Goal: Task Accomplishment & Management: Use online tool/utility

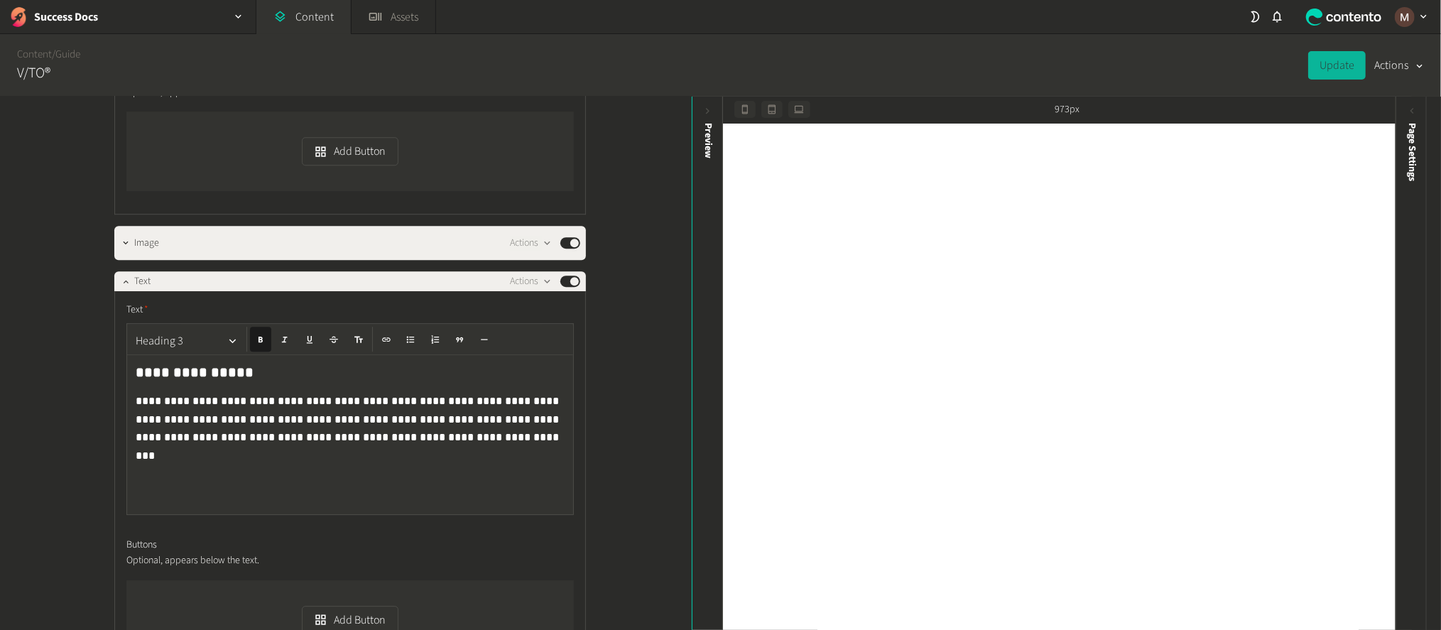
scroll to position [3089, 0]
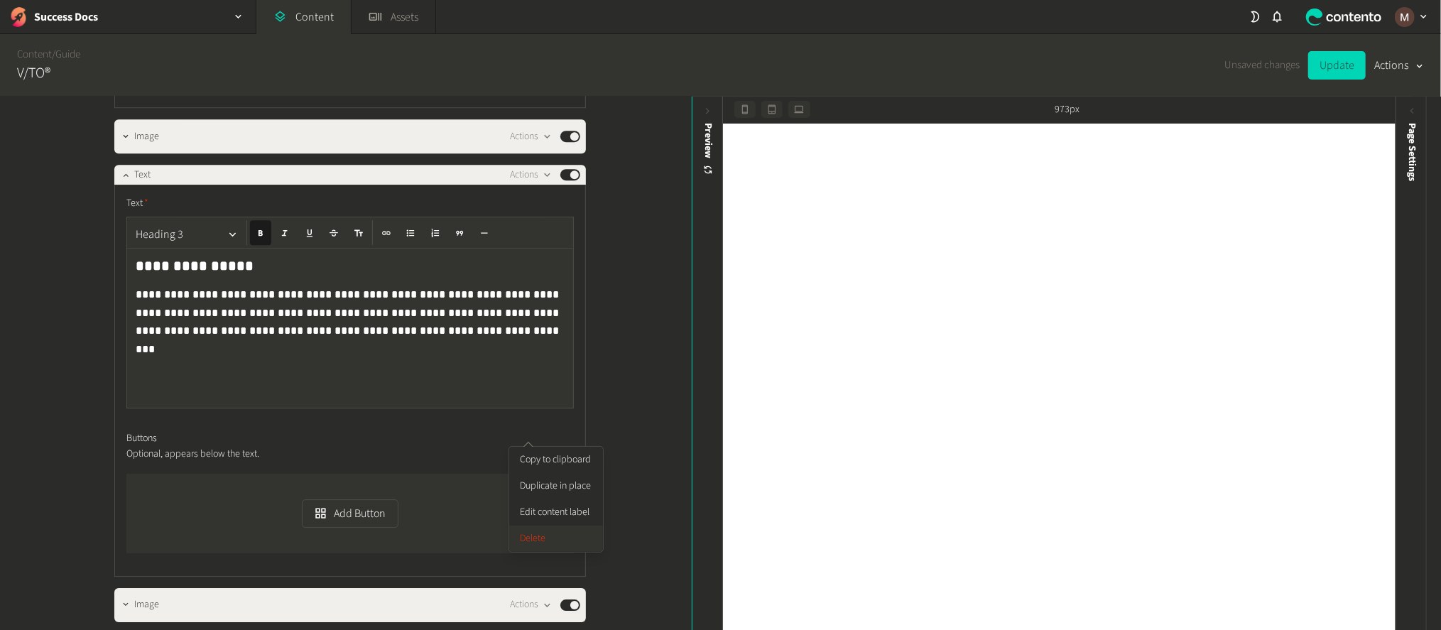
click at [554, 528] on button "Delete" at bounding box center [556, 539] width 94 height 26
drag, startPoint x: 199, startPoint y: 512, endPoint x: 107, endPoint y: 517, distance: 91.8
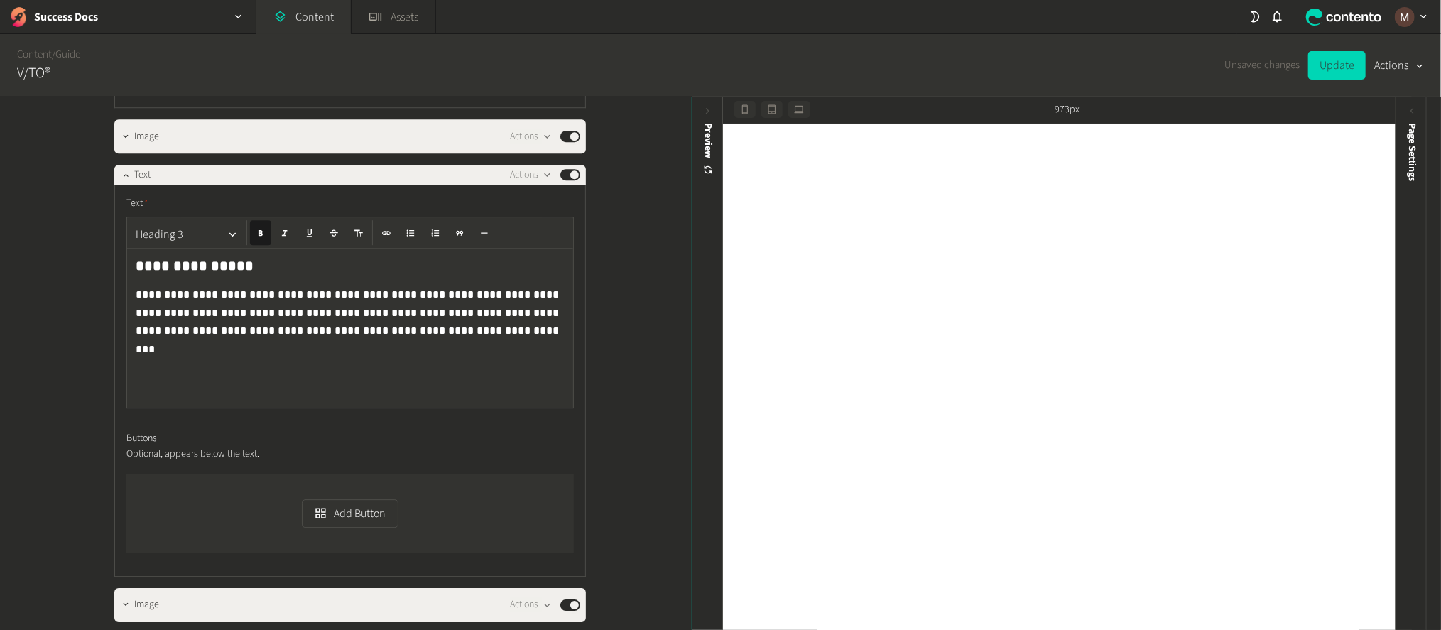
click at [185, 565] on button "Heading 3" at bounding box center [181, 569] width 102 height 23
click at [608, 447] on div "**********" at bounding box center [346, 365] width 692 height 536
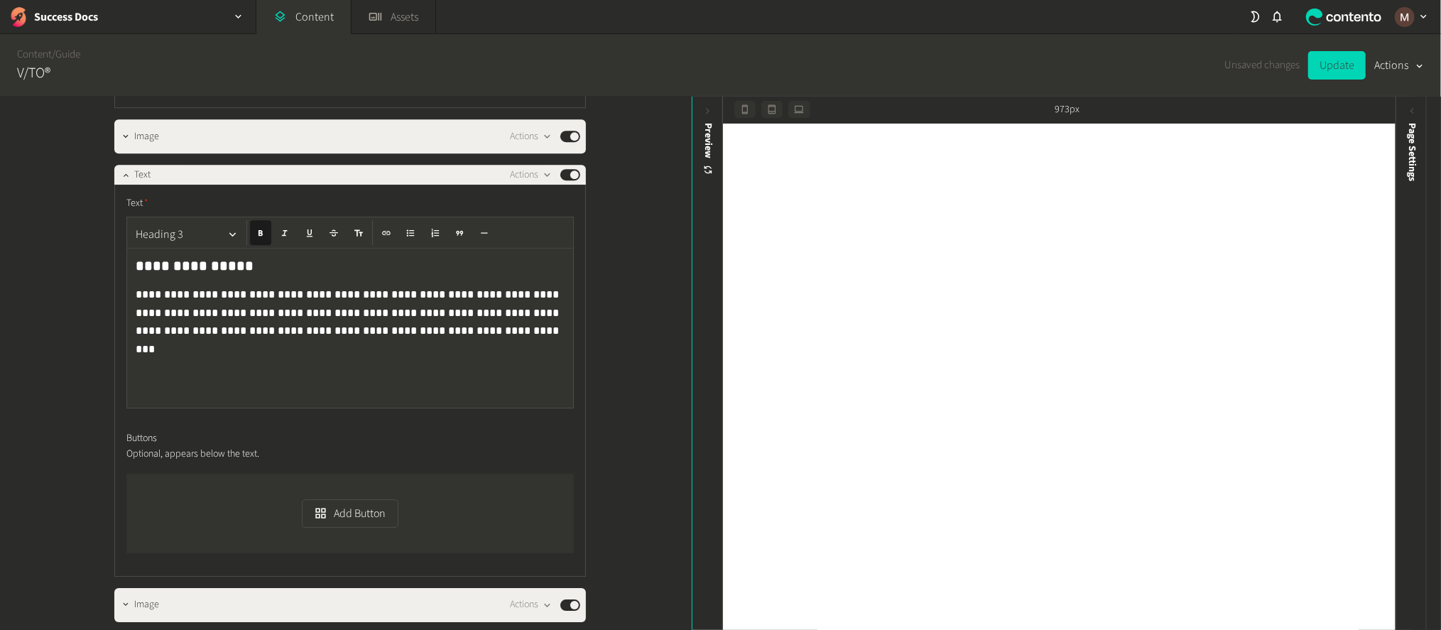
click at [1333, 55] on button "Update" at bounding box center [1337, 65] width 58 height 28
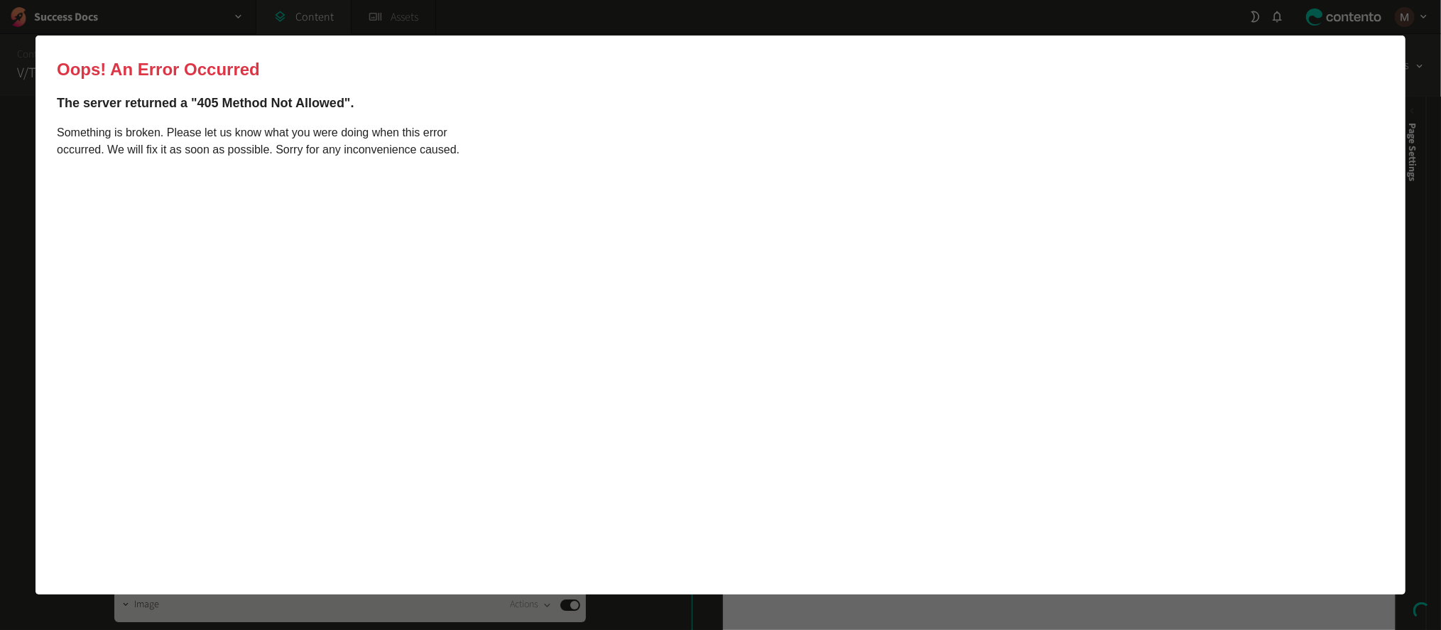
scroll to position [0, 0]
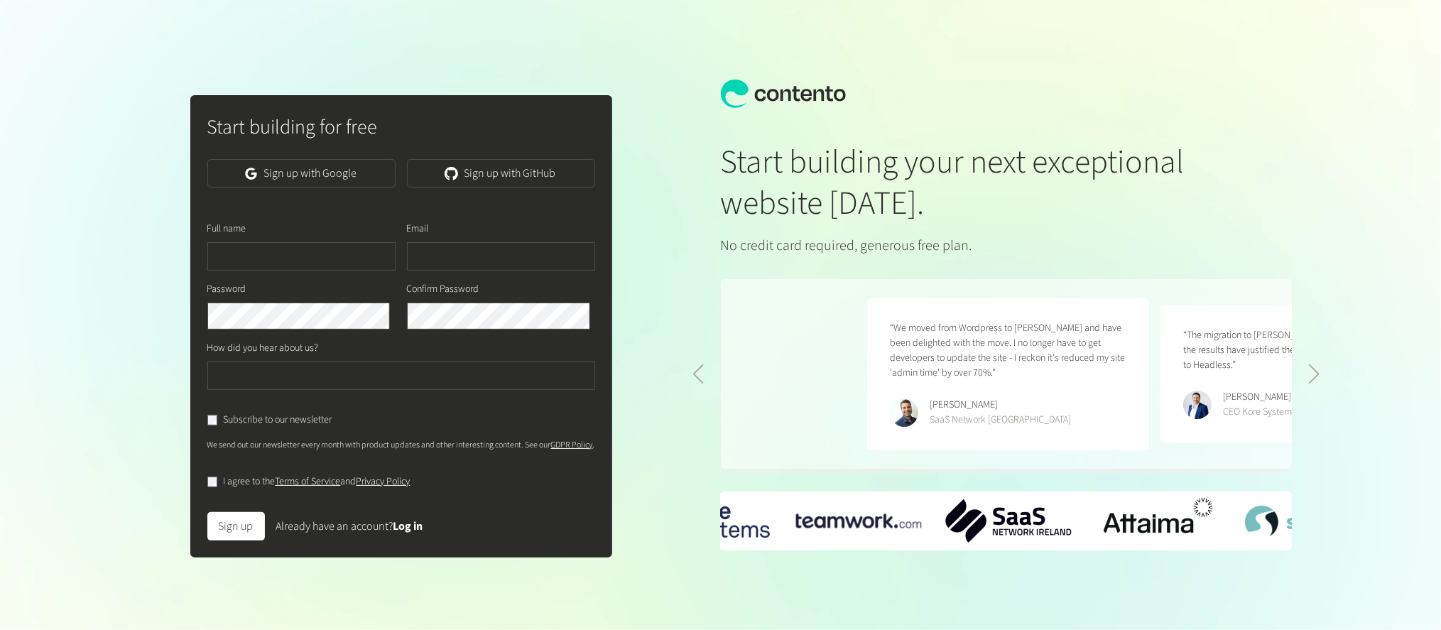
scroll to position [0, 586]
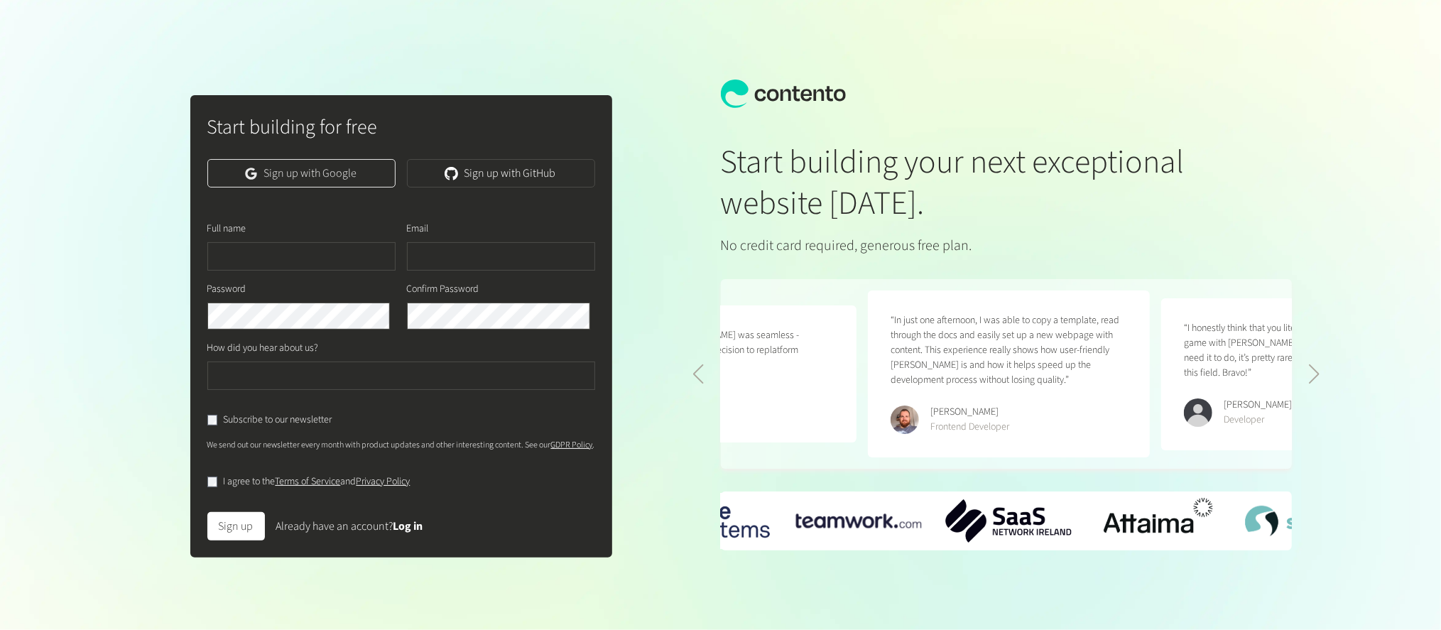
click at [317, 183] on link "Sign up with Google" at bounding box center [301, 173] width 188 height 28
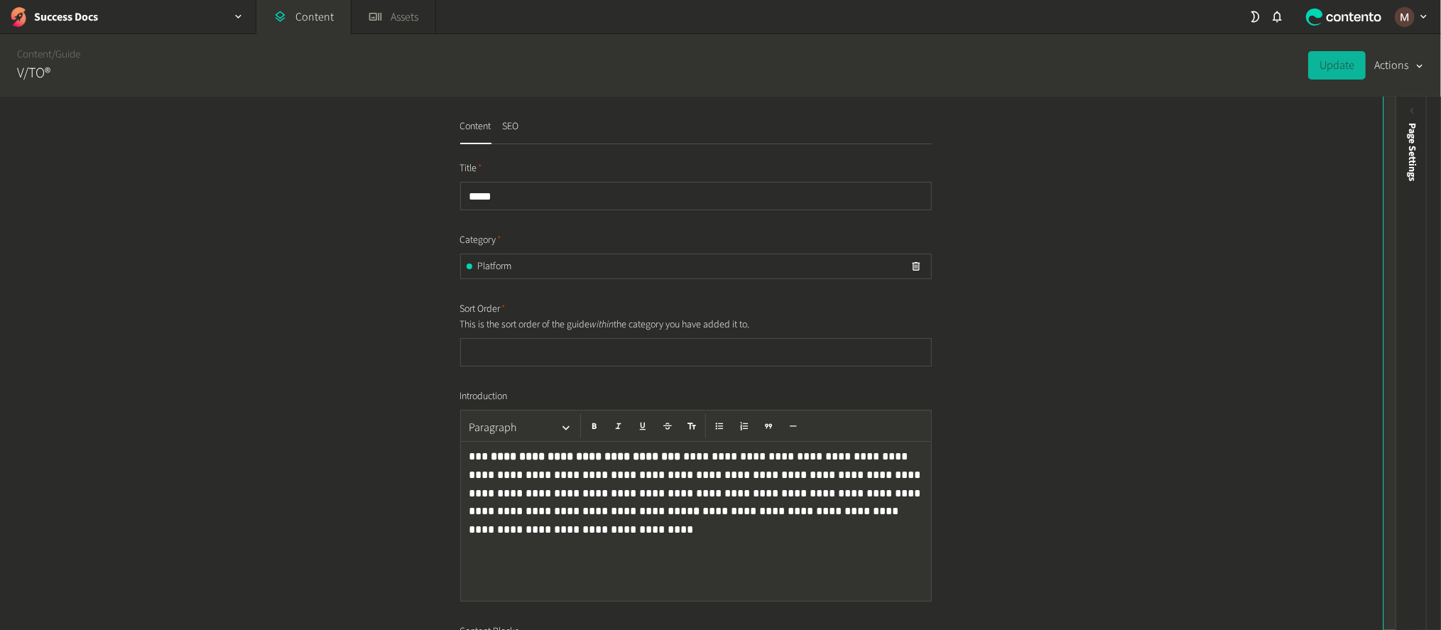
click at [1402, 106] on icon at bounding box center [1400, 111] width 12 height 12
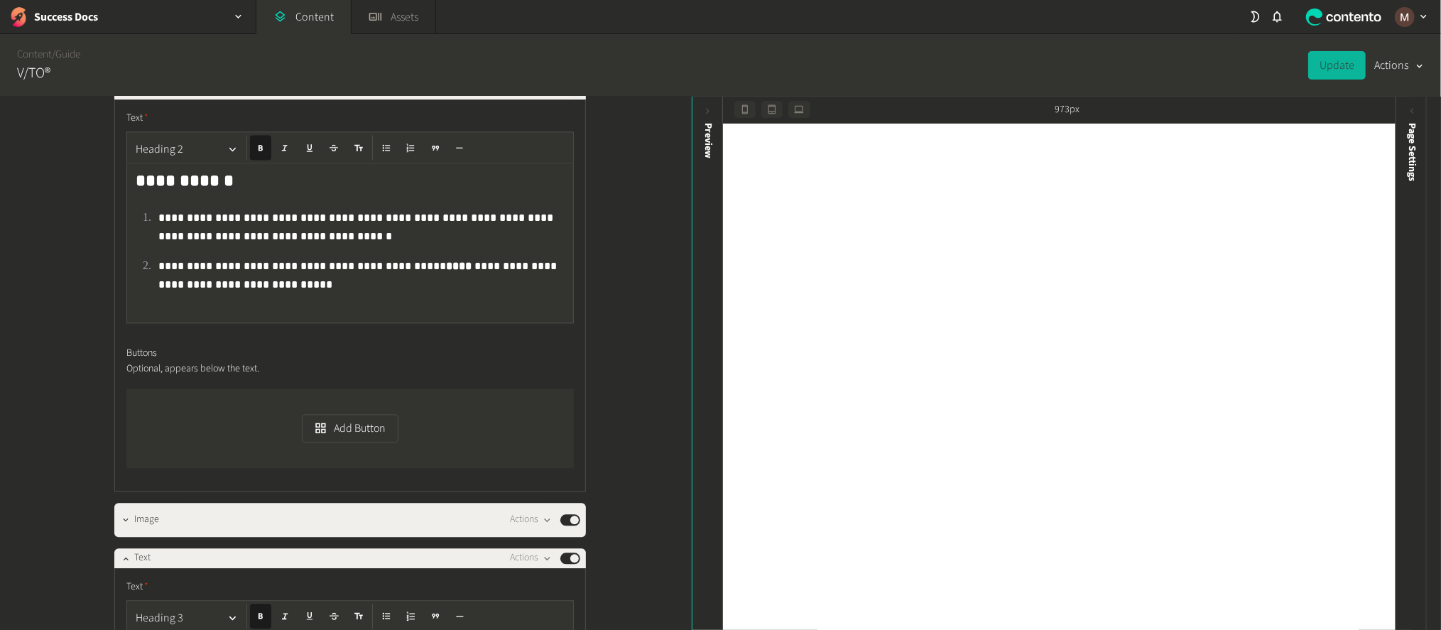
scroll to position [1918, 0]
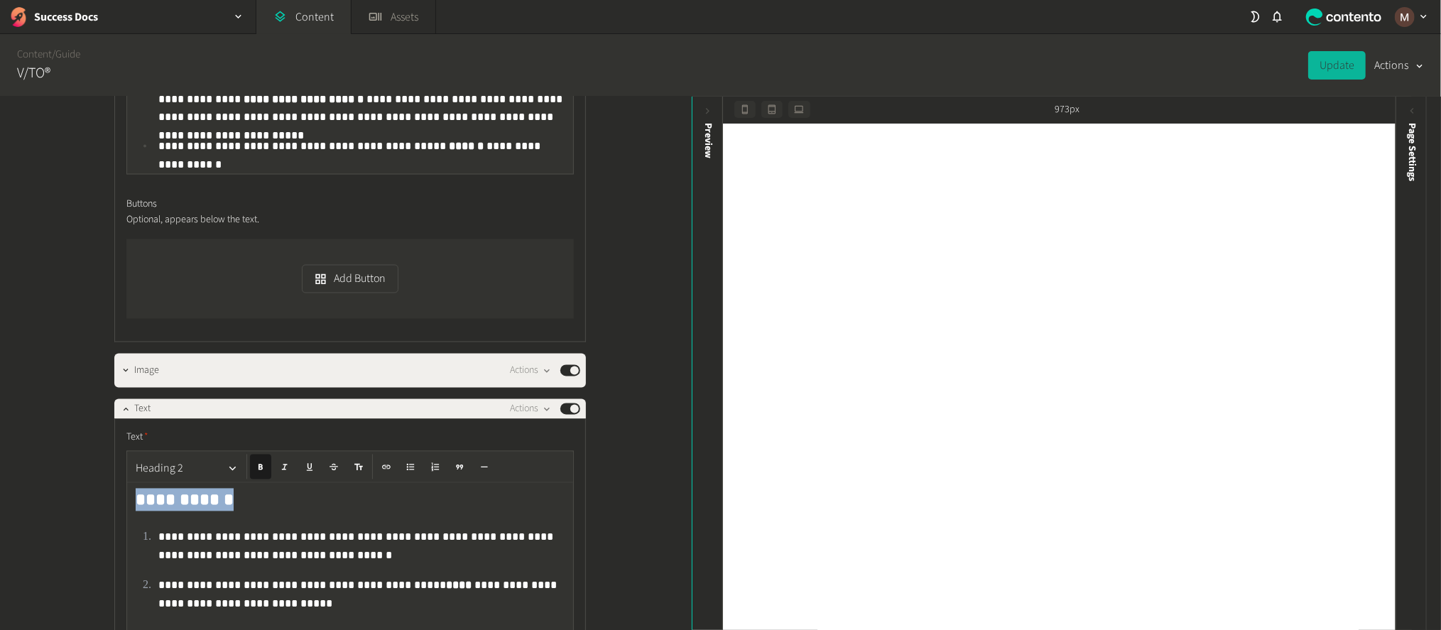
drag, startPoint x: 221, startPoint y: 369, endPoint x: 118, endPoint y: 369, distance: 103.0
click at [118, 419] on div "**********" at bounding box center [350, 614] width 472 height 391
click at [177, 455] on button "Heading 2" at bounding box center [187, 469] width 114 height 28
click at [185, 417] on button "Heading 3" at bounding box center [181, 419] width 102 height 23
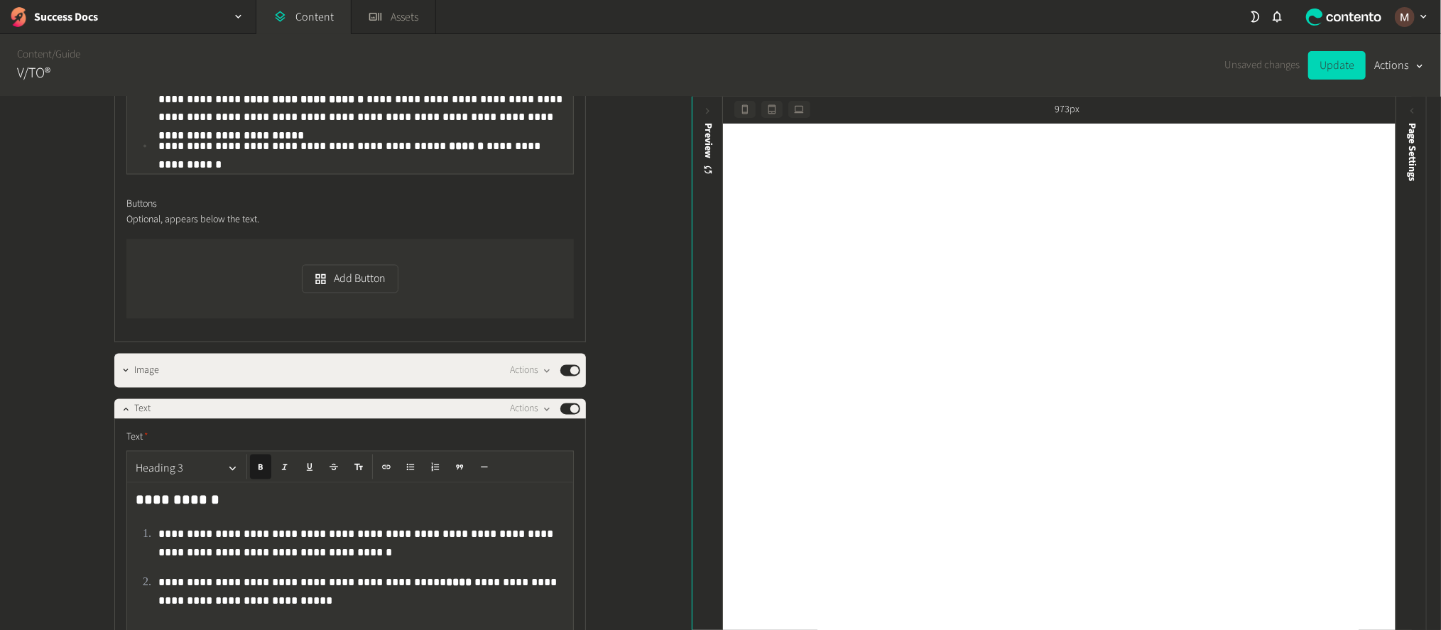
click at [249, 526] on p "**********" at bounding box center [363, 543] width 411 height 34
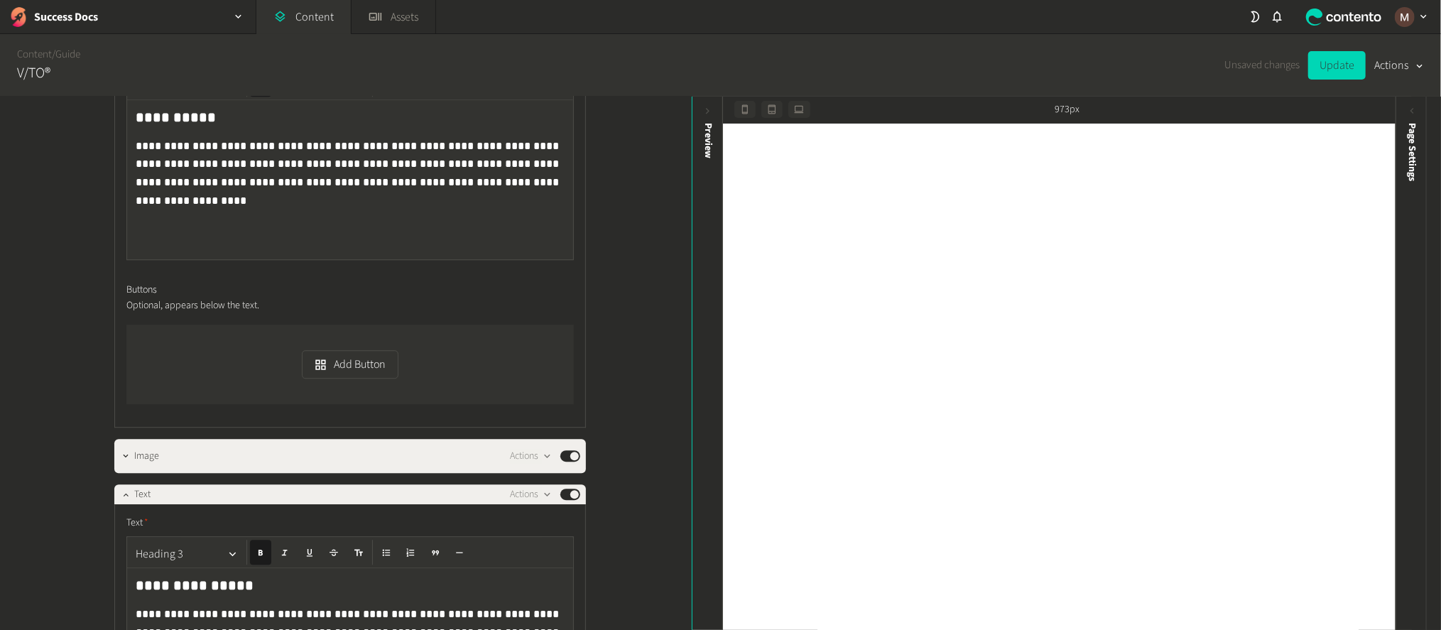
scroll to position [2983, 0]
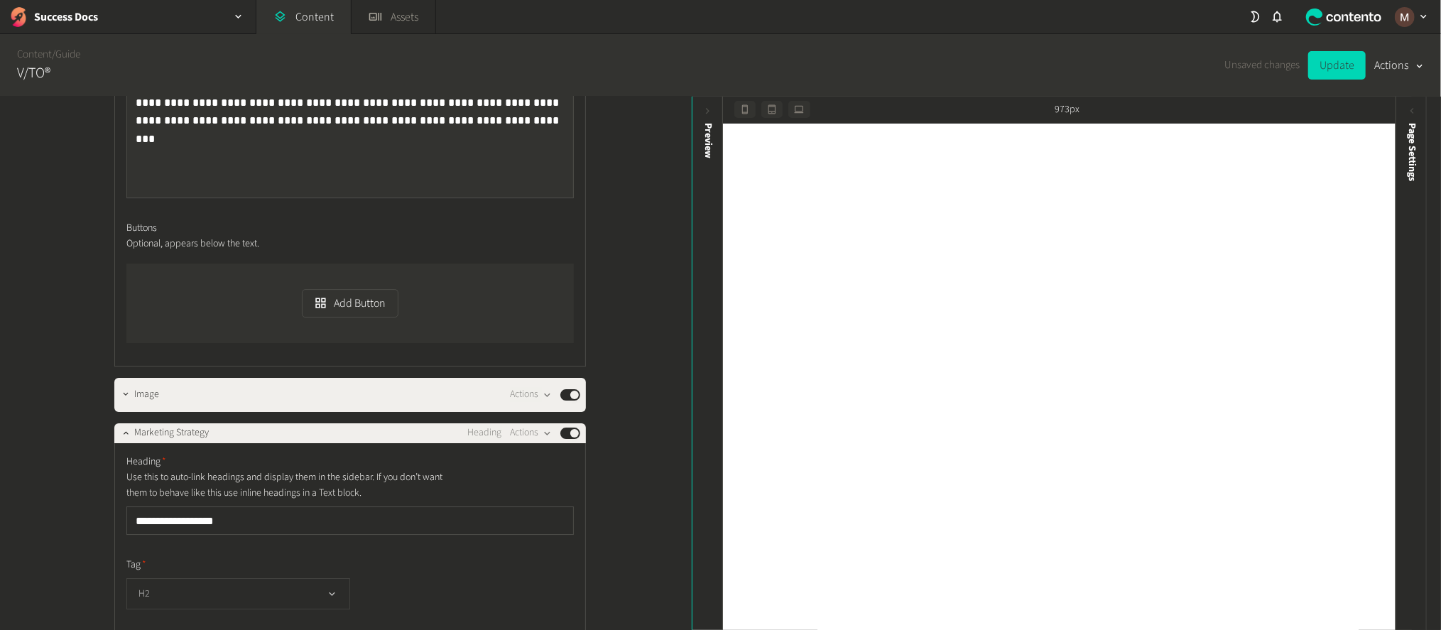
scroll to position [3302, 0]
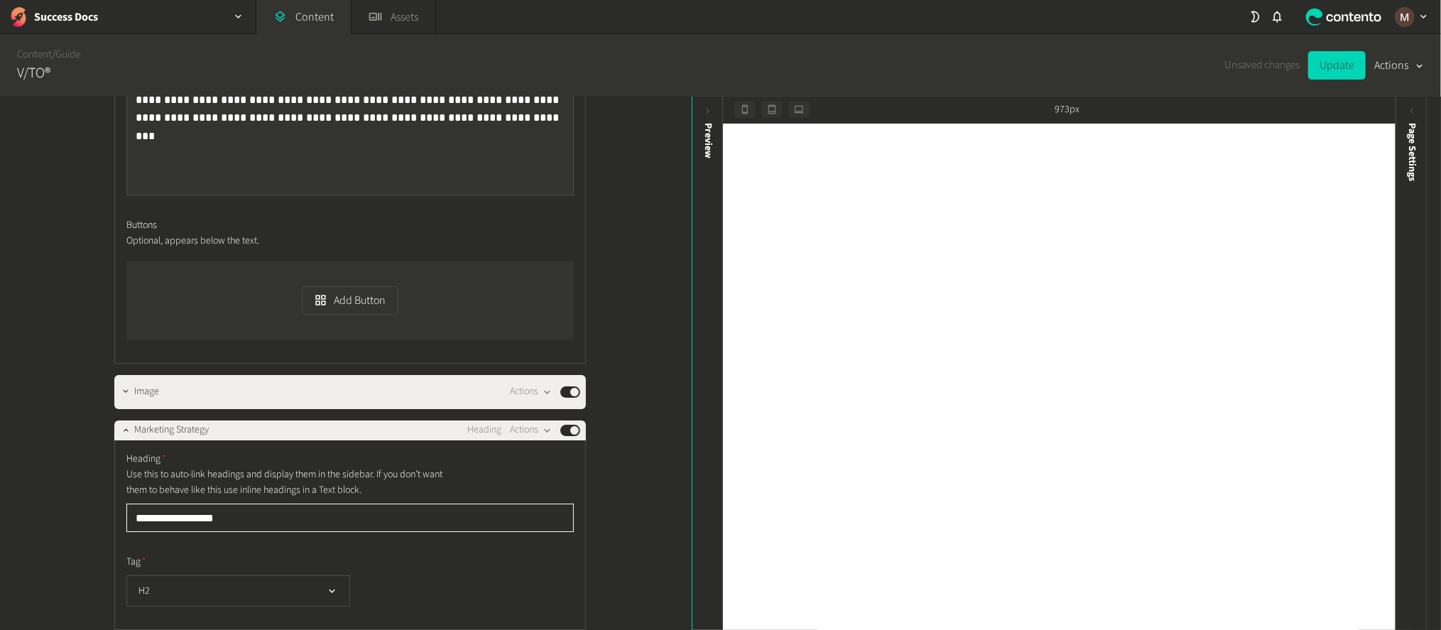
drag, startPoint x: 227, startPoint y: 296, endPoint x: 118, endPoint y: 303, distance: 109.7
click at [118, 440] on div "**********" at bounding box center [350, 535] width 472 height 190
click at [532, 422] on button "Actions" at bounding box center [531, 430] width 42 height 17
click at [546, 318] on button "Delete" at bounding box center [556, 326] width 94 height 26
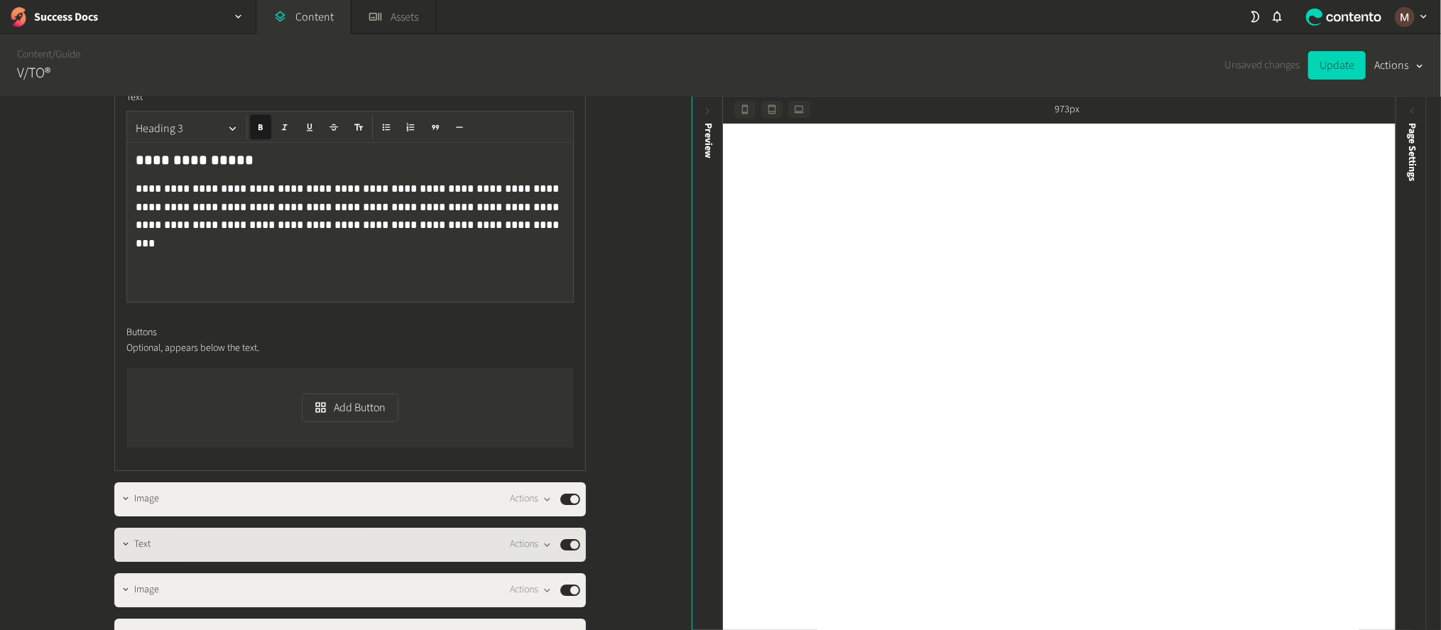
scroll to position [3196, 0]
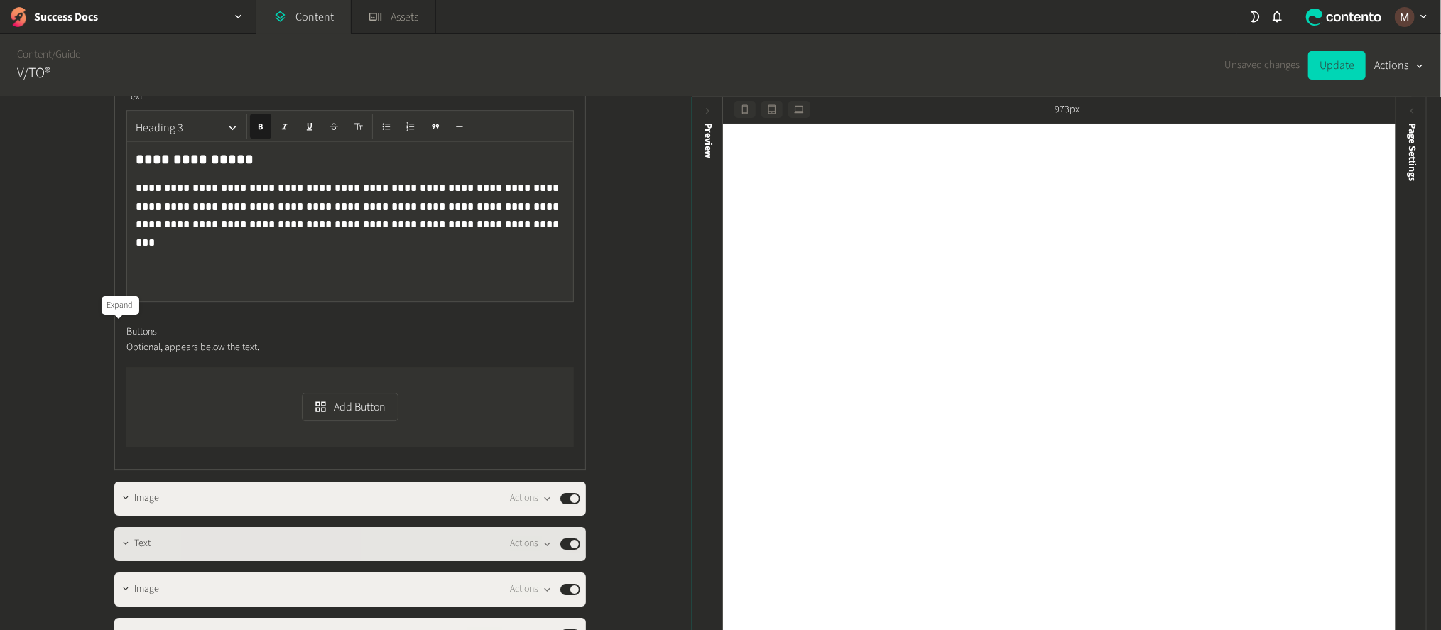
click at [118, 534] on button "button" at bounding box center [125, 542] width 17 height 17
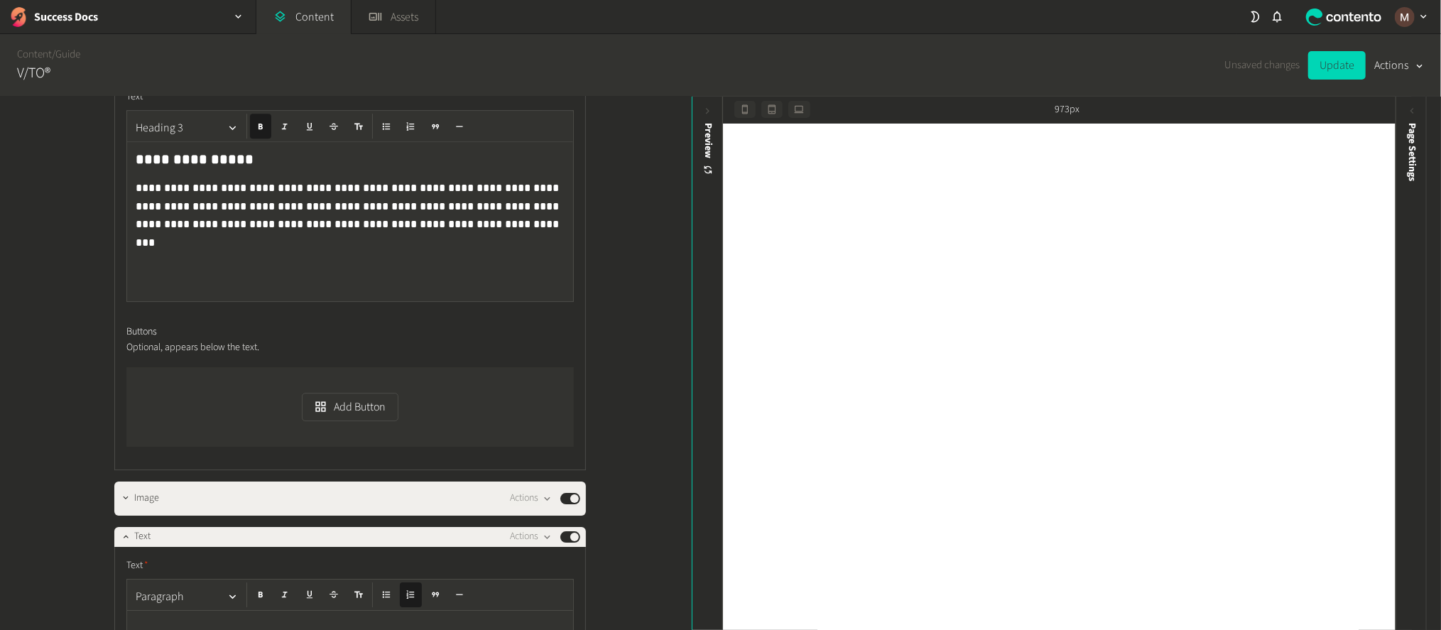
click at [168, 629] on p at bounding box center [363, 639] width 411 height 17
click at [196, 617] on p "**********" at bounding box center [352, 625] width 432 height 17
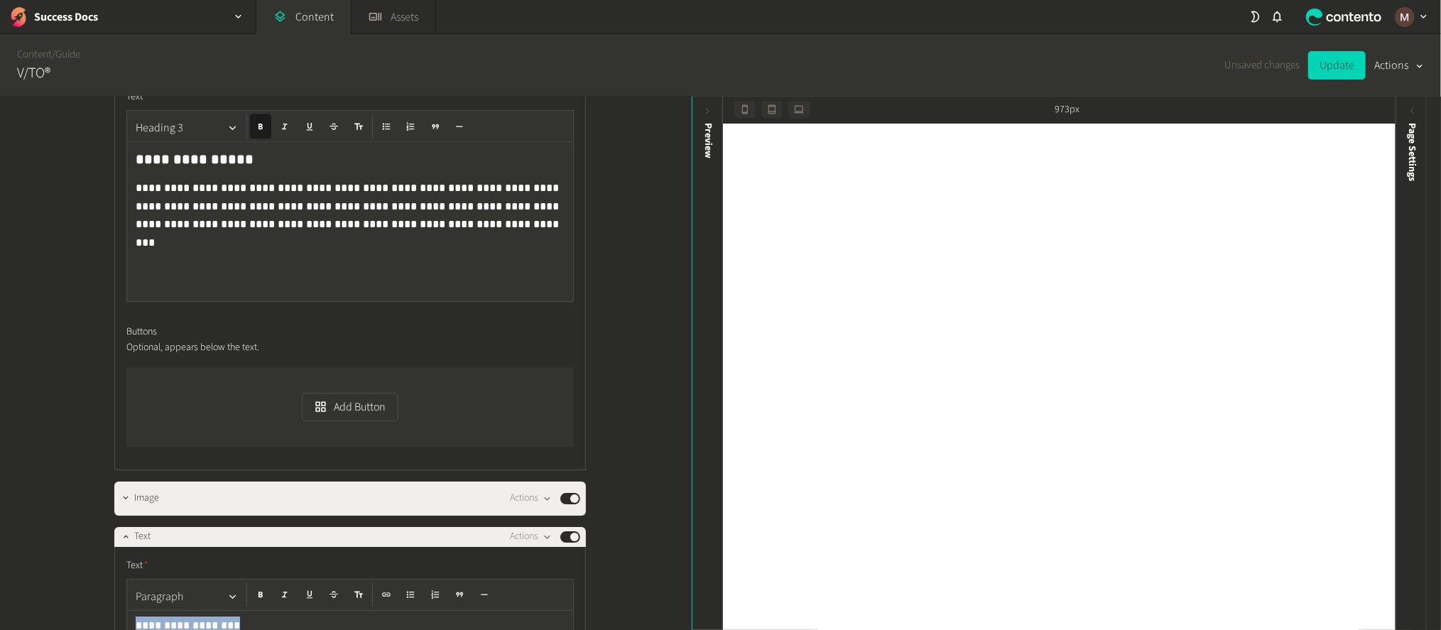
click at [205, 582] on button "Paragraph" at bounding box center [187, 596] width 114 height 28
click at [183, 467] on button "Heading 3" at bounding box center [181, 463] width 102 height 23
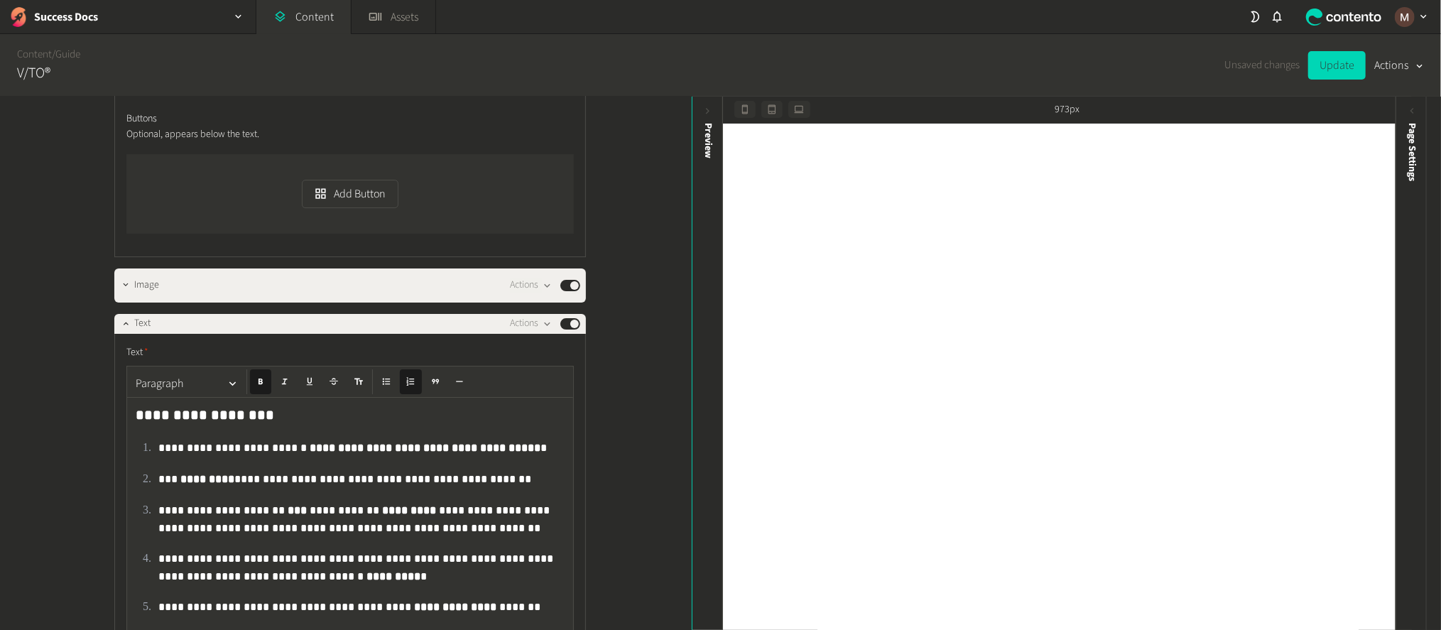
scroll to position [3516, 0]
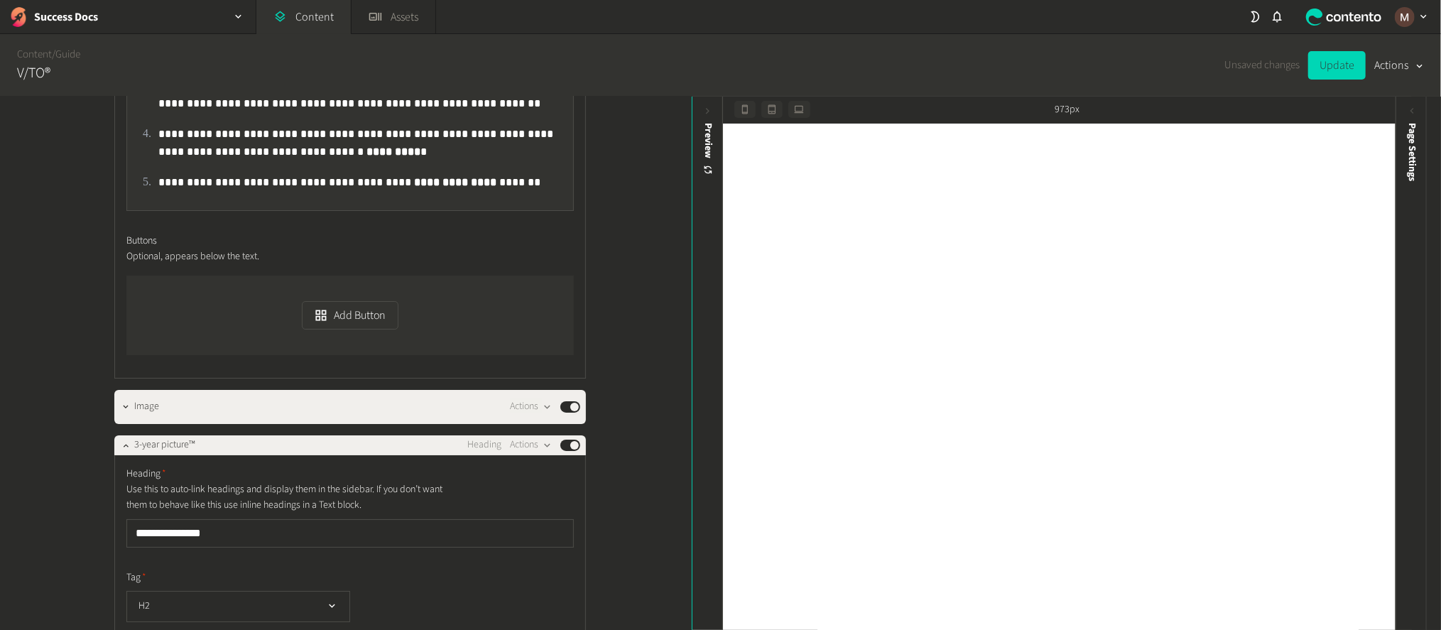
scroll to position [3836, 0]
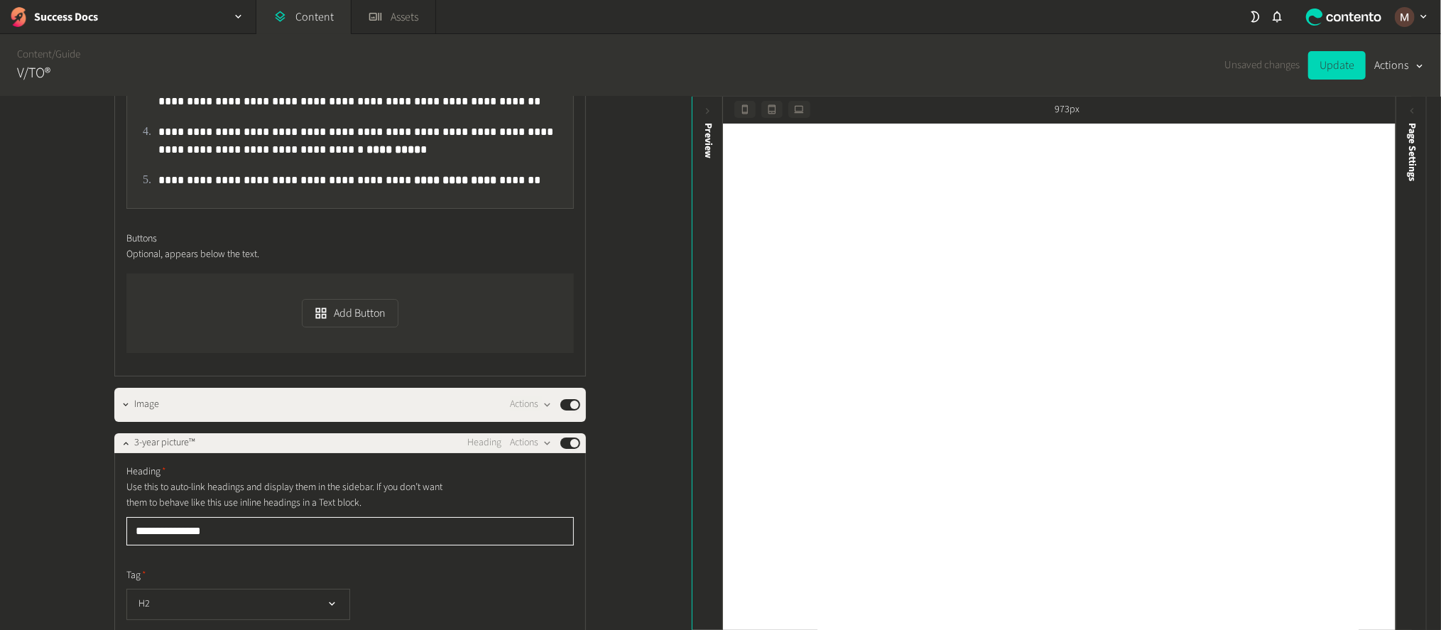
drag, startPoint x: 203, startPoint y: 278, endPoint x: 114, endPoint y: 287, distance: 90.0
click at [114, 453] on div "**********" at bounding box center [350, 548] width 472 height 190
click at [524, 435] on button "Actions" at bounding box center [531, 443] width 42 height 17
click at [536, 310] on button "Delete" at bounding box center [556, 314] width 94 height 26
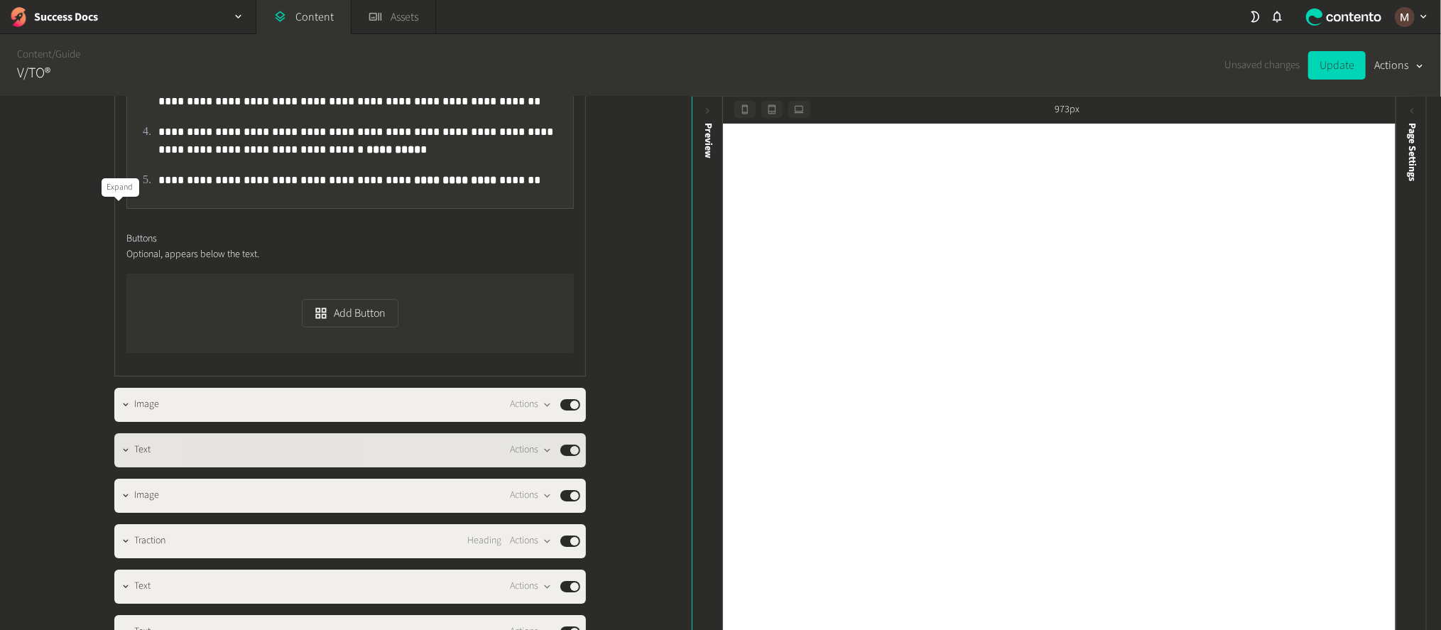
click at [121, 445] on icon "button" at bounding box center [126, 450] width 10 height 10
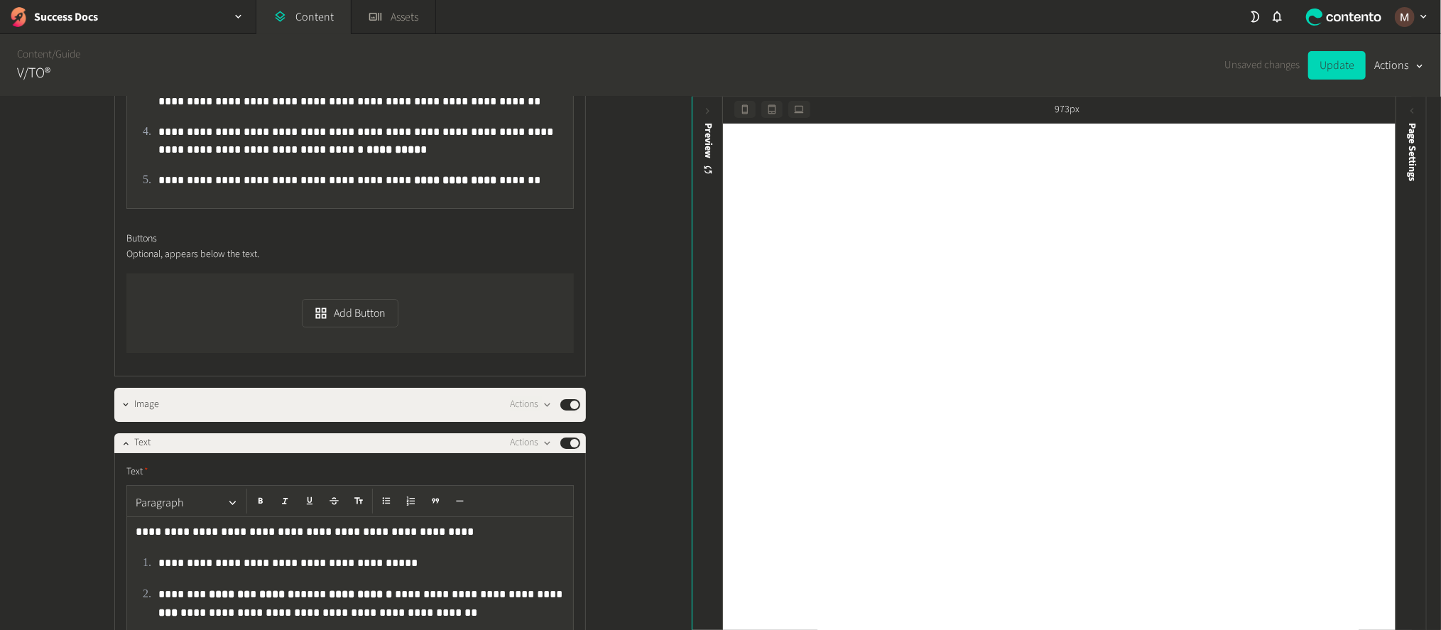
click at [127, 517] on div "**********" at bounding box center [350, 602] width 446 height 170
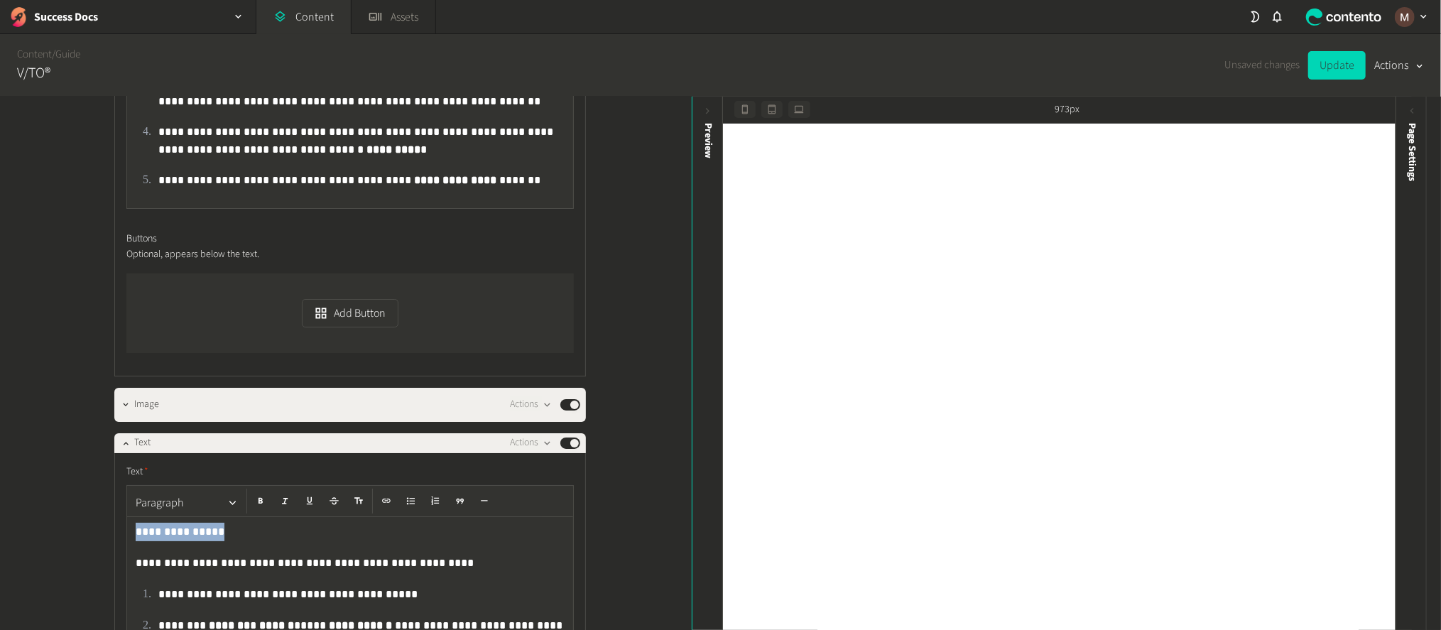
drag, startPoint x: 163, startPoint y: 293, endPoint x: 110, endPoint y: 297, distance: 53.4
click at [159, 489] on button "Paragraph" at bounding box center [187, 503] width 114 height 28
click at [168, 347] on button "Heading 3" at bounding box center [181, 345] width 102 height 23
click at [345, 517] on div "**********" at bounding box center [350, 617] width 446 height 200
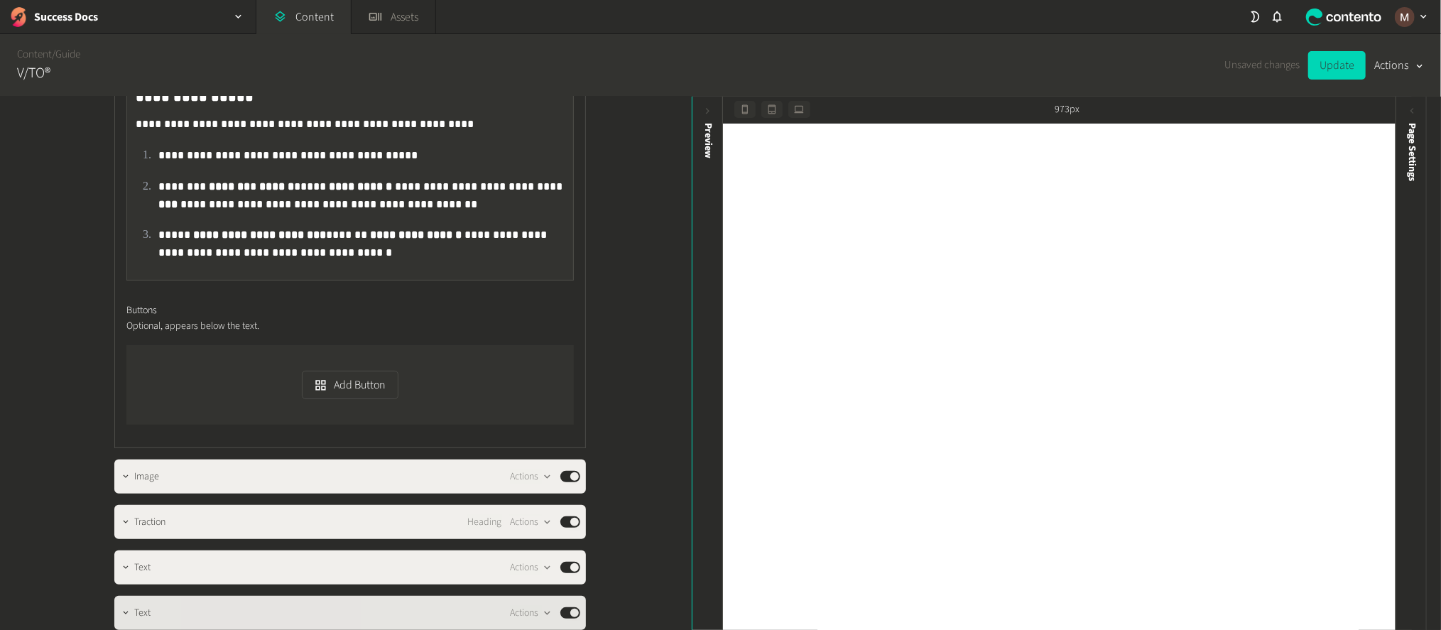
scroll to position [4262, 0]
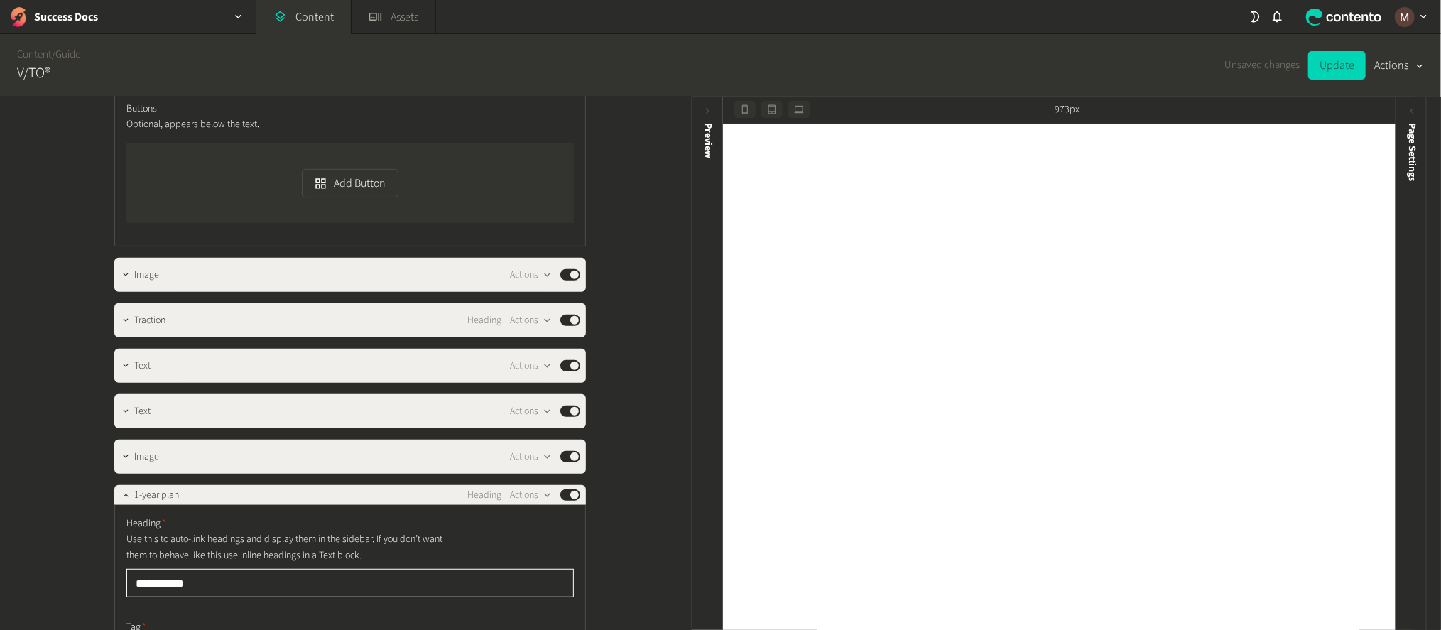
drag, startPoint x: 194, startPoint y: 303, endPoint x: 122, endPoint y: 304, distance: 71.7
click at [126, 569] on input "**********" at bounding box center [350, 583] width 448 height 28
click at [523, 487] on button "Actions" at bounding box center [531, 495] width 42 height 17
click at [534, 319] on button "Delete" at bounding box center [556, 332] width 94 height 26
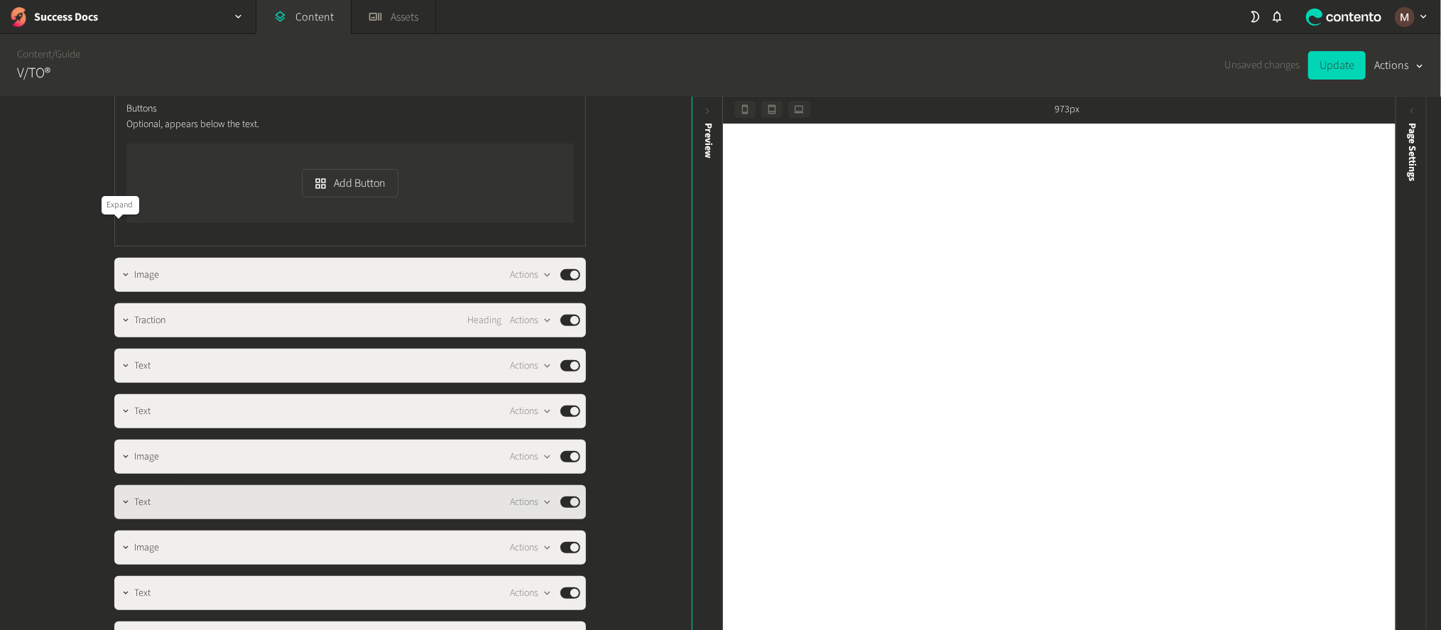
click at [121, 497] on icon "button" at bounding box center [126, 502] width 10 height 10
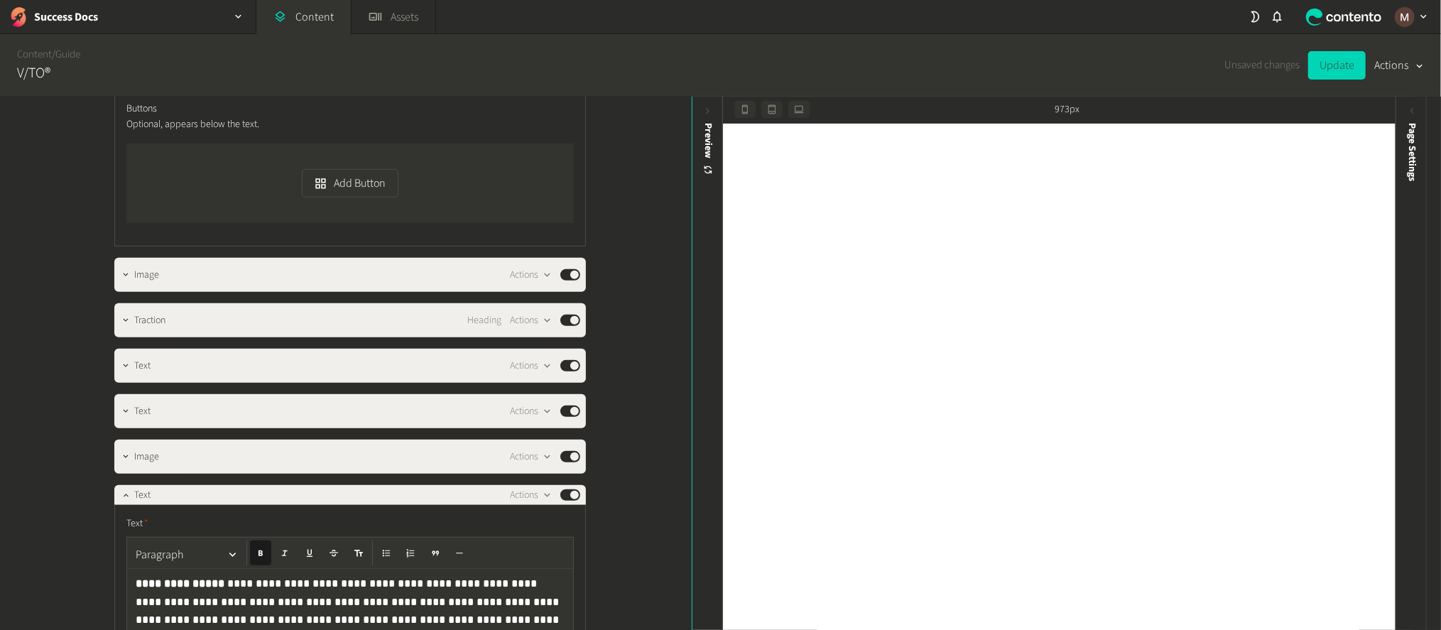
click at [136, 575] on p "**********" at bounding box center [352, 600] width 432 height 51
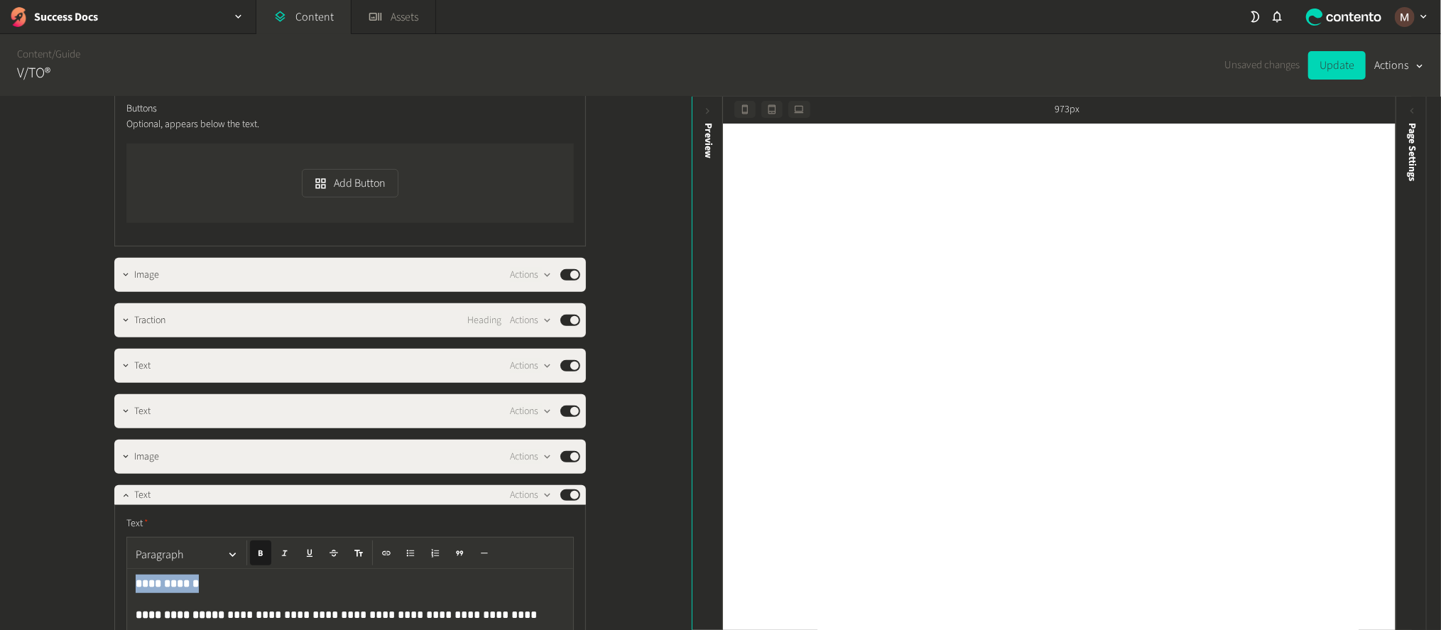
drag, startPoint x: 195, startPoint y: 302, endPoint x: 118, endPoint y: 308, distance: 77.0
click at [206, 541] on button "Paragraph" at bounding box center [187, 555] width 114 height 28
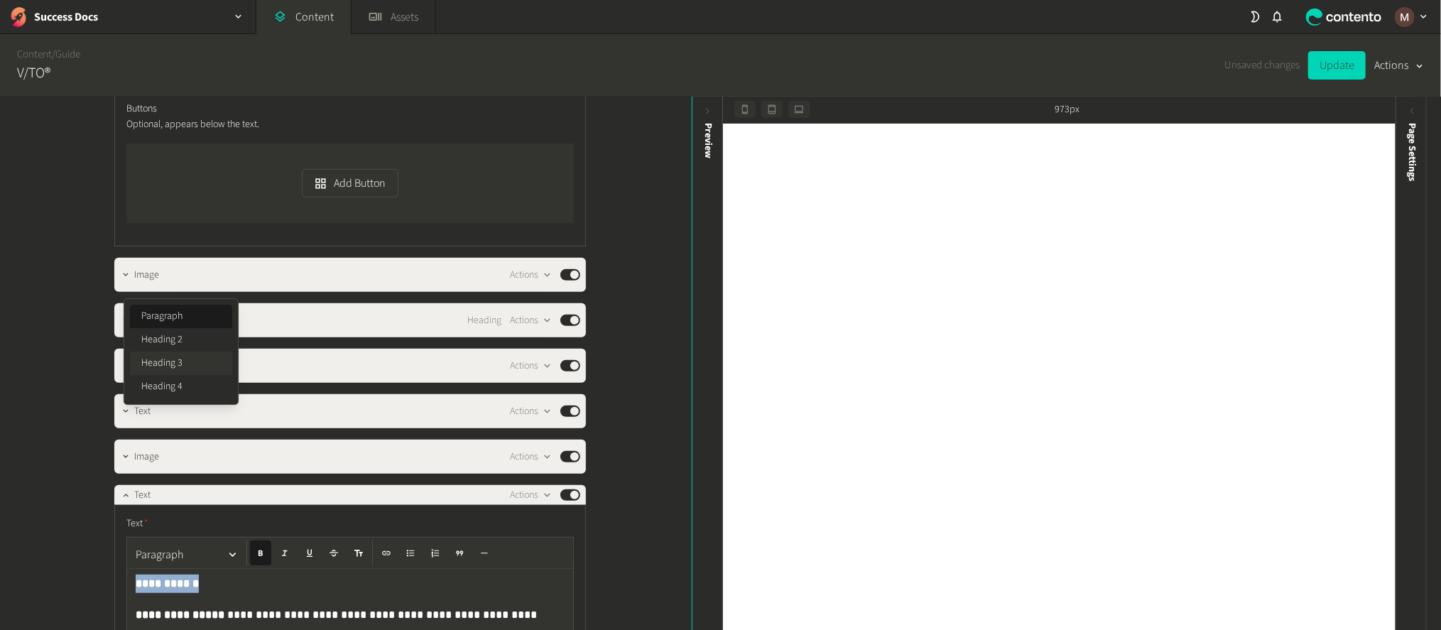
click at [199, 352] on button "Heading 3" at bounding box center [181, 363] width 102 height 23
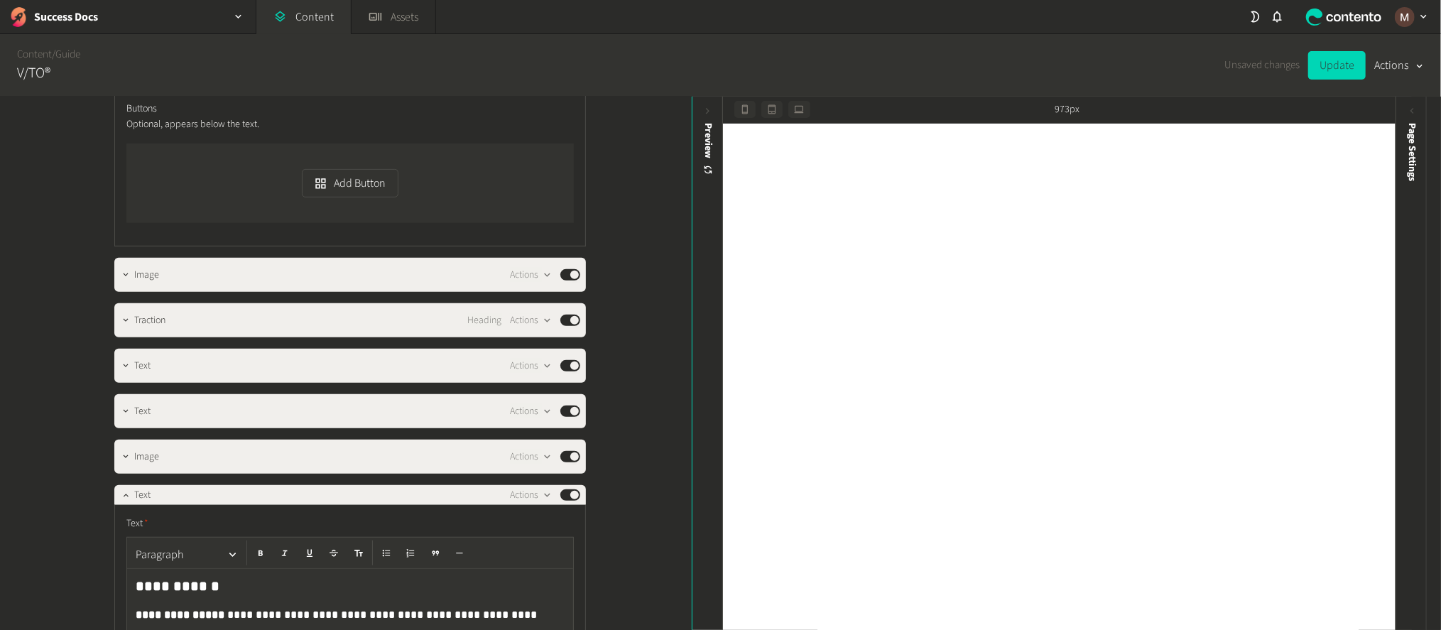
click at [249, 606] on p "**********" at bounding box center [352, 631] width 432 height 51
drag, startPoint x: 199, startPoint y: 330, endPoint x: 120, endPoint y: 332, distance: 78.9
click at [250, 541] on button "button" at bounding box center [260, 553] width 21 height 25
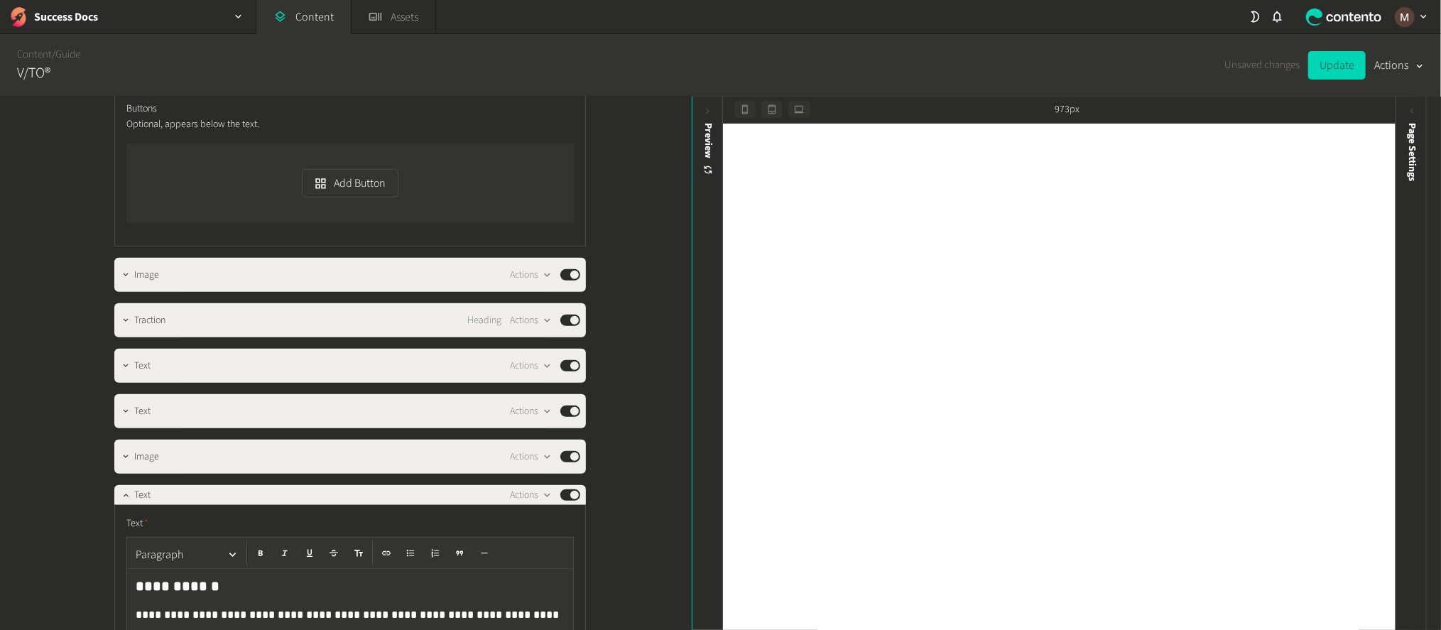
click at [259, 606] on p "**********" at bounding box center [352, 631] width 432 height 51
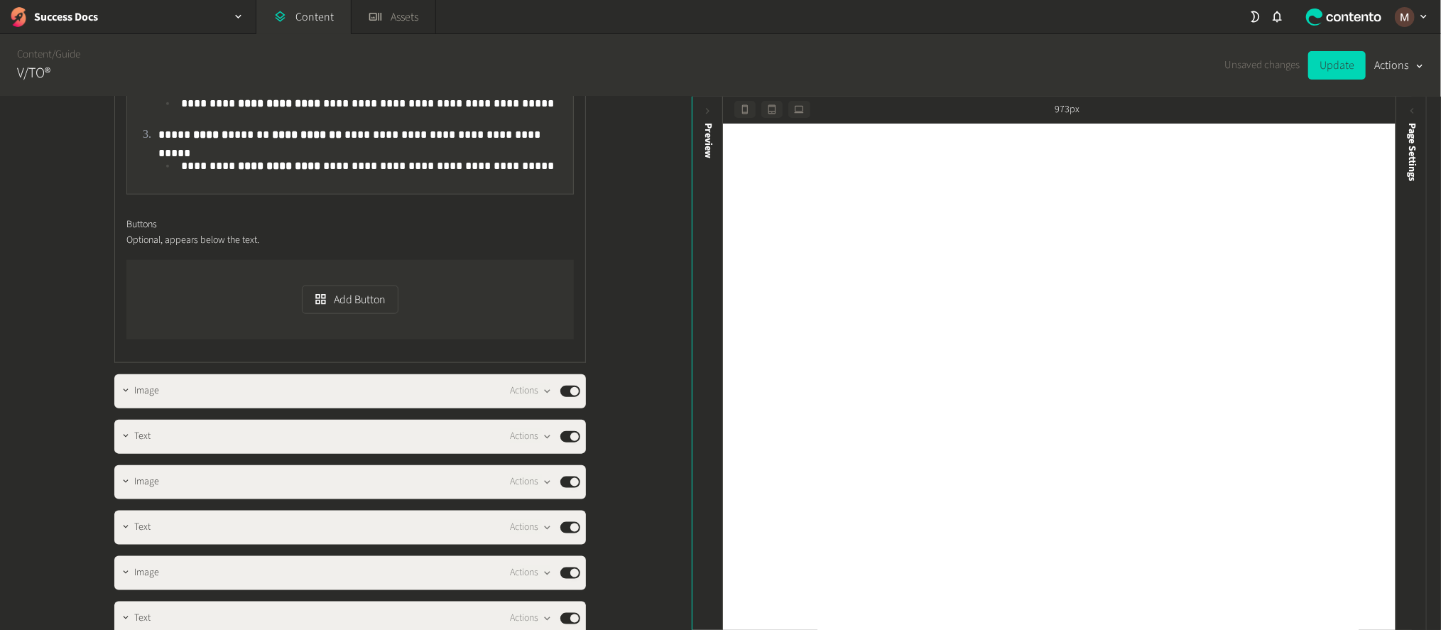
scroll to position [5008, 0]
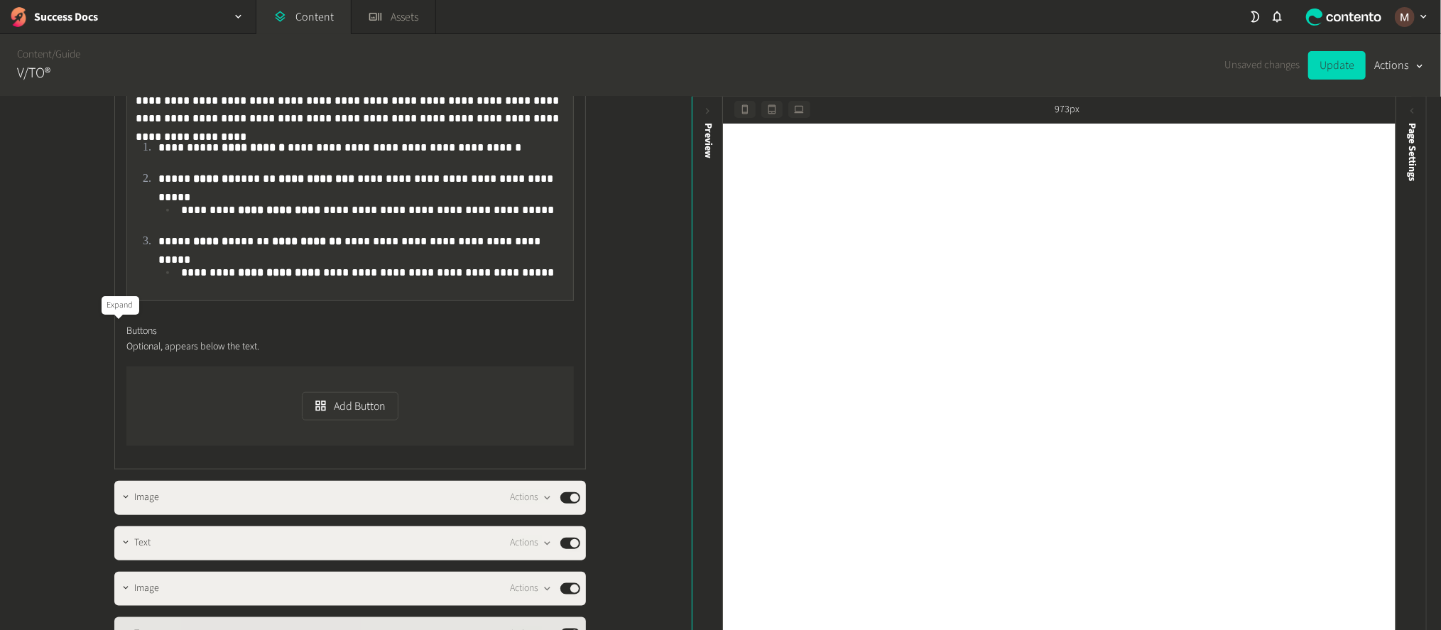
click at [122, 629] on icon "button" at bounding box center [126, 634] width 10 height 10
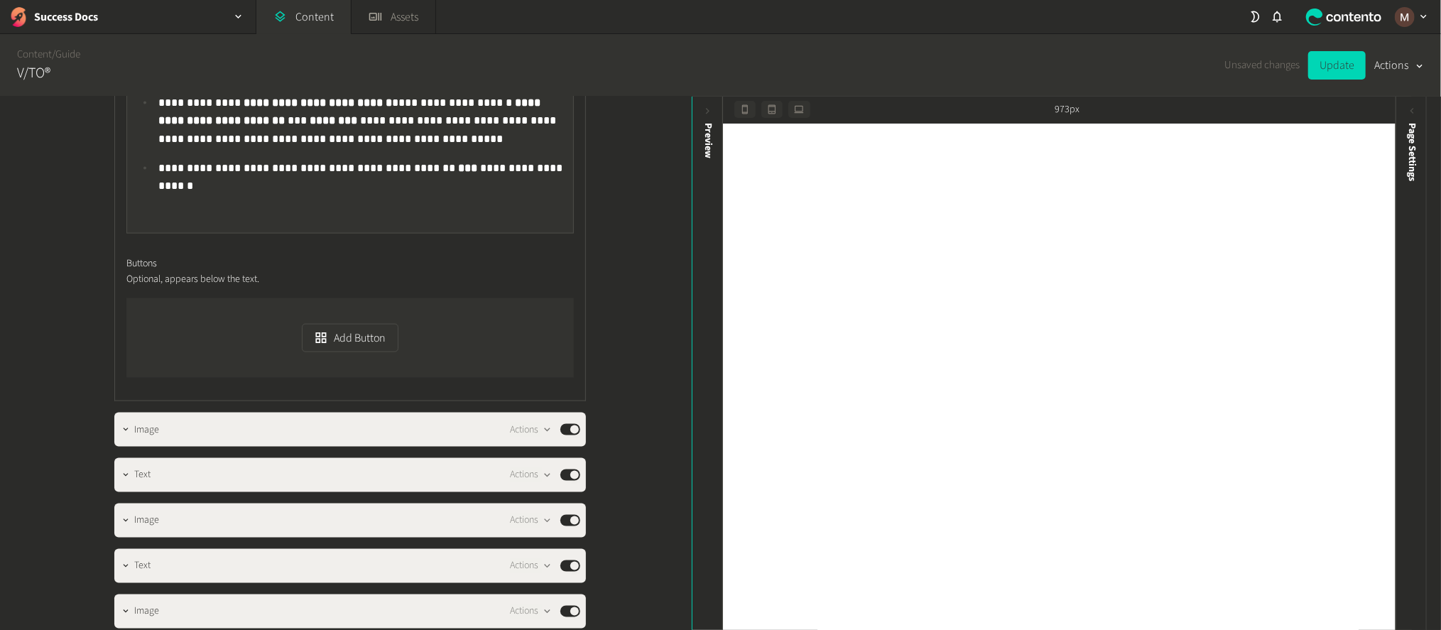
scroll to position [5647, 0]
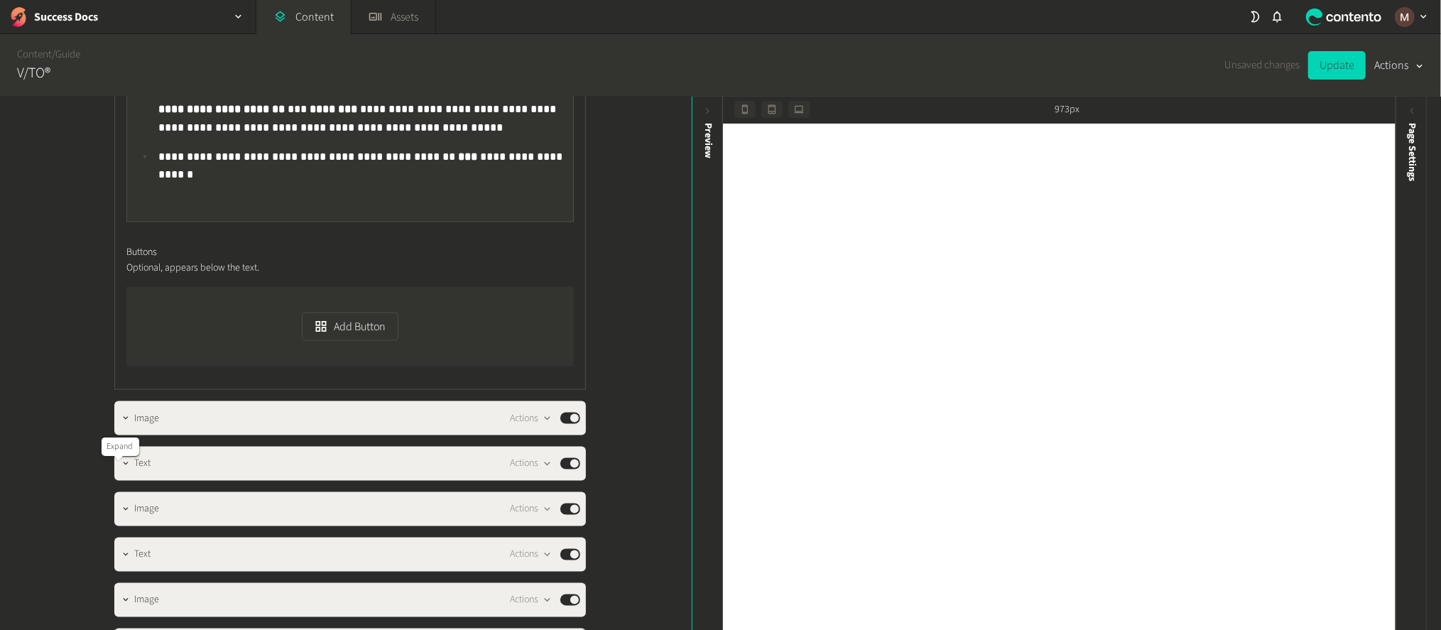
click at [534, 561] on button "Delete" at bounding box center [556, 574] width 94 height 26
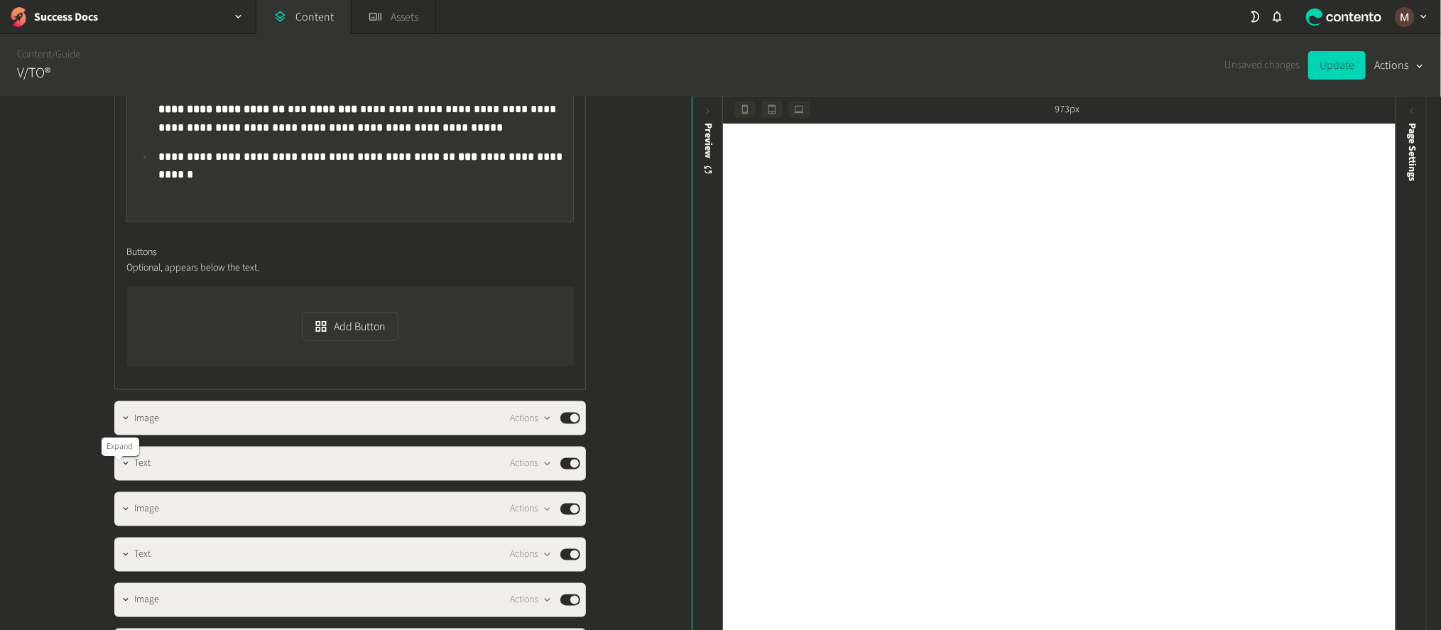
drag, startPoint x: 168, startPoint y: 550, endPoint x: 114, endPoint y: 550, distance: 54.0
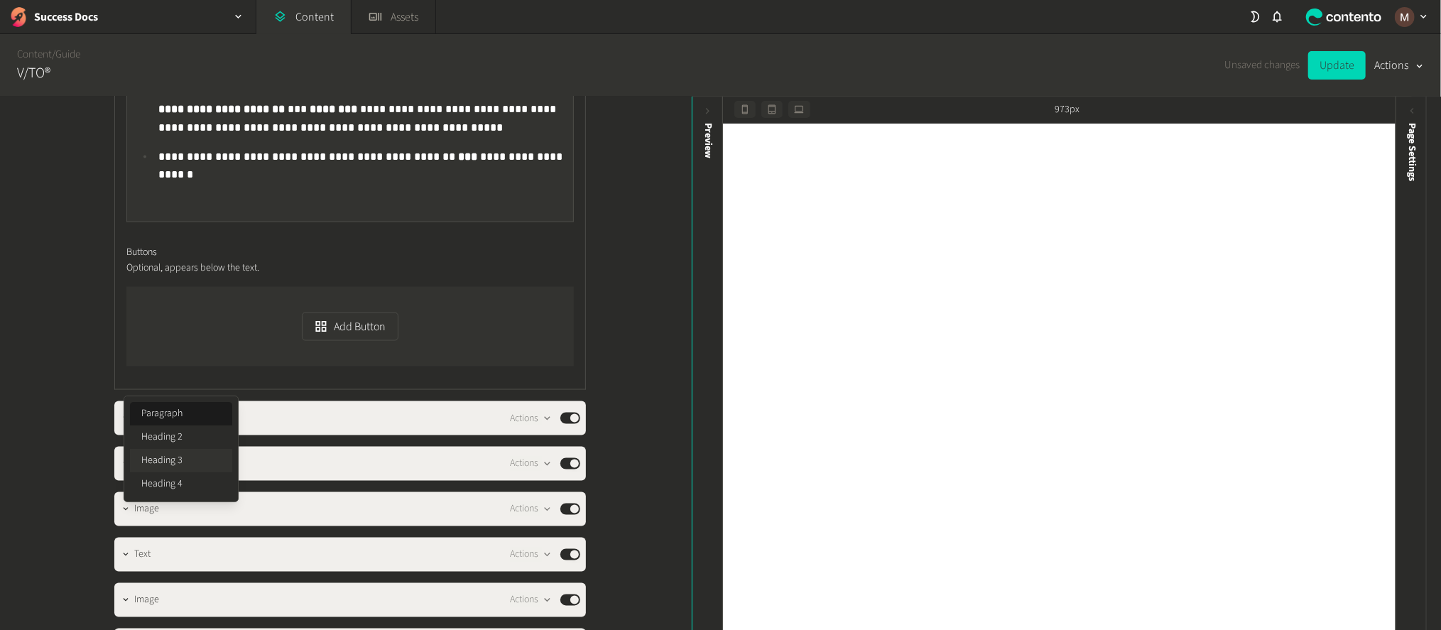
click at [195, 463] on button "Heading 3" at bounding box center [181, 460] width 102 height 23
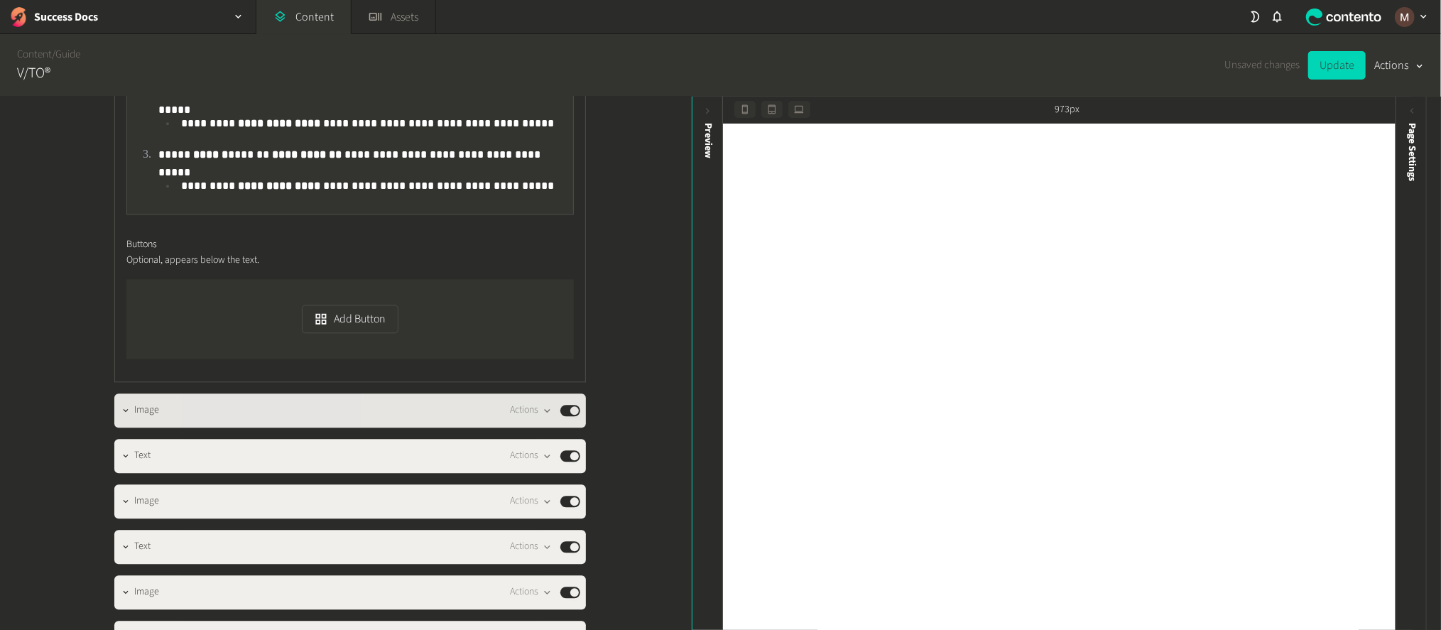
scroll to position [6606, 0]
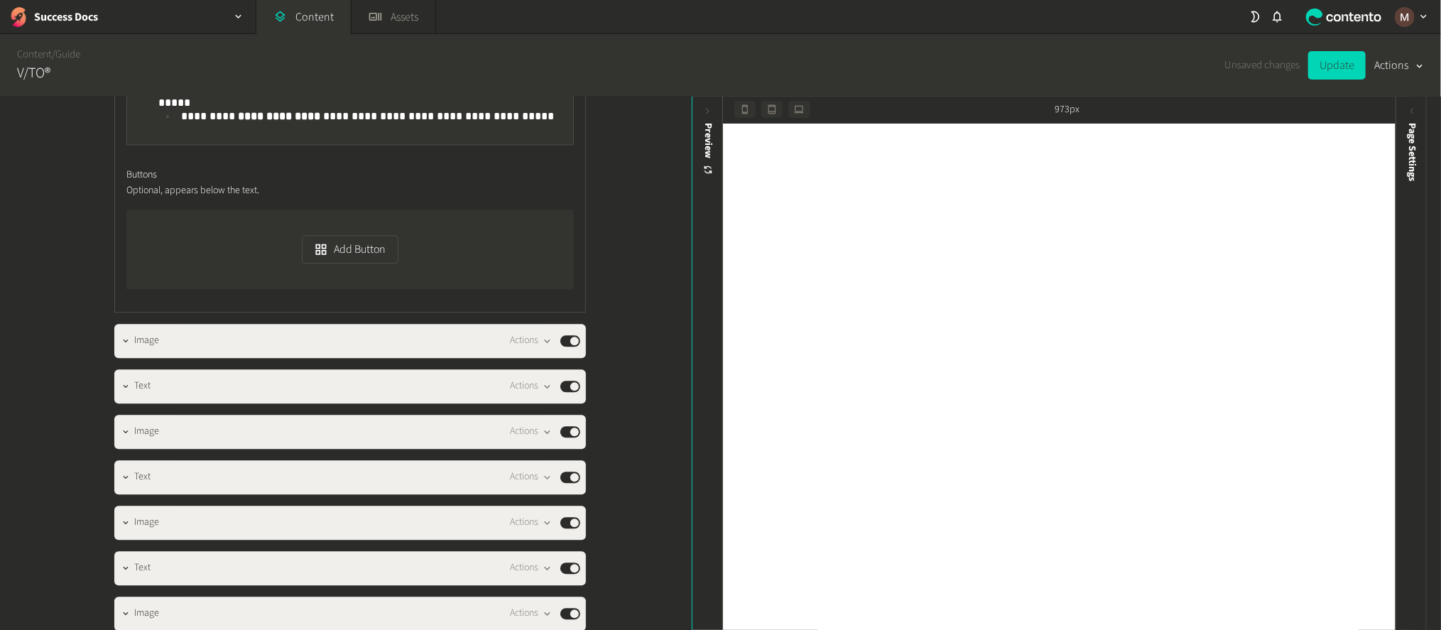
scroll to position [6713, 0]
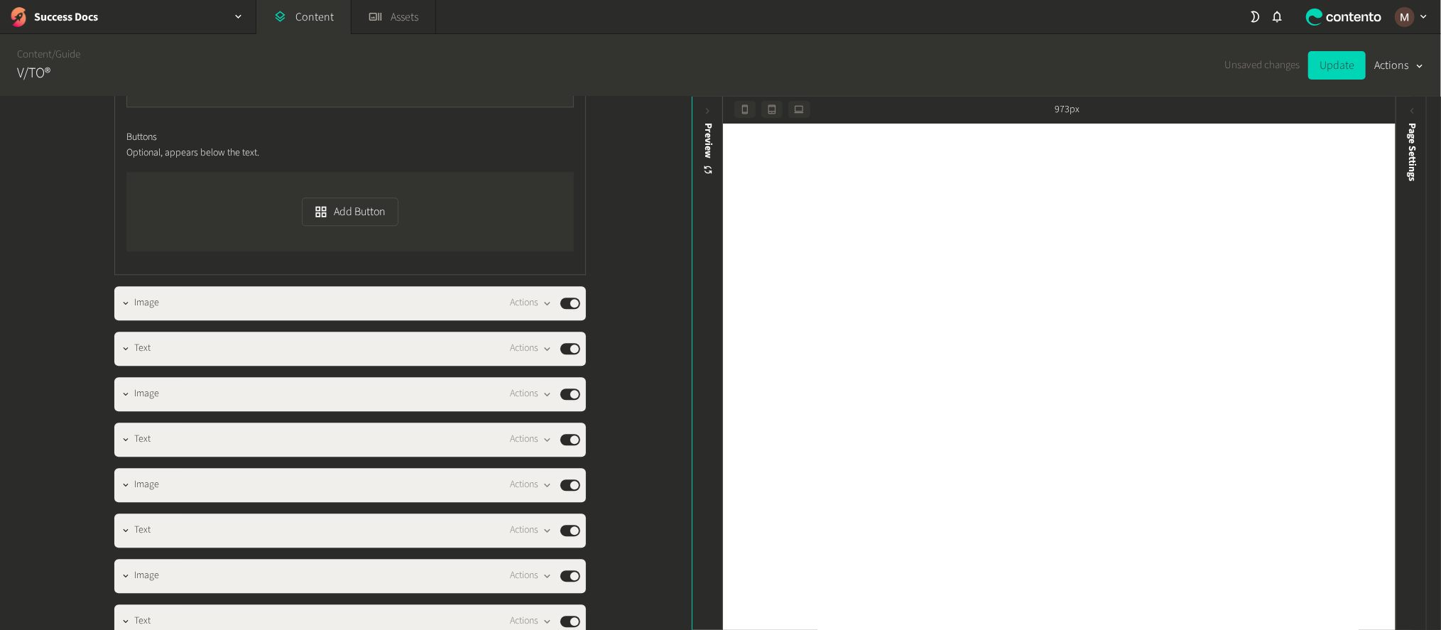
drag, startPoint x: 192, startPoint y: 462, endPoint x: 116, endPoint y: 462, distance: 75.3
click at [531, 482] on button "Delete" at bounding box center [556, 495] width 94 height 26
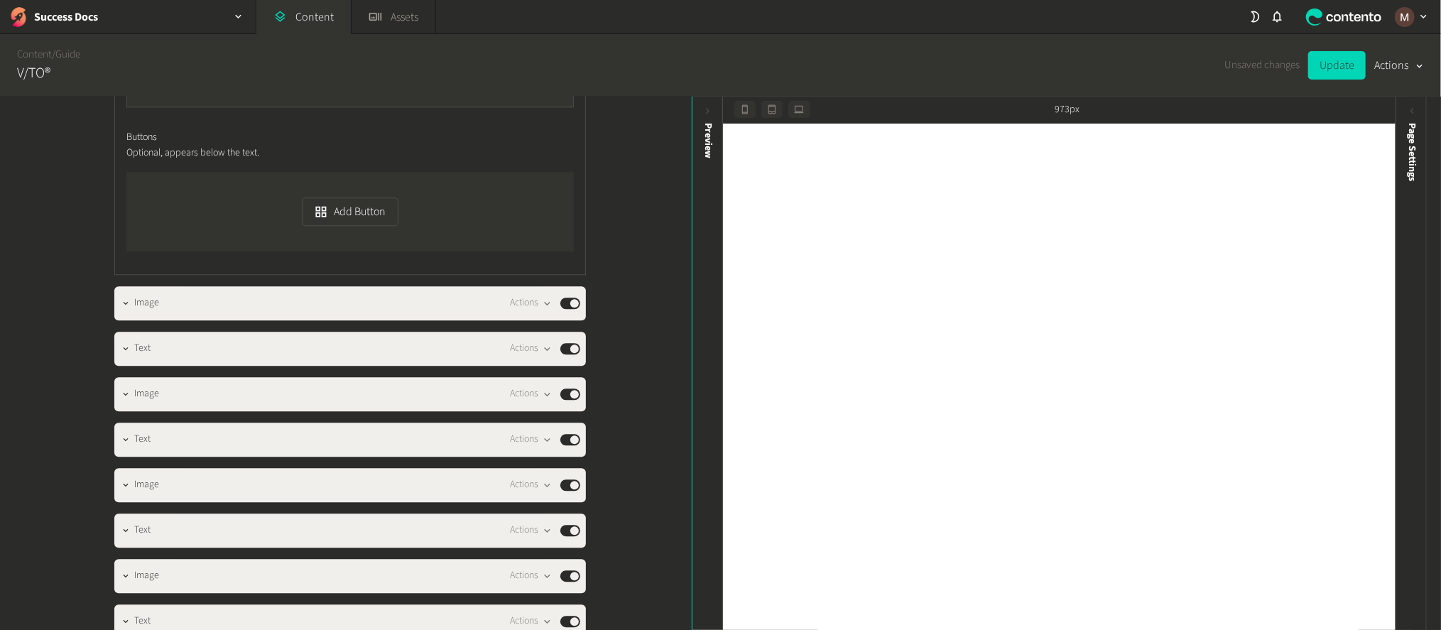
drag, startPoint x: 183, startPoint y: 463, endPoint x: 122, endPoint y: 471, distance: 61.6
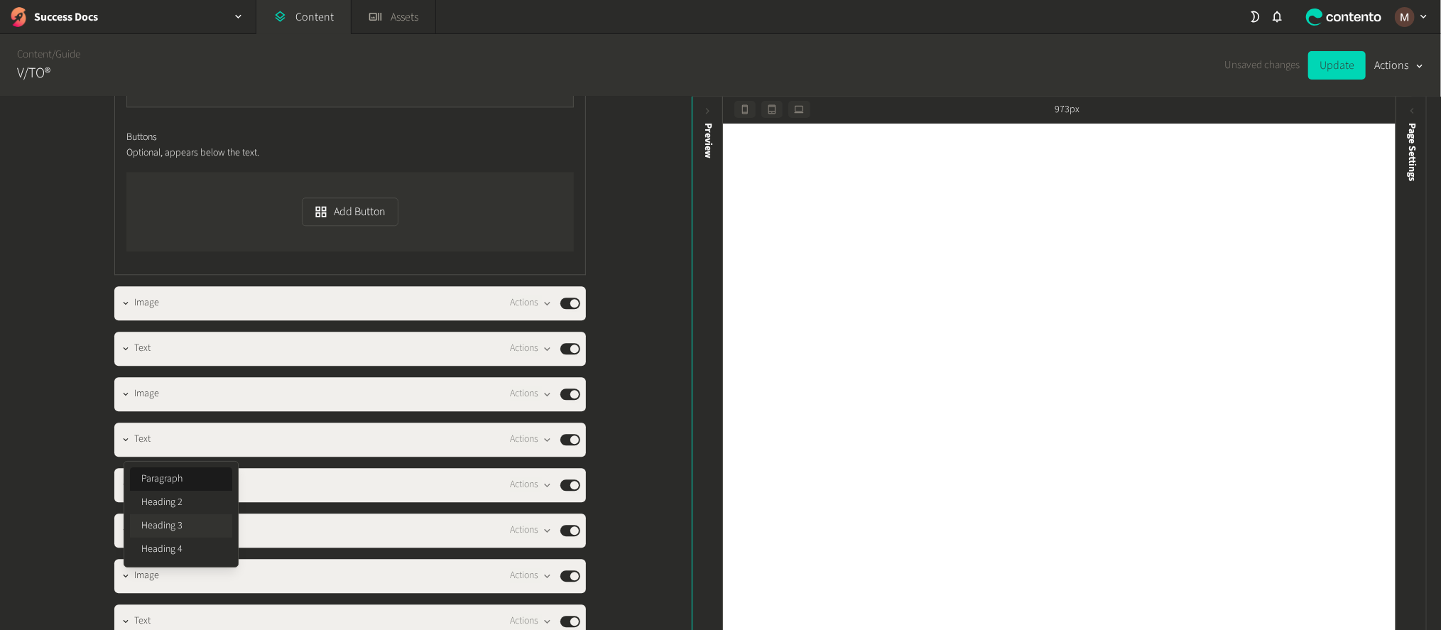
click at [185, 517] on button "Heading 3" at bounding box center [181, 525] width 102 height 23
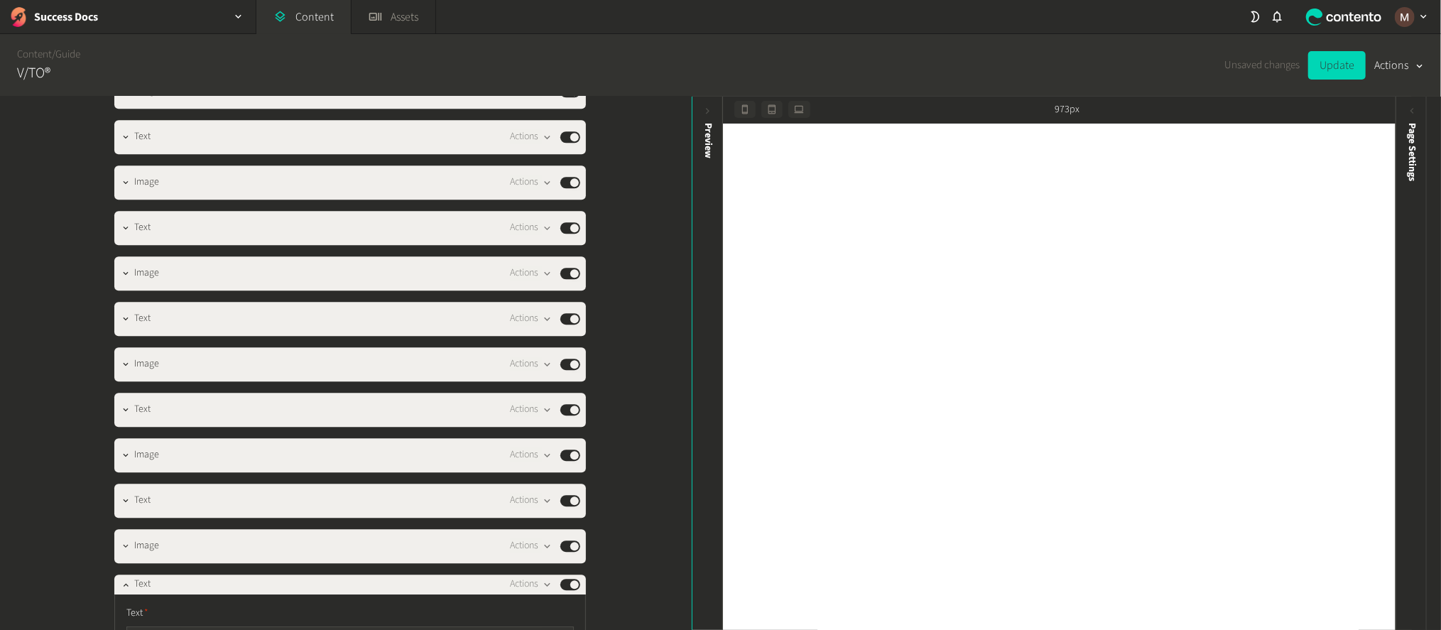
scroll to position [6926, 0]
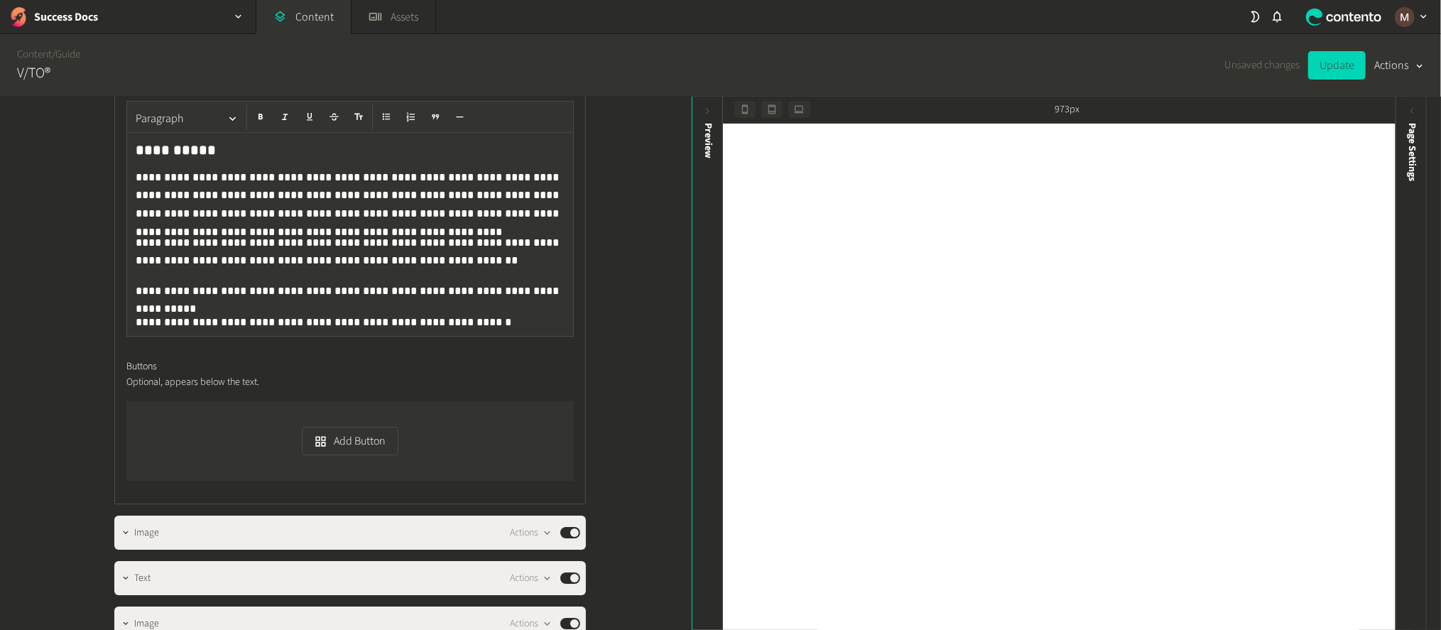
scroll to position [7459, 0]
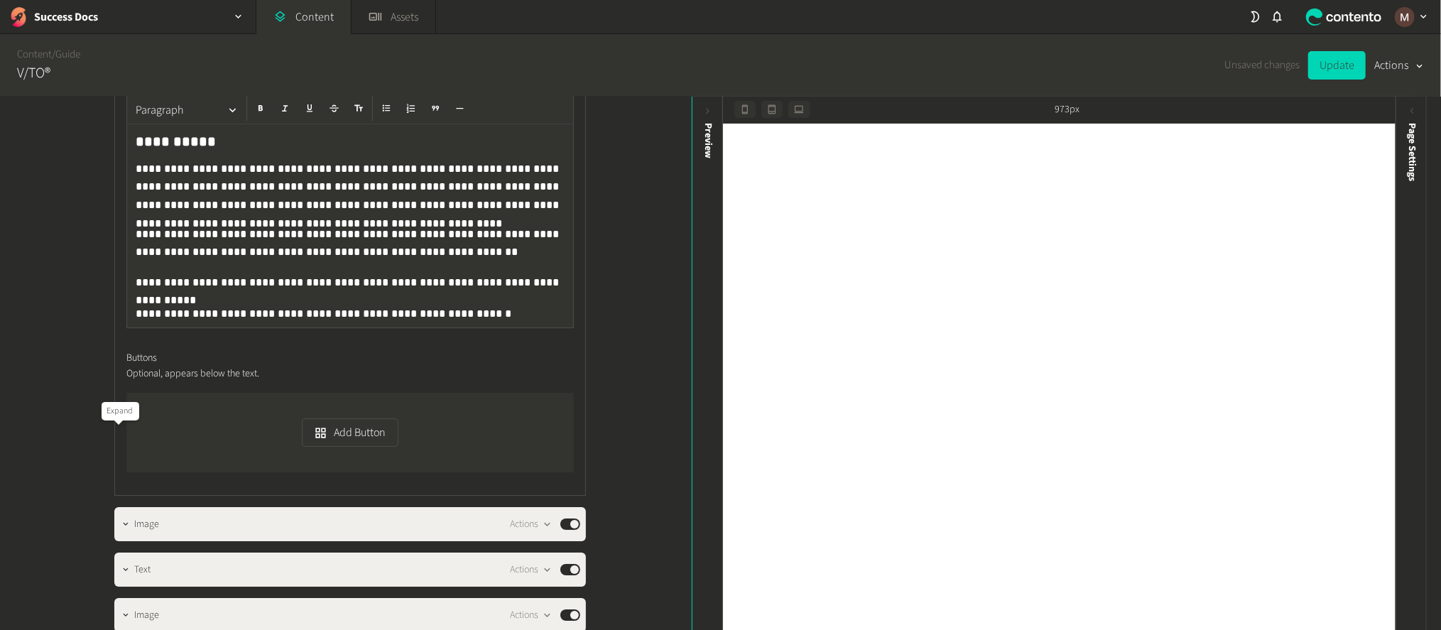
drag, startPoint x: 218, startPoint y: 509, endPoint x: 114, endPoint y: 511, distance: 104.4
click at [534, 524] on button "Delete" at bounding box center [556, 537] width 94 height 26
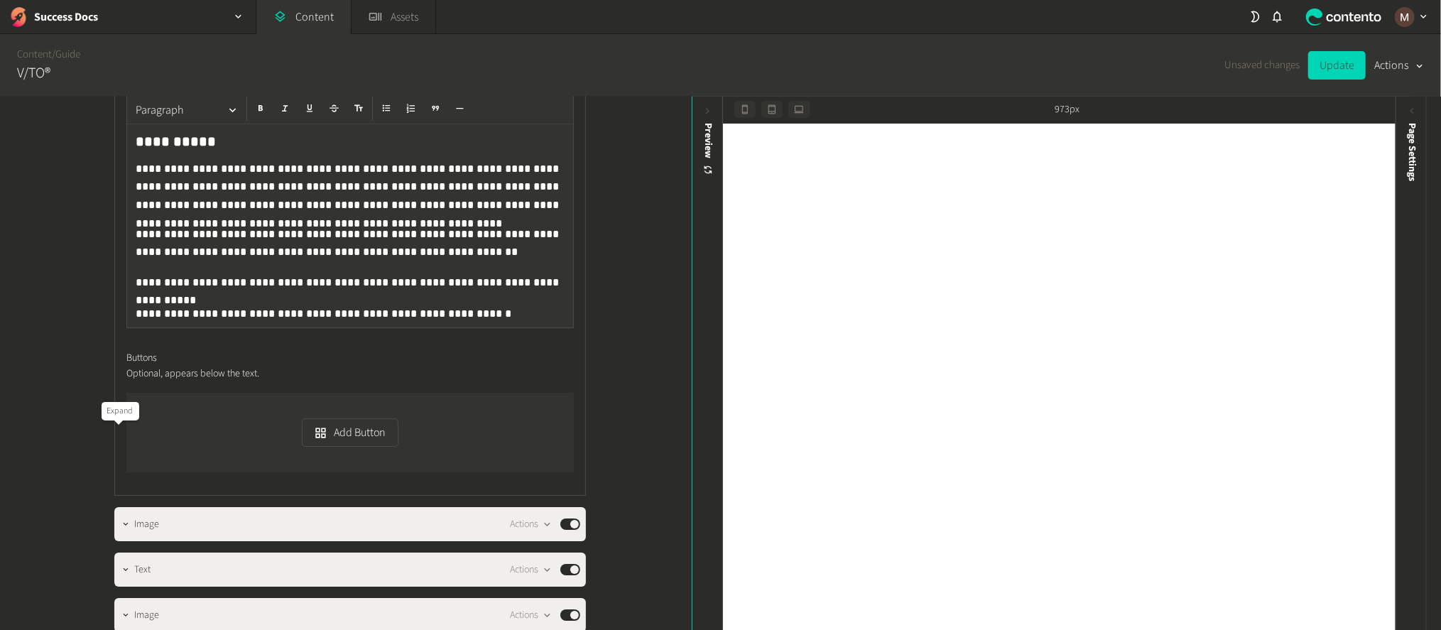
drag, startPoint x: 205, startPoint y: 511, endPoint x: 116, endPoint y: 509, distance: 88.1
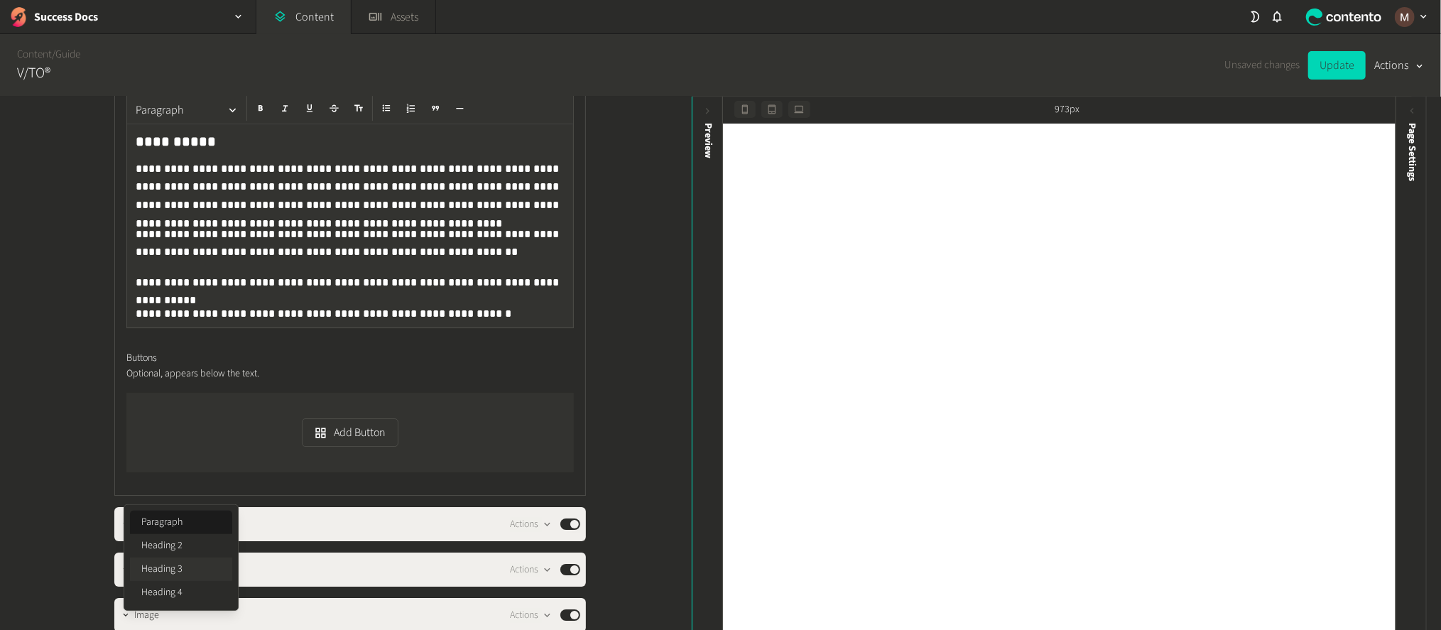
click at [186, 558] on button "Heading 3" at bounding box center [181, 569] width 102 height 23
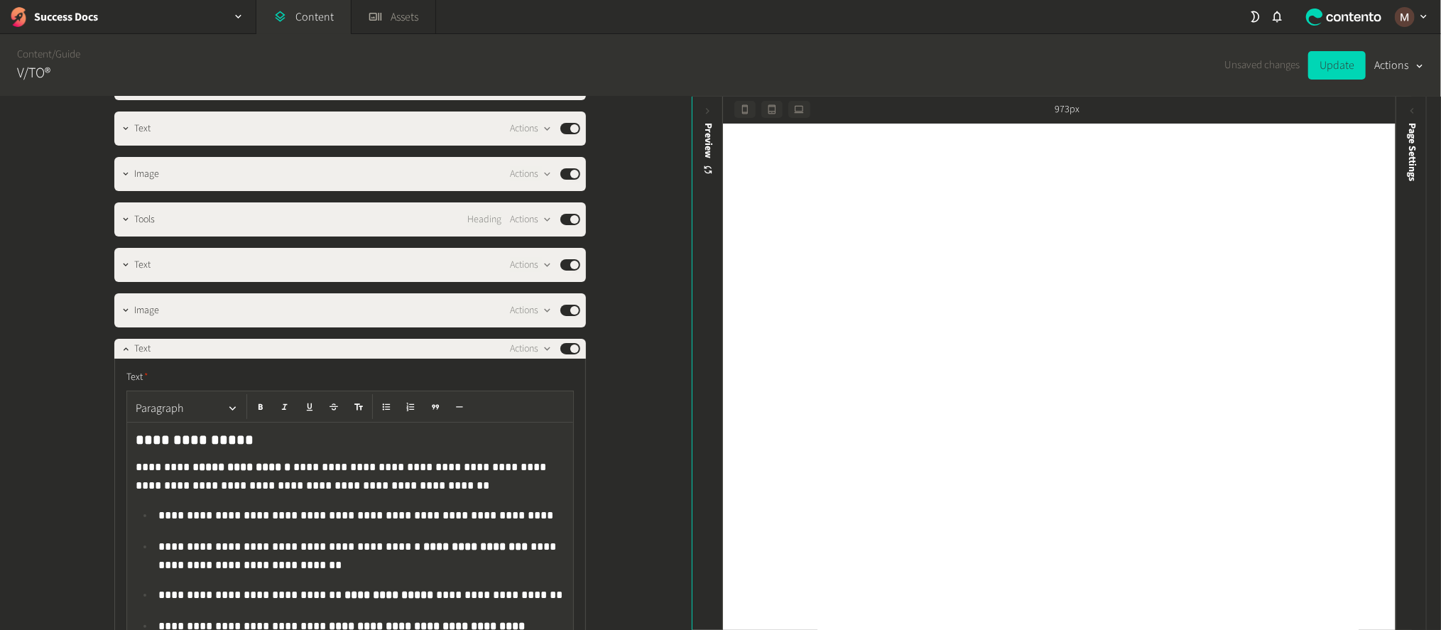
scroll to position [8097, 0]
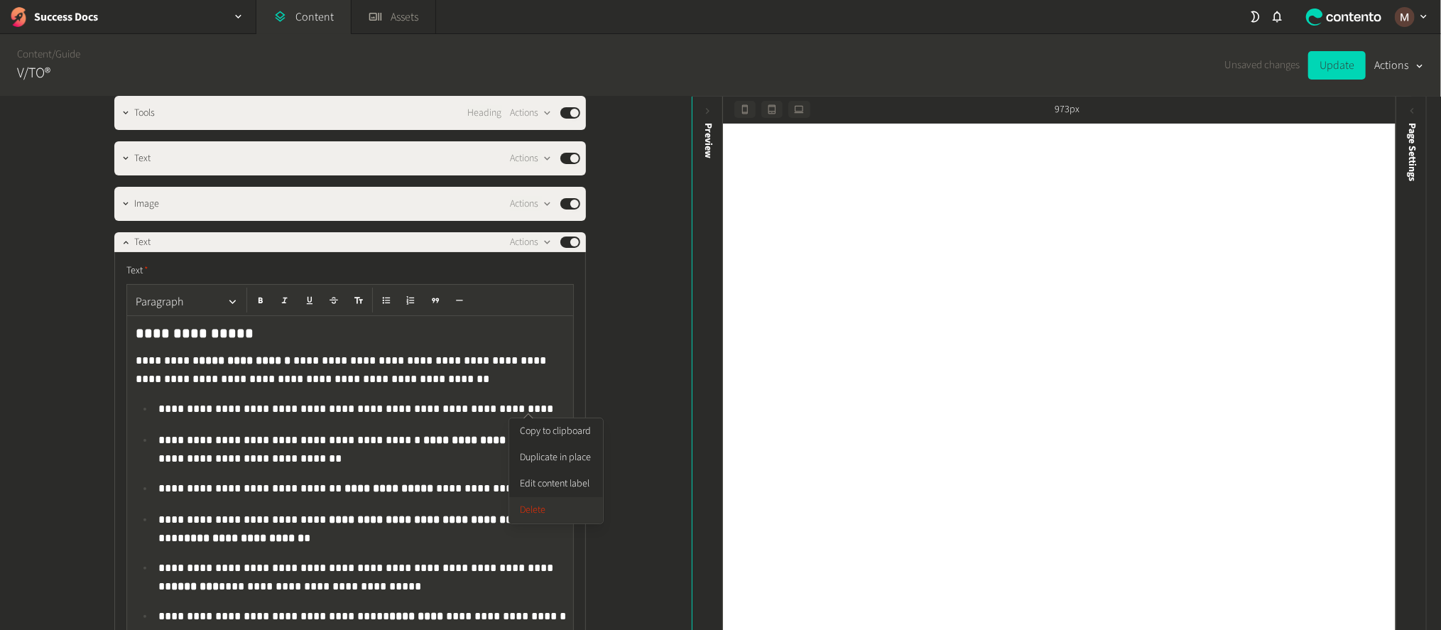
click at [530, 508] on button "Delete" at bounding box center [556, 510] width 94 height 26
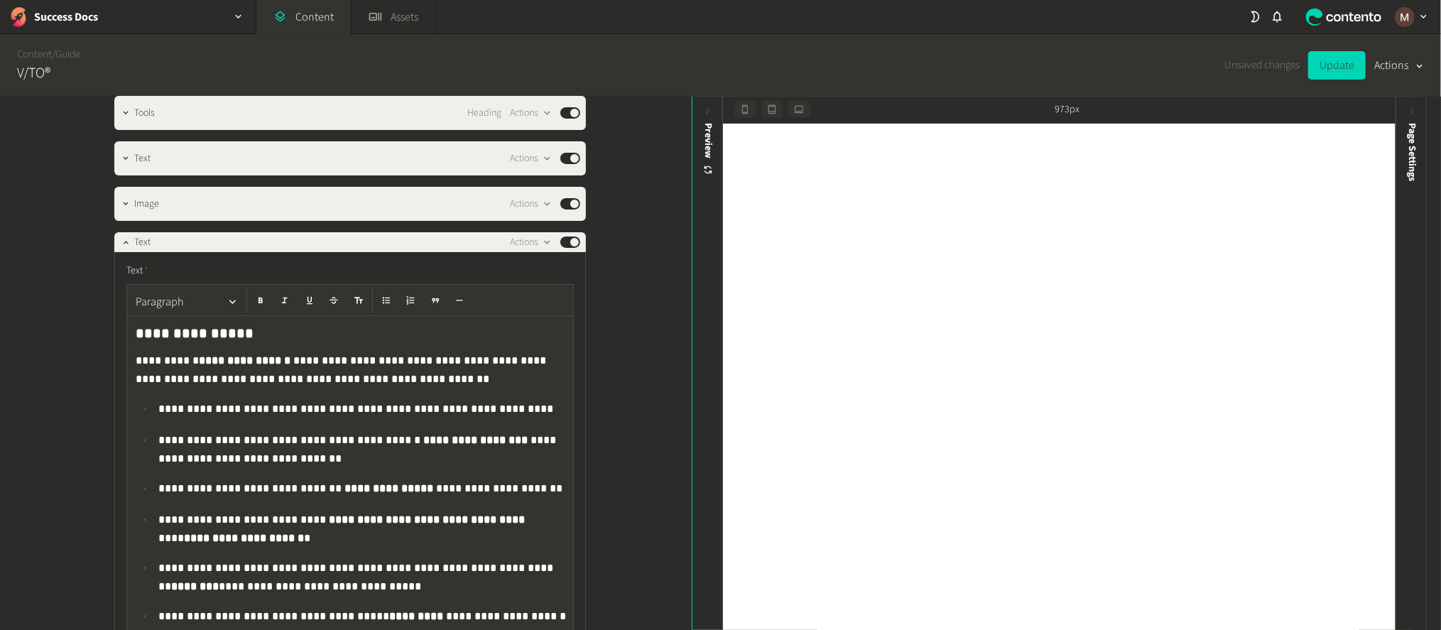
click at [184, 543] on button "Heading 3" at bounding box center [181, 541] width 102 height 23
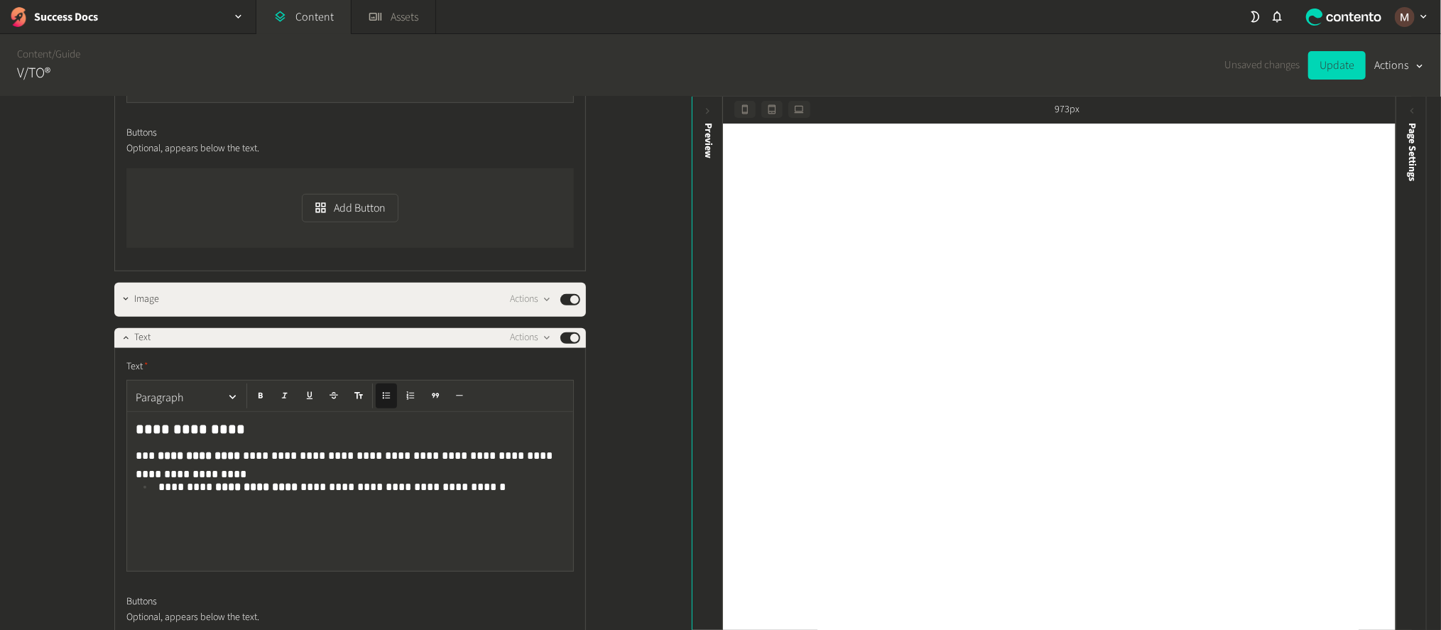
scroll to position [8630, 0]
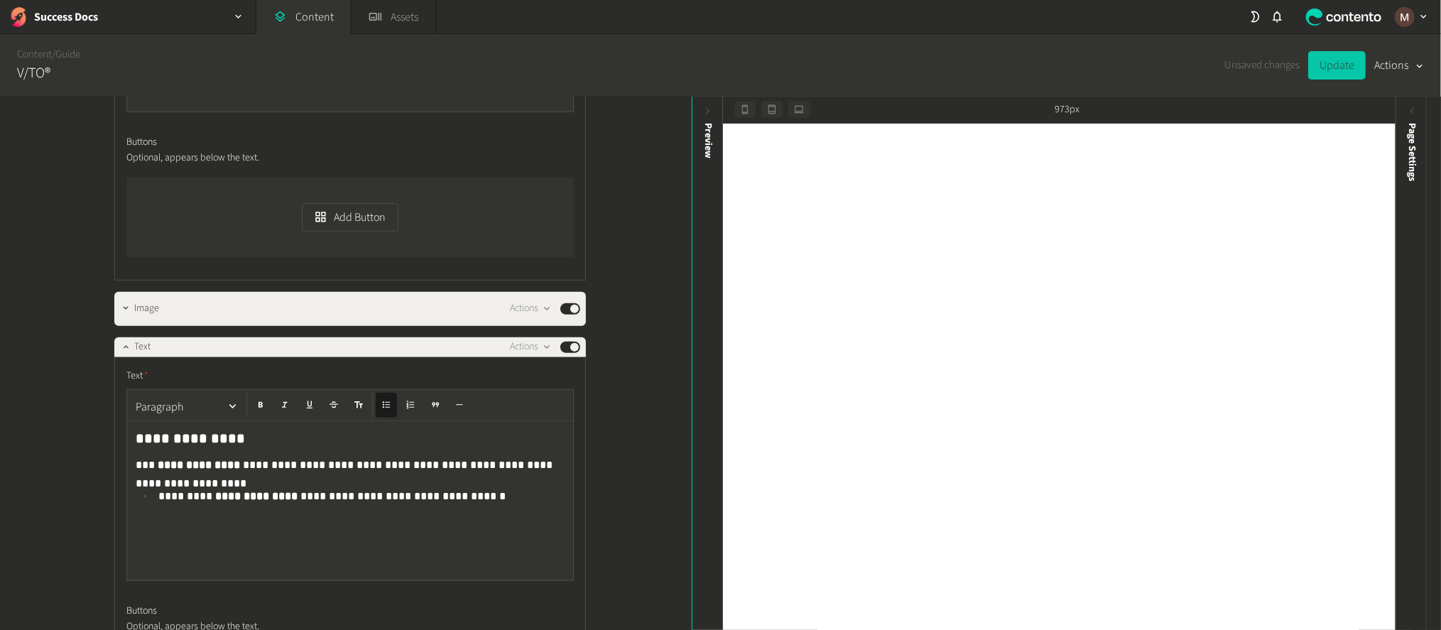
click at [1341, 67] on button "Update" at bounding box center [1337, 65] width 58 height 28
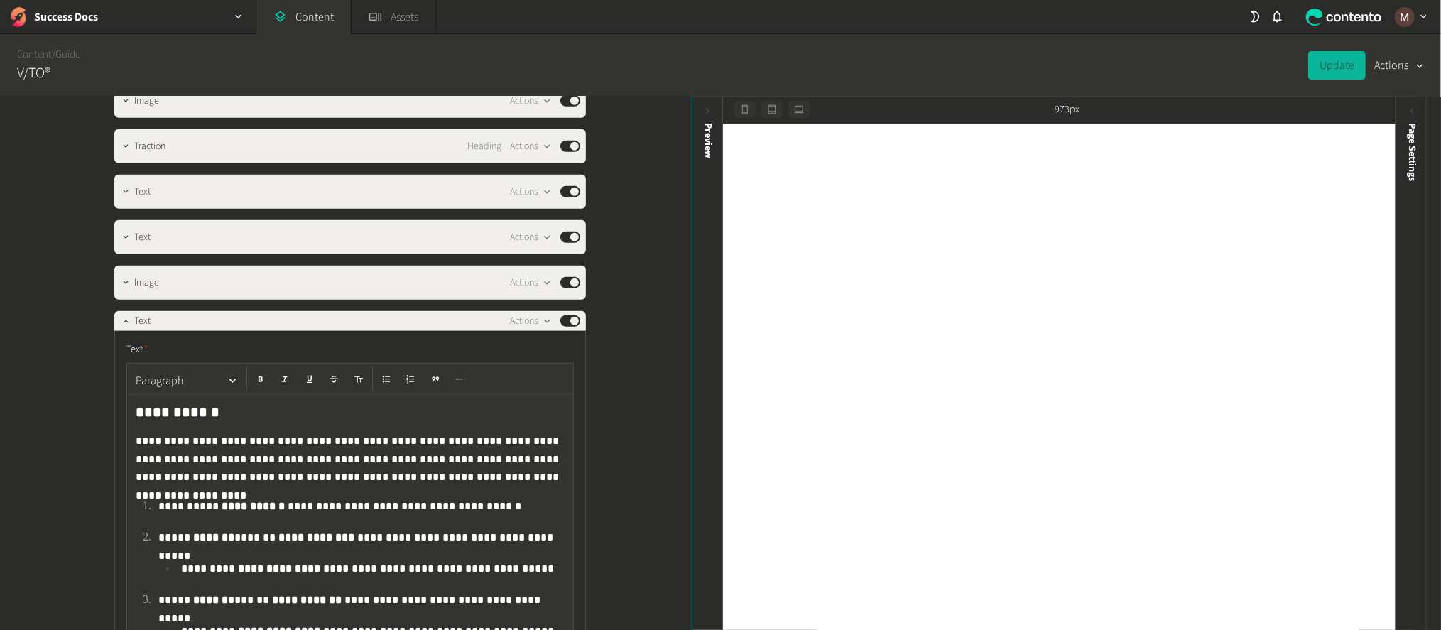
scroll to position [4582, 0]
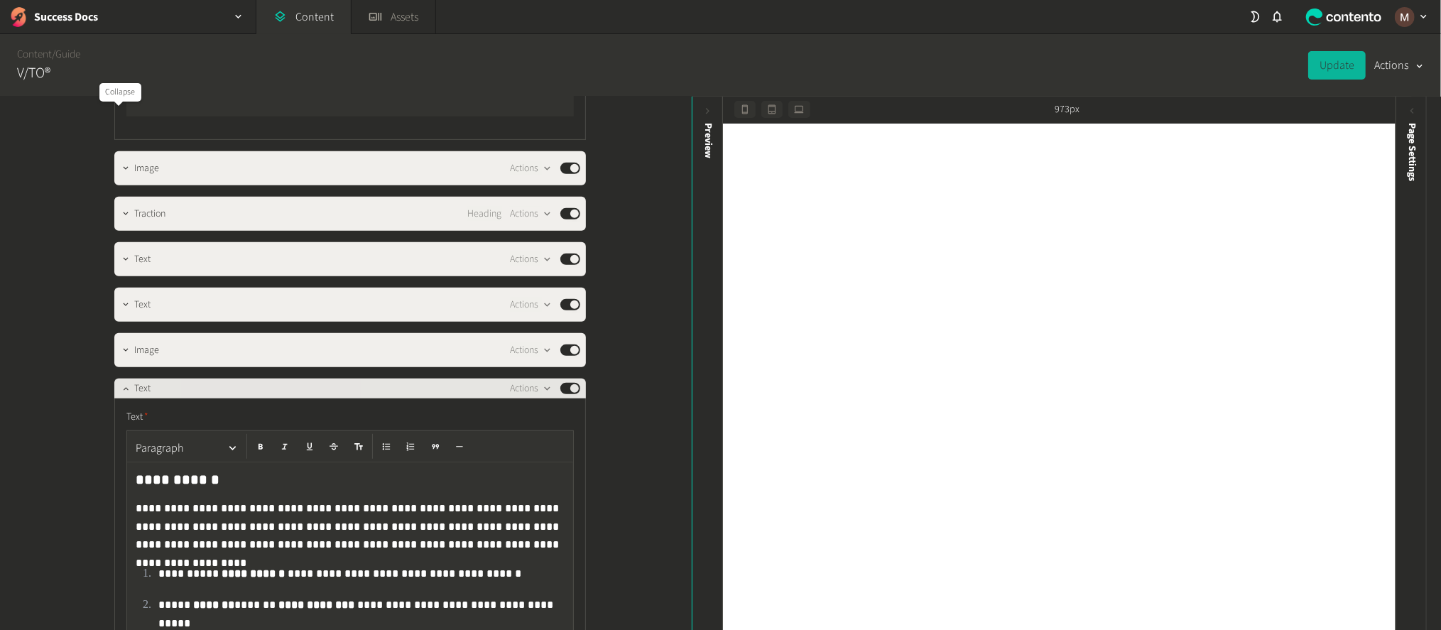
click at [121, 384] on icon "button" at bounding box center [126, 389] width 10 height 10
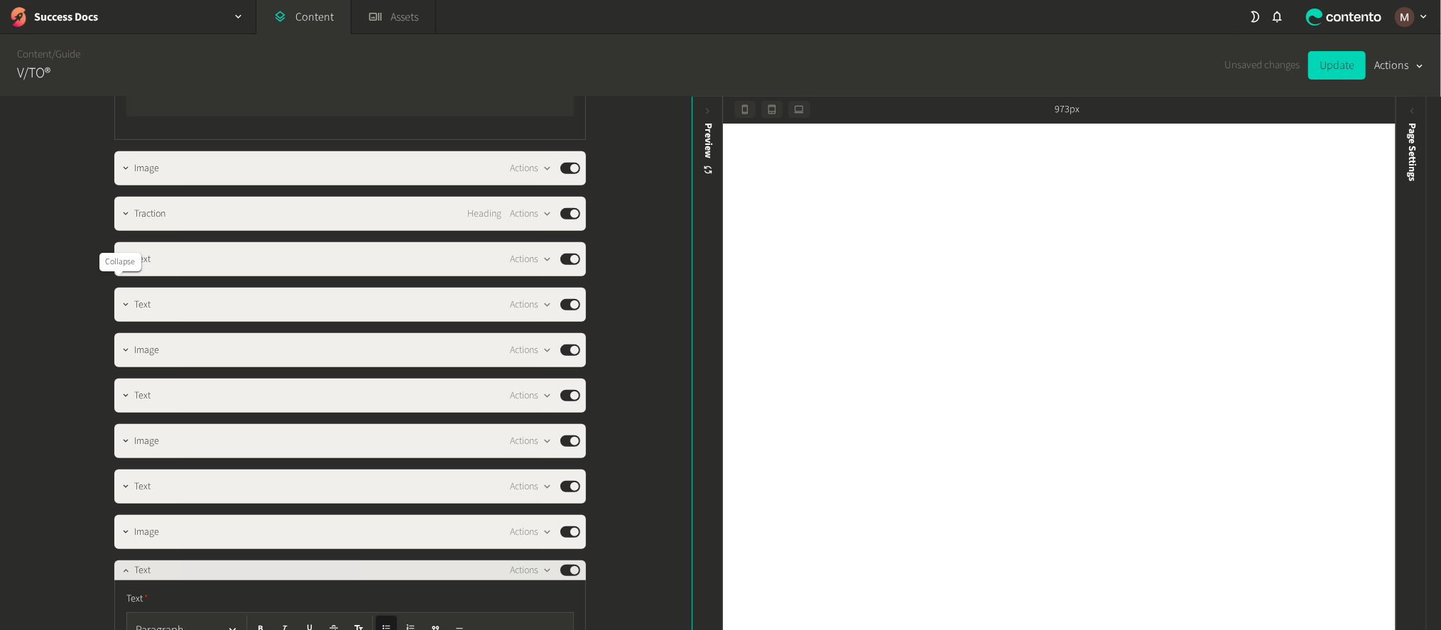
click at [121, 565] on icon "button" at bounding box center [126, 570] width 10 height 10
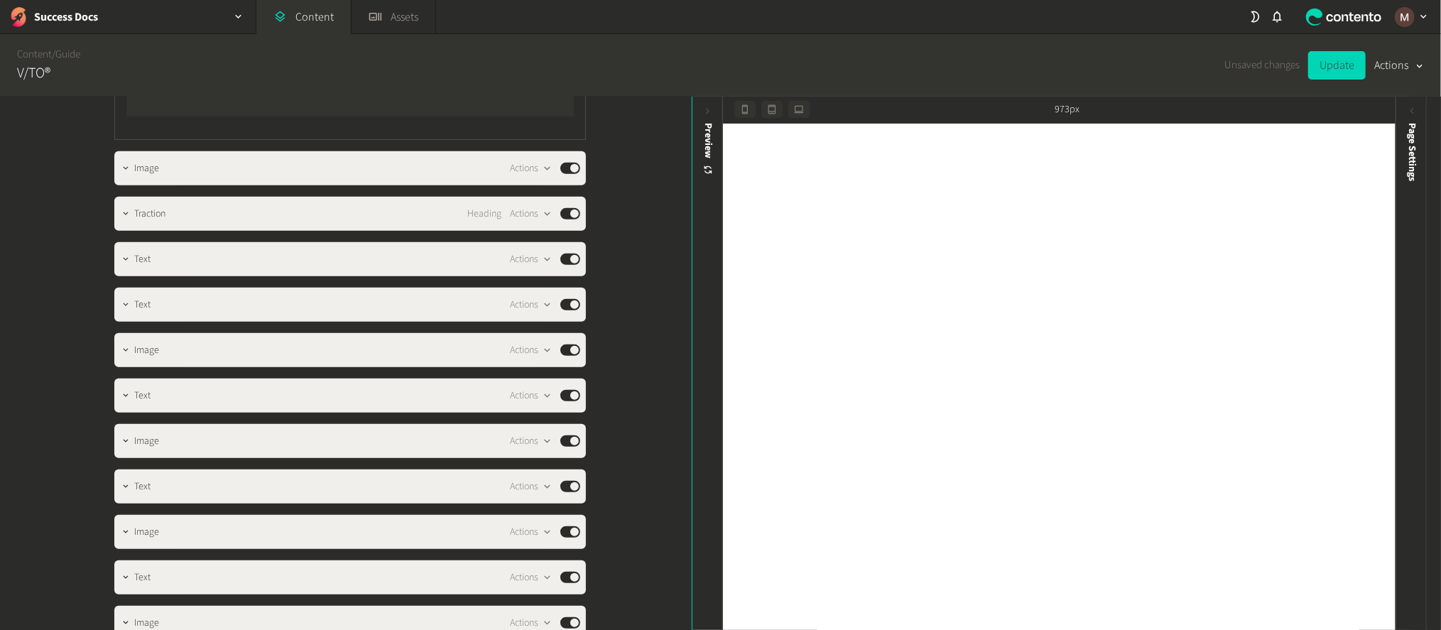
scroll to position [4901, 0]
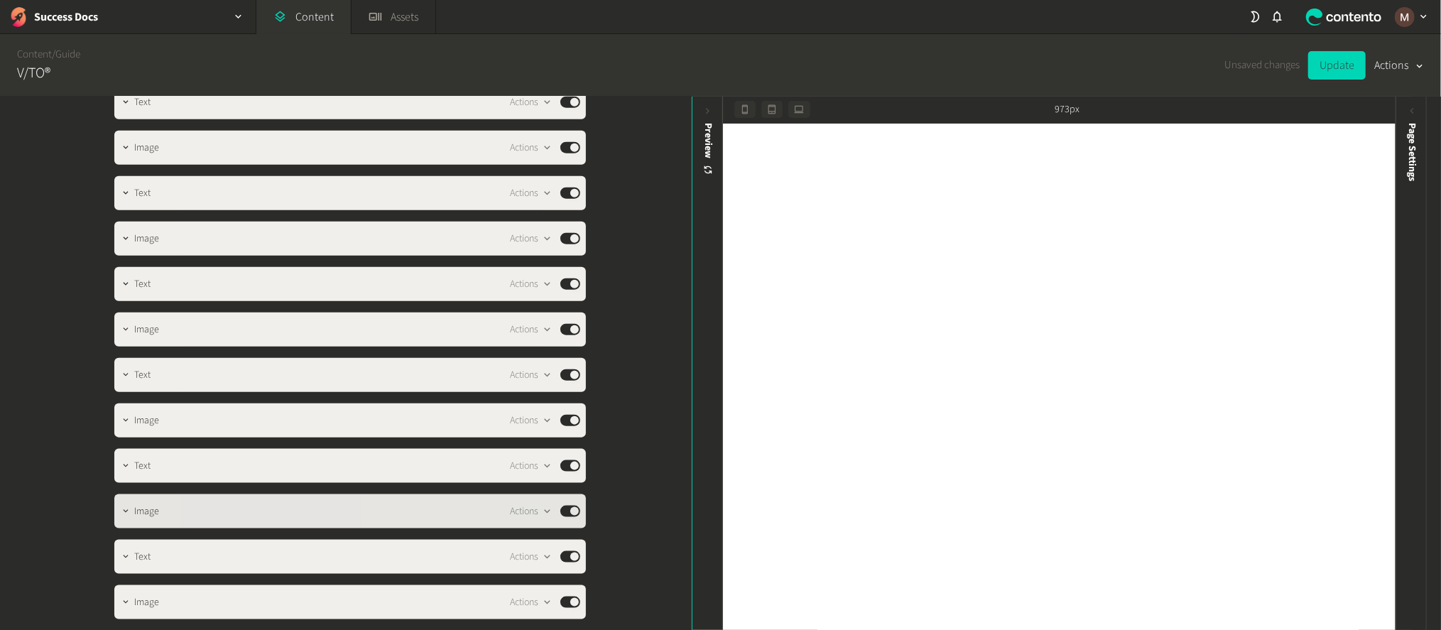
scroll to position [5327, 0]
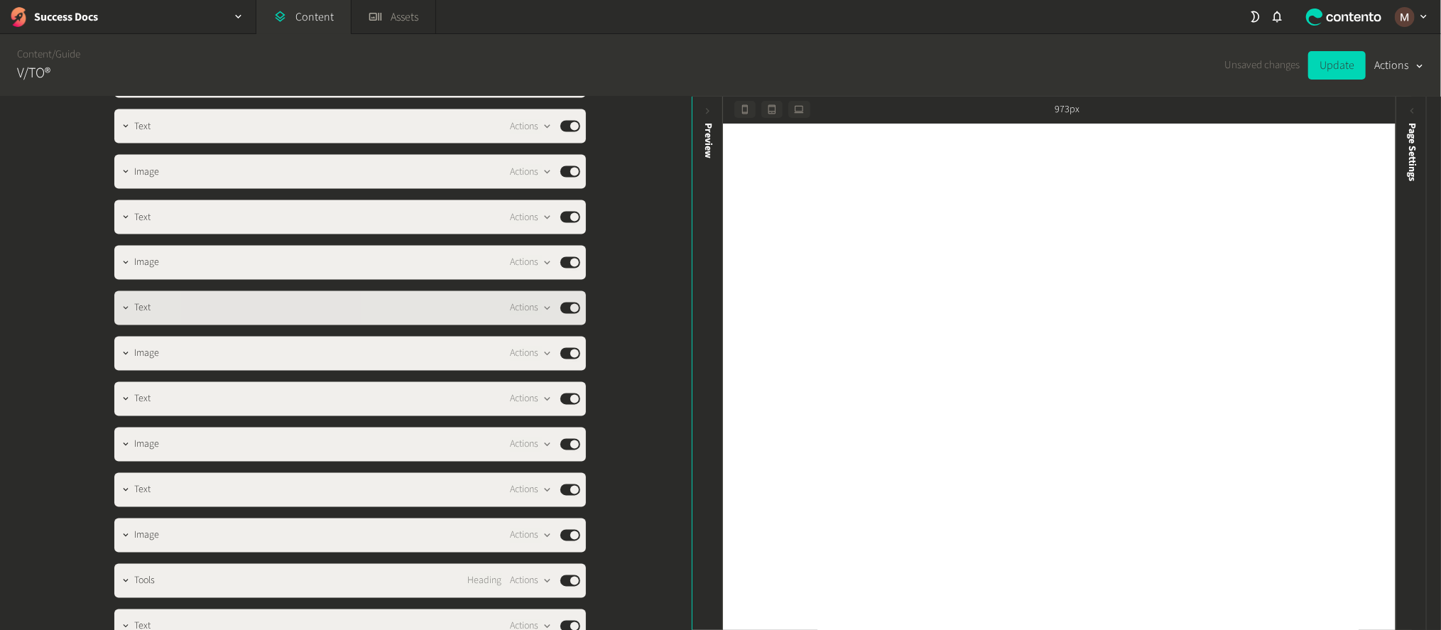
scroll to position [5860, 0]
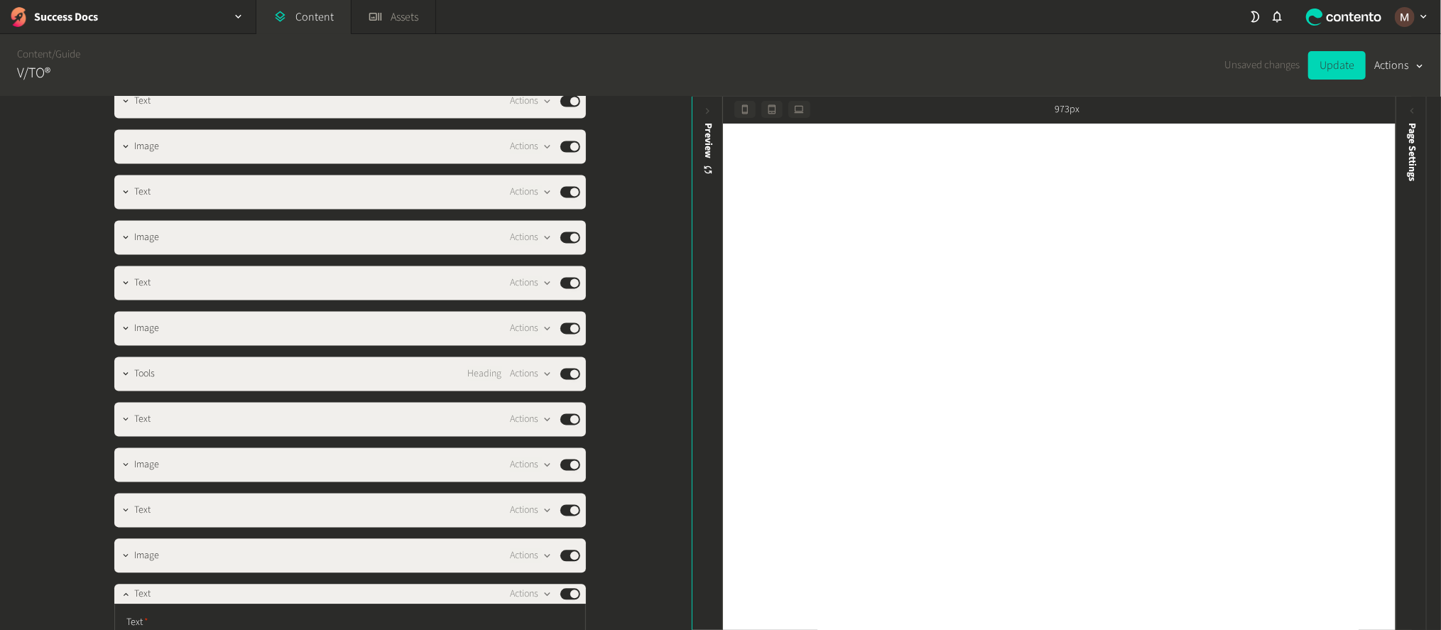
scroll to position [6073, 0]
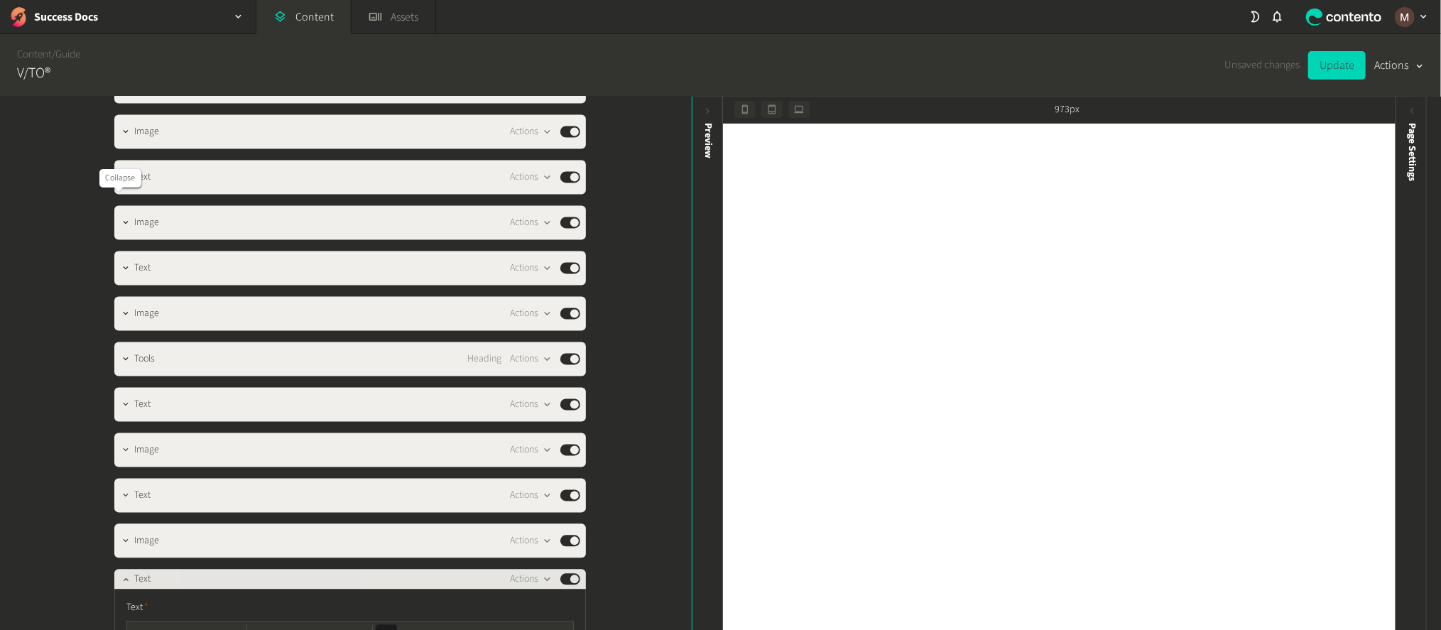
click at [121, 575] on icon "button" at bounding box center [126, 580] width 10 height 10
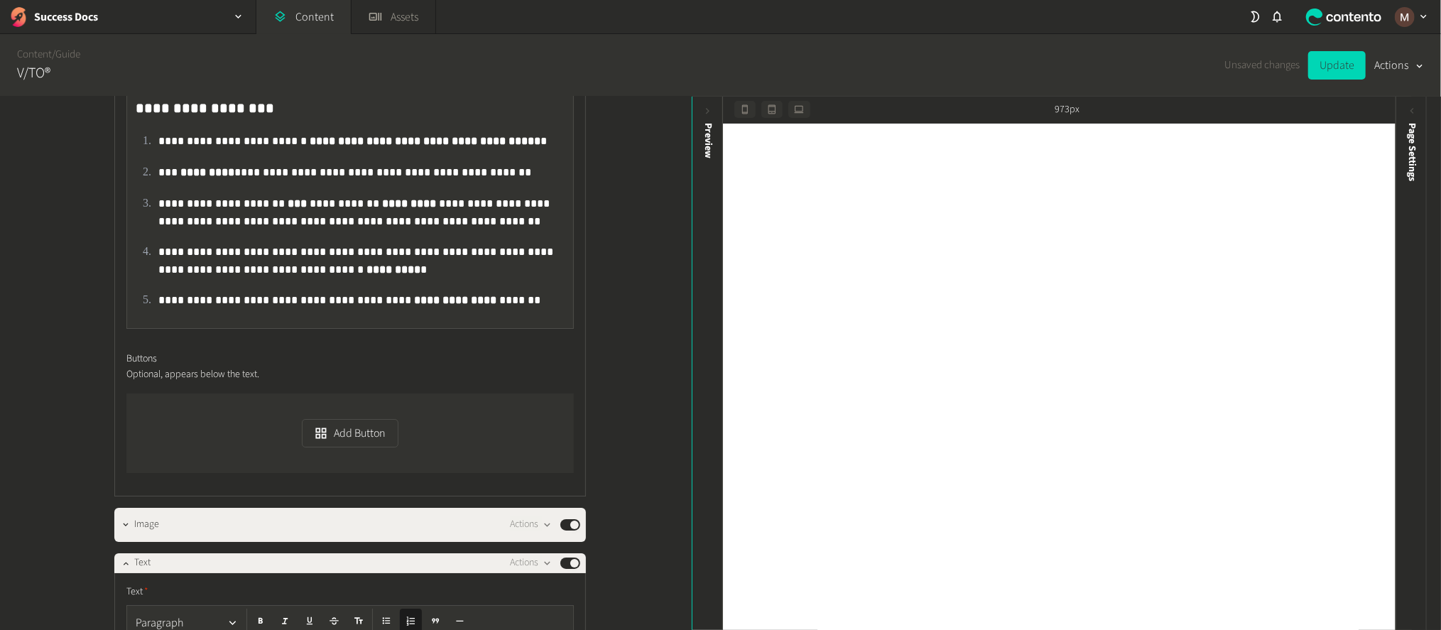
scroll to position [3722, 0]
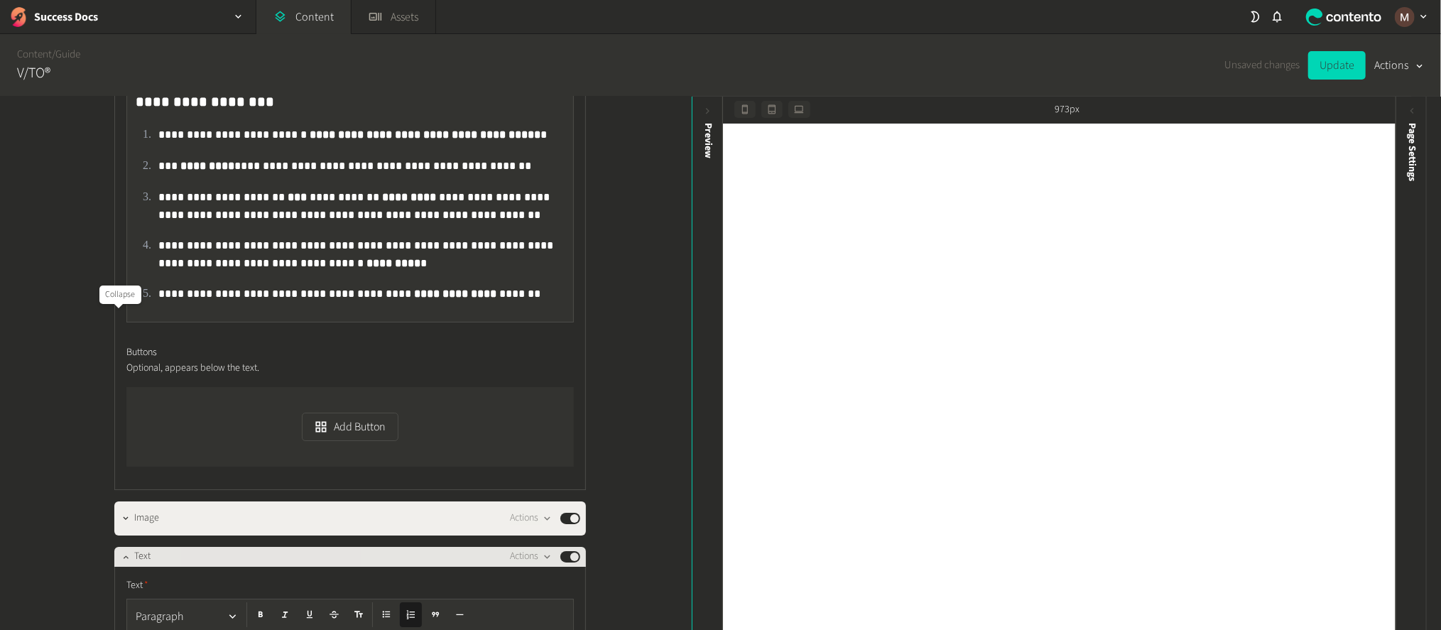
click at [121, 552] on icon "button" at bounding box center [126, 557] width 10 height 10
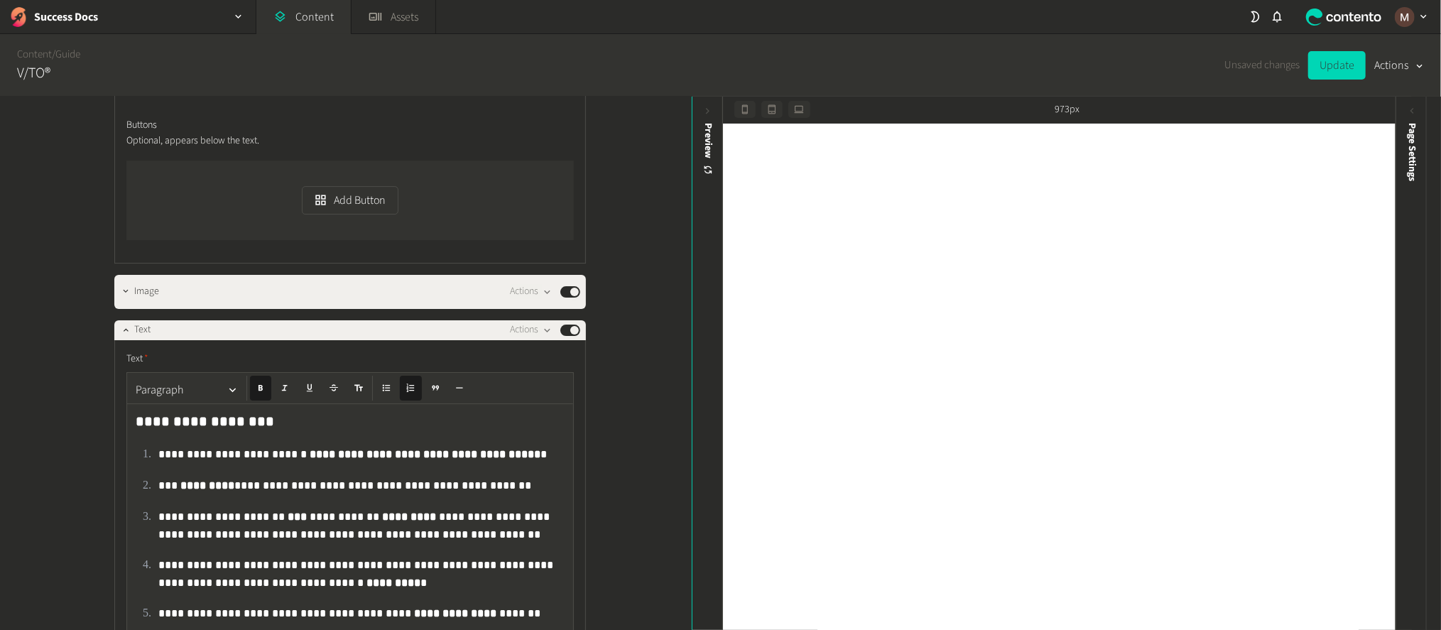
scroll to position [3296, 0]
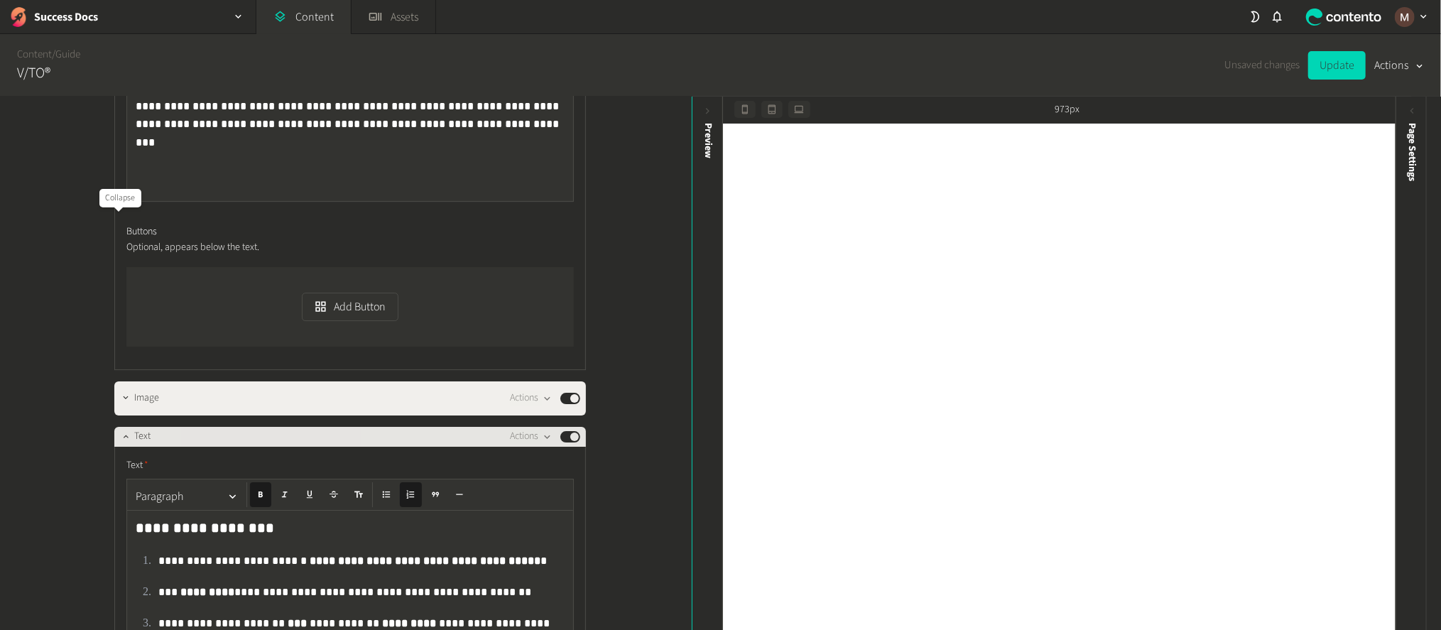
click at [121, 431] on icon "button" at bounding box center [126, 436] width 10 height 10
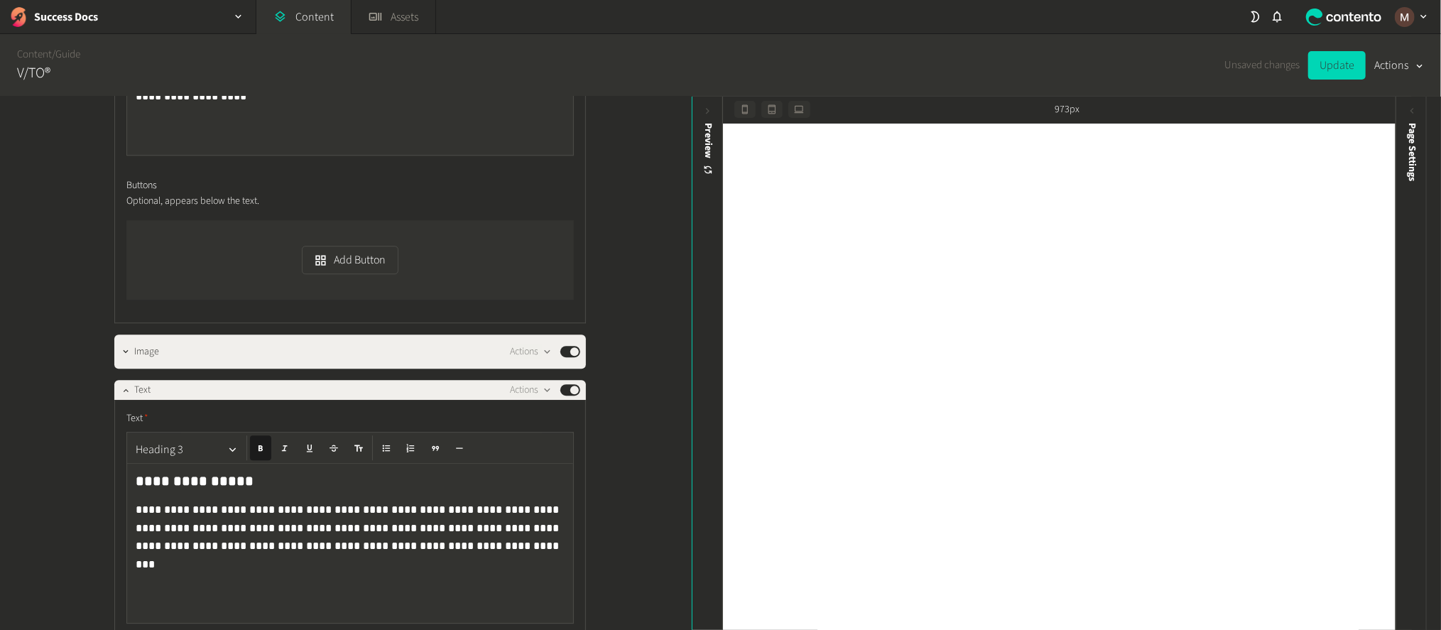
scroll to position [2870, 0]
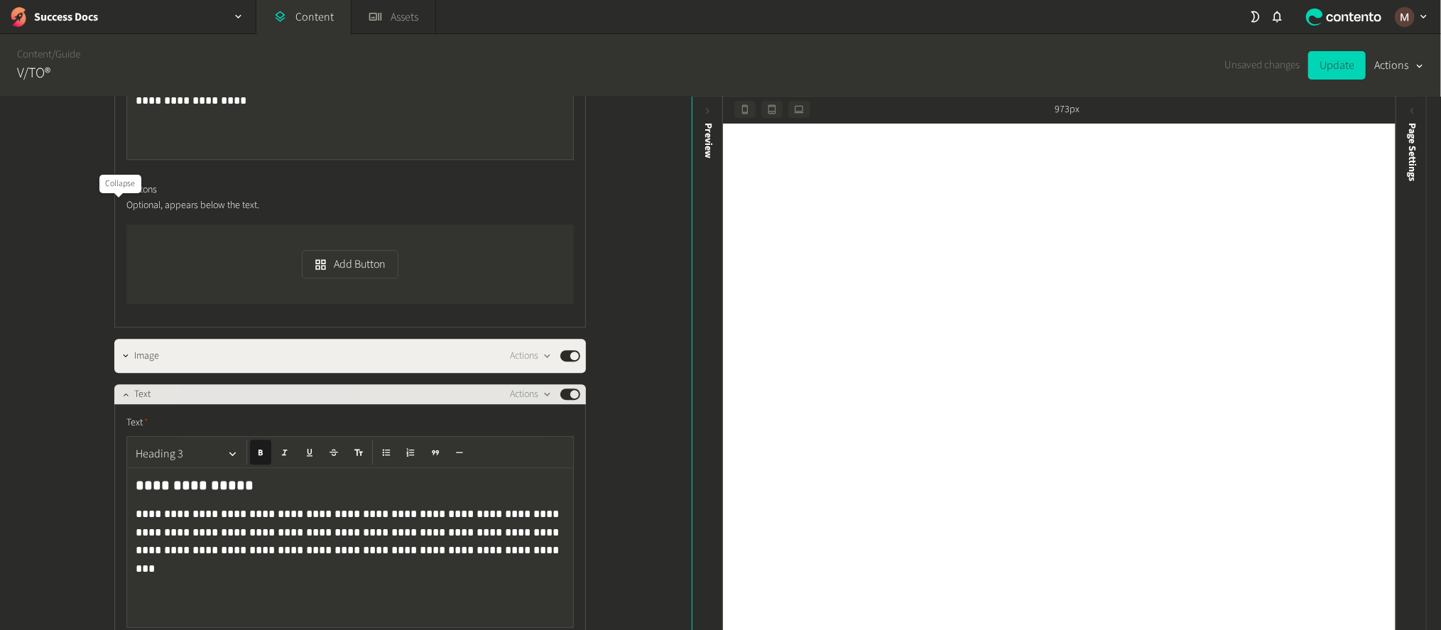
click at [121, 389] on icon "button" at bounding box center [126, 394] width 10 height 10
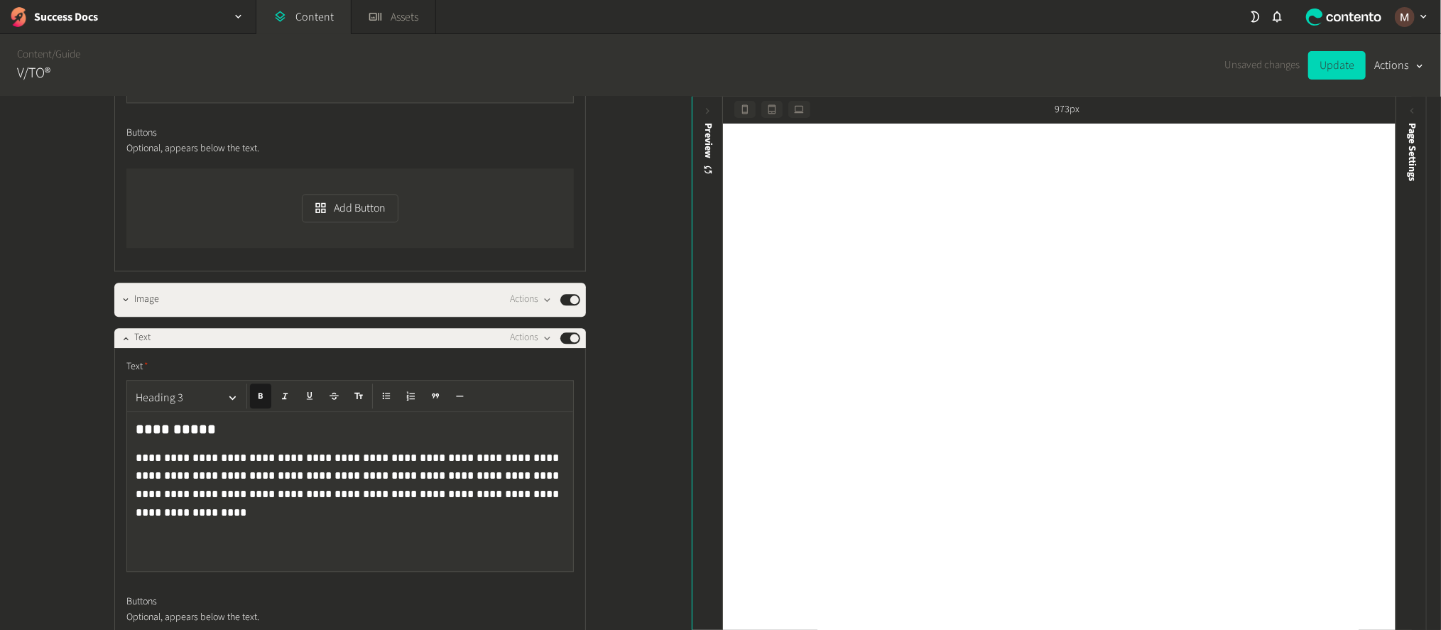
scroll to position [2444, 0]
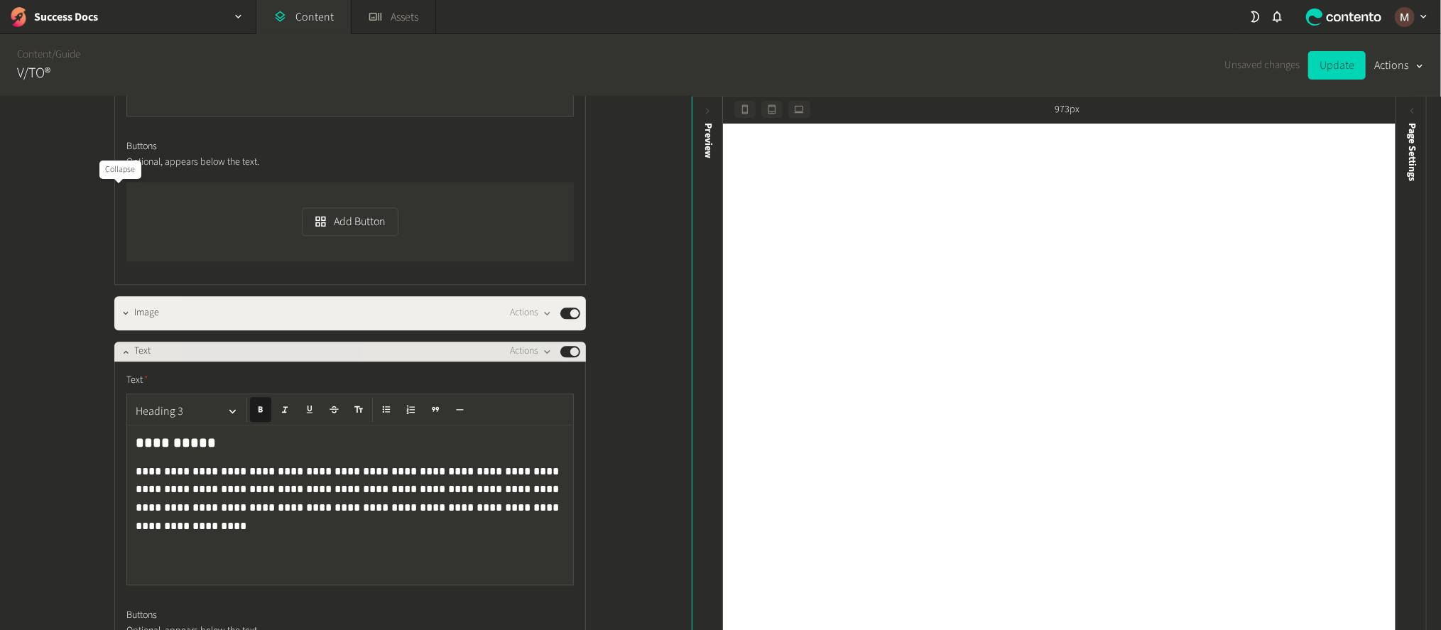
click at [123, 350] on icon "button" at bounding box center [125, 351] width 5 height 3
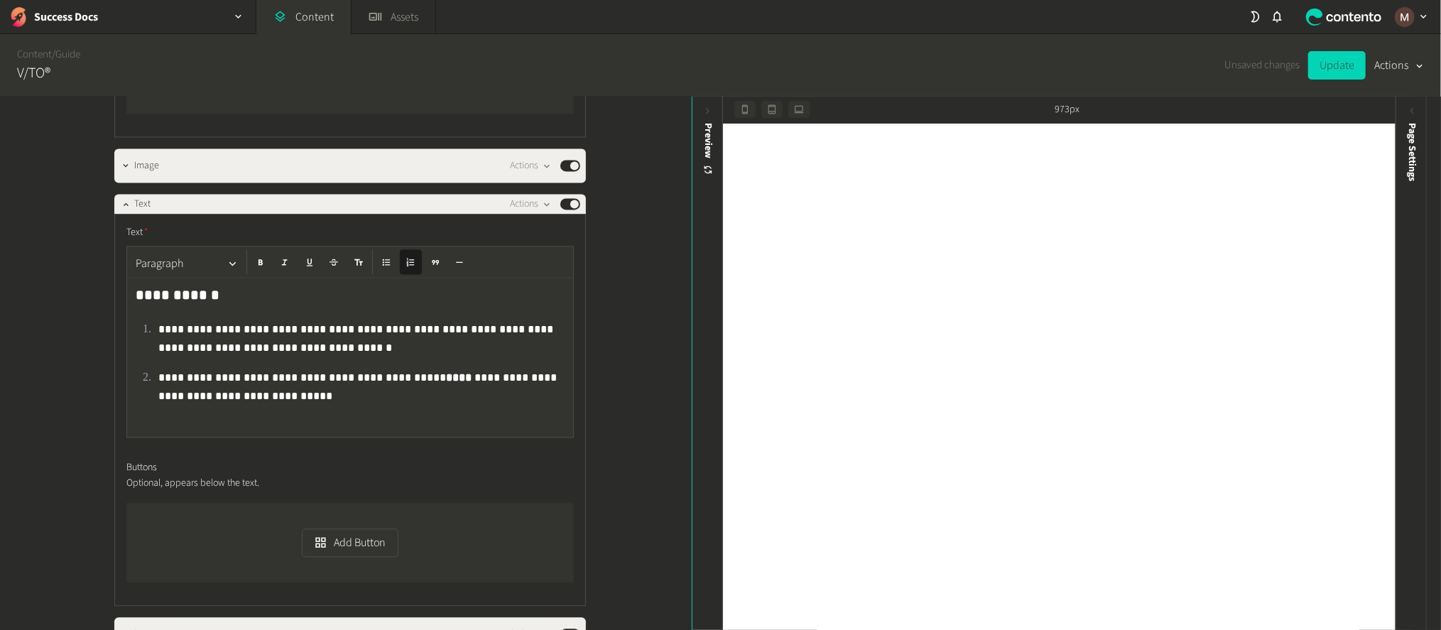
scroll to position [1910, 0]
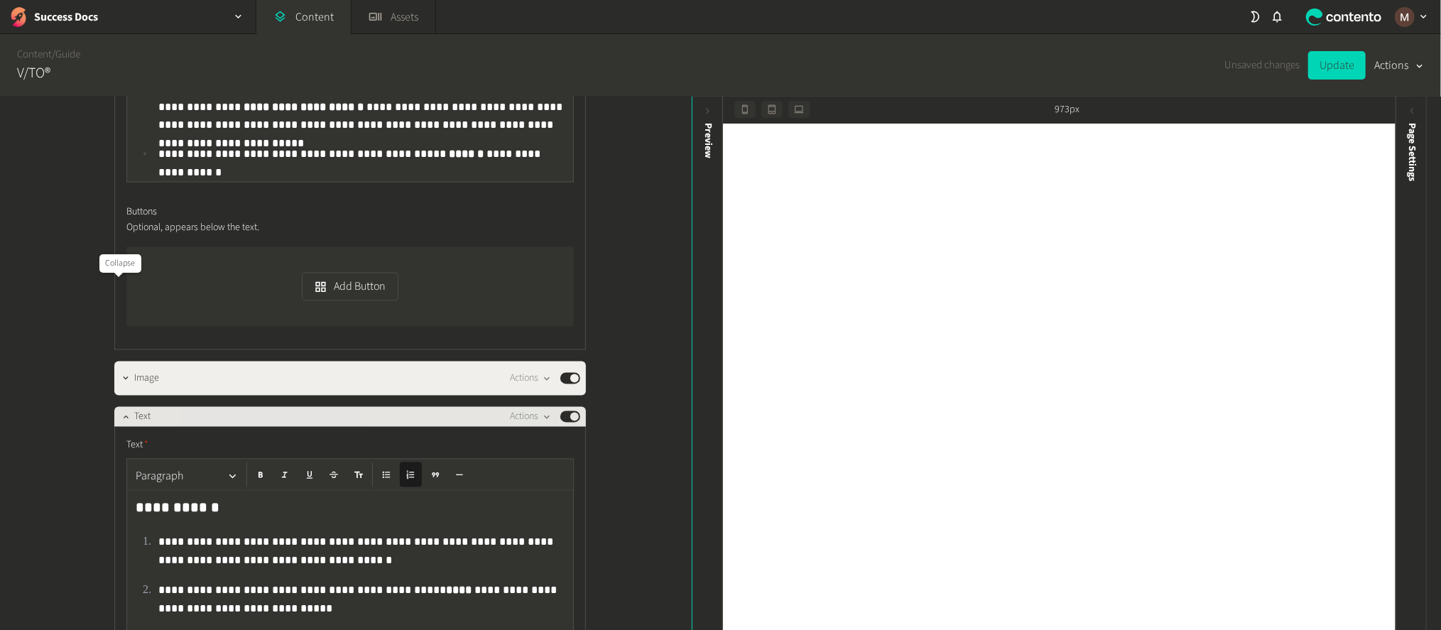
click at [121, 412] on icon "button" at bounding box center [126, 417] width 10 height 10
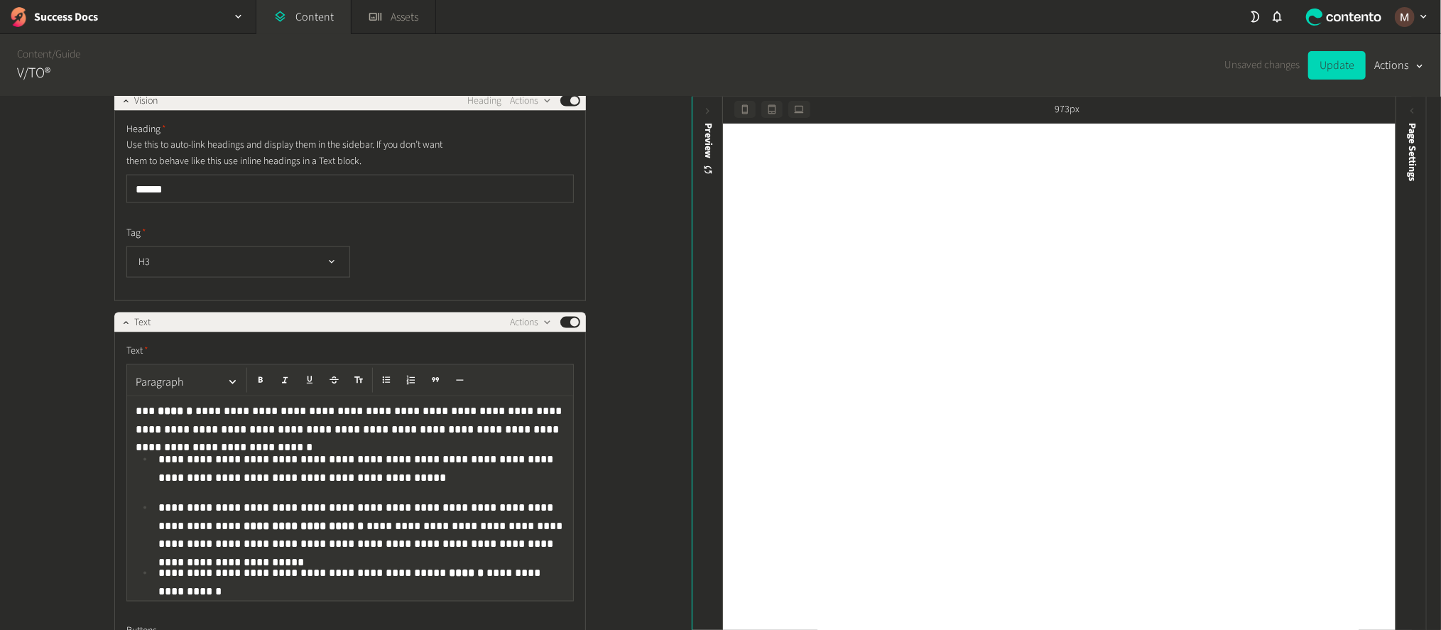
scroll to position [1485, 0]
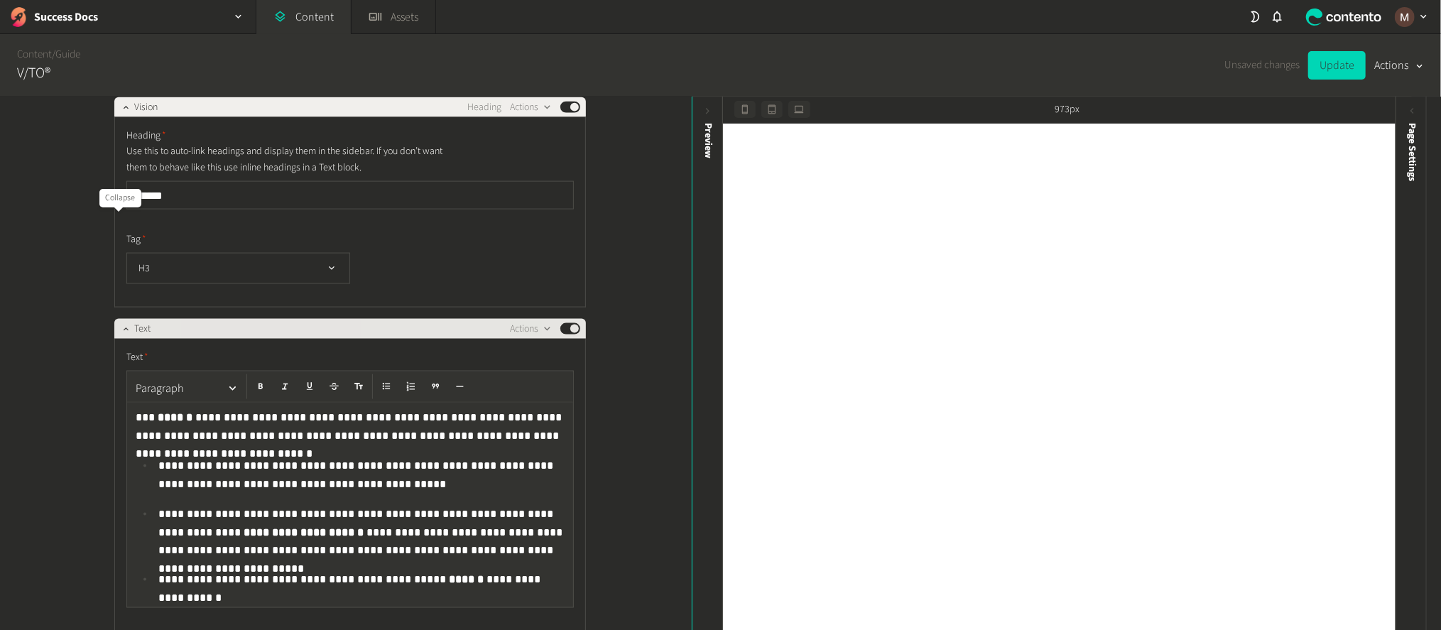
click at [121, 324] on icon "button" at bounding box center [126, 329] width 10 height 10
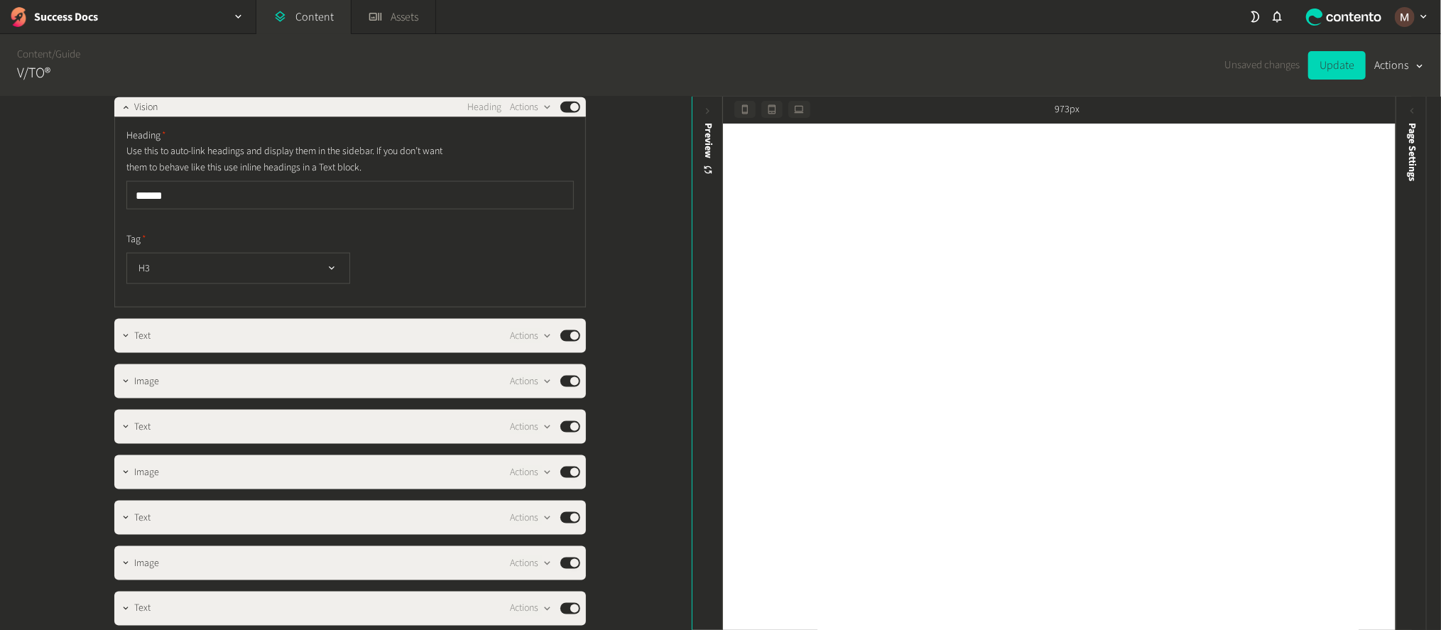
scroll to position [1165, 0]
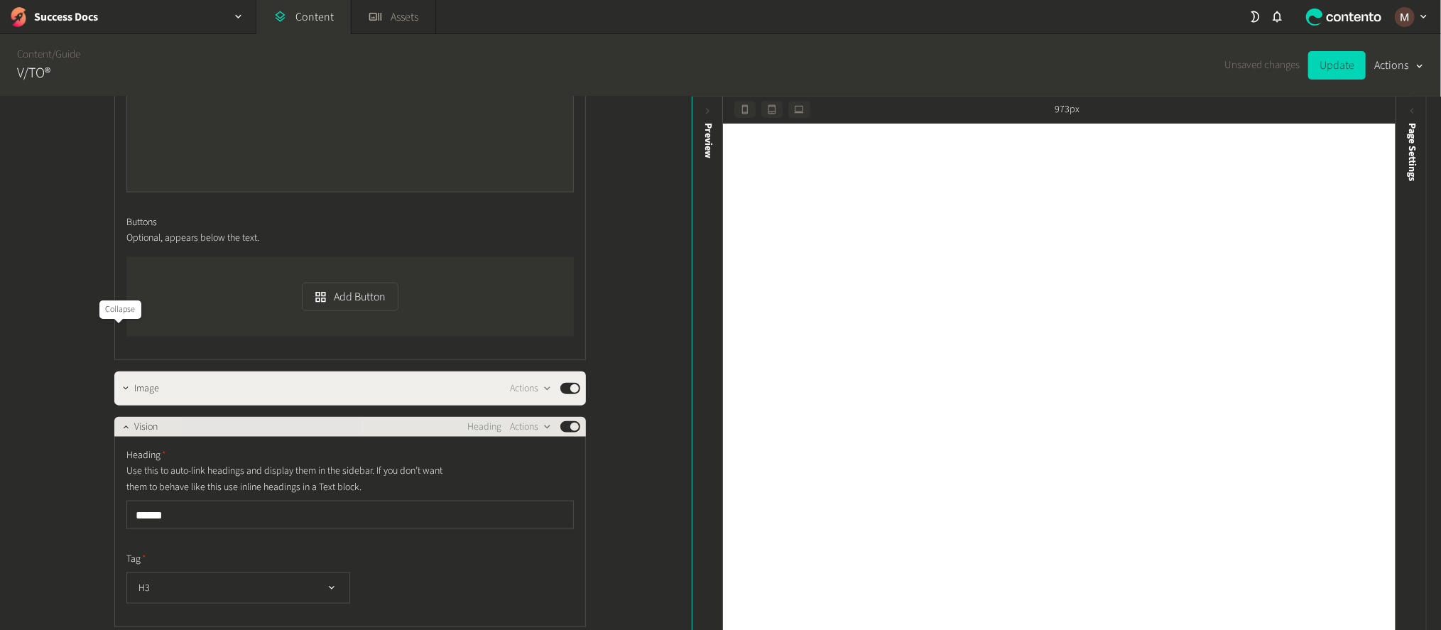
click at [121, 422] on icon "button" at bounding box center [126, 427] width 10 height 10
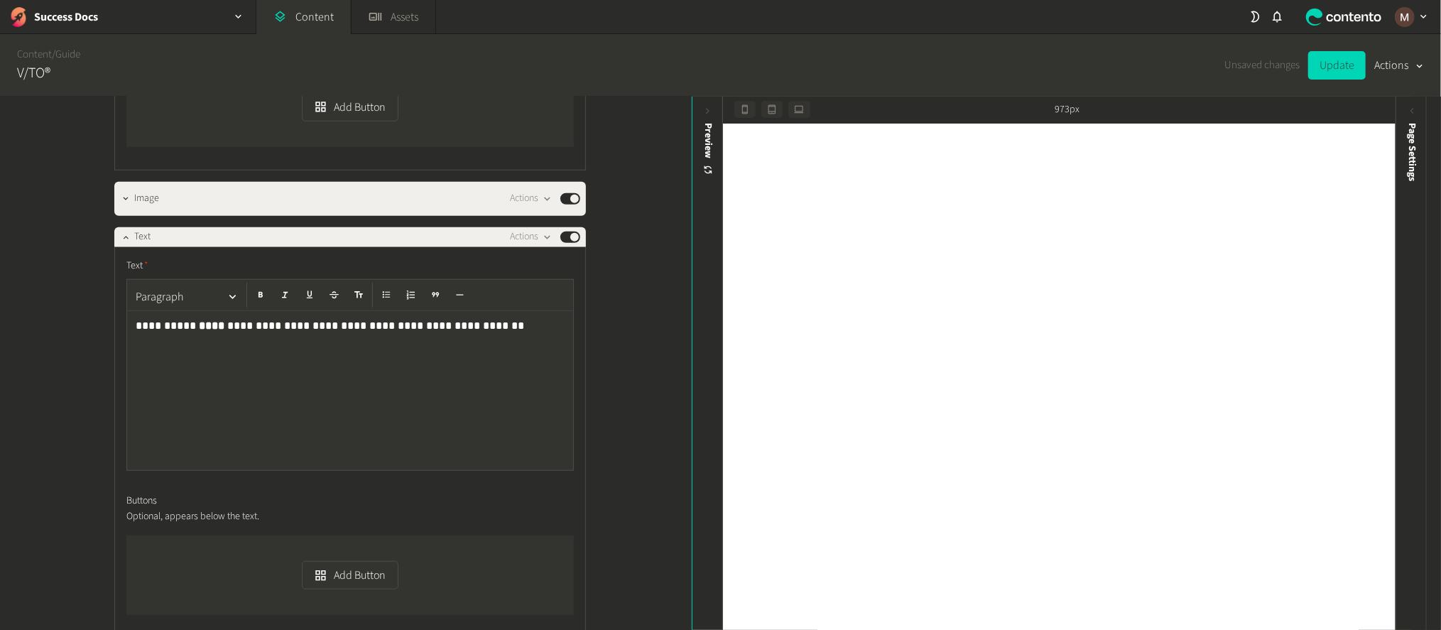
scroll to position [845, 0]
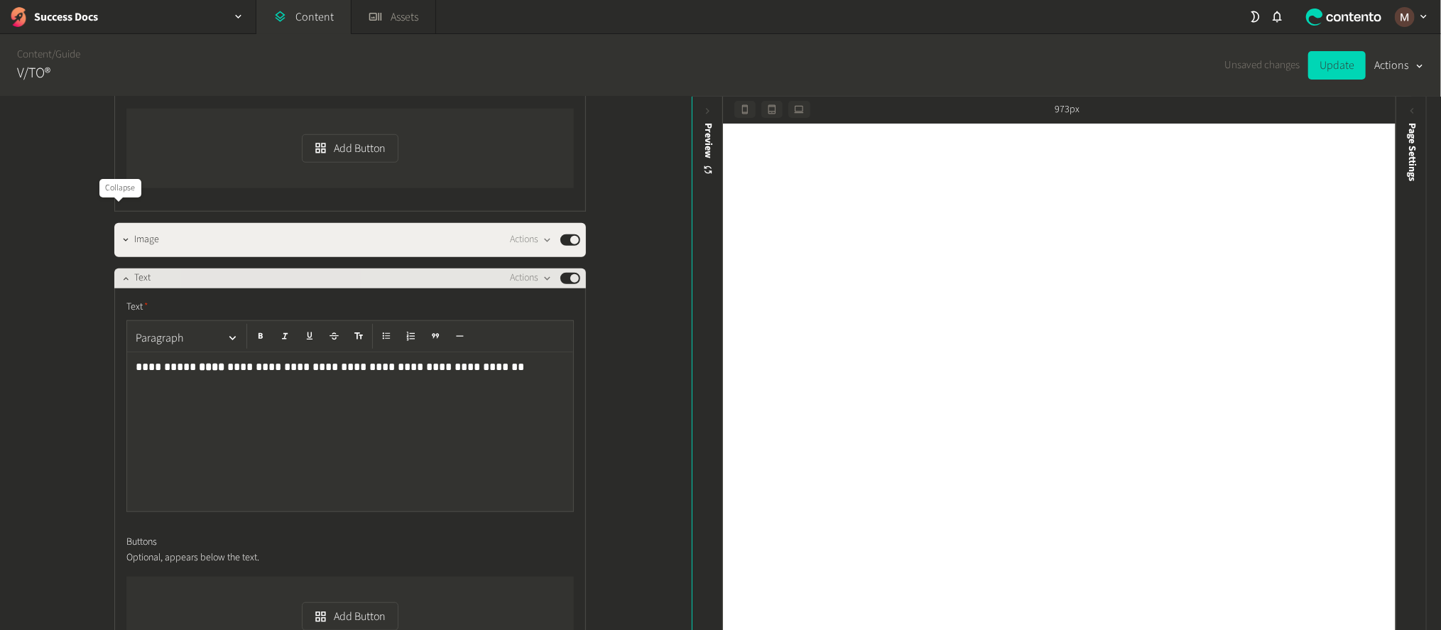
click at [117, 269] on button "button" at bounding box center [125, 277] width 17 height 17
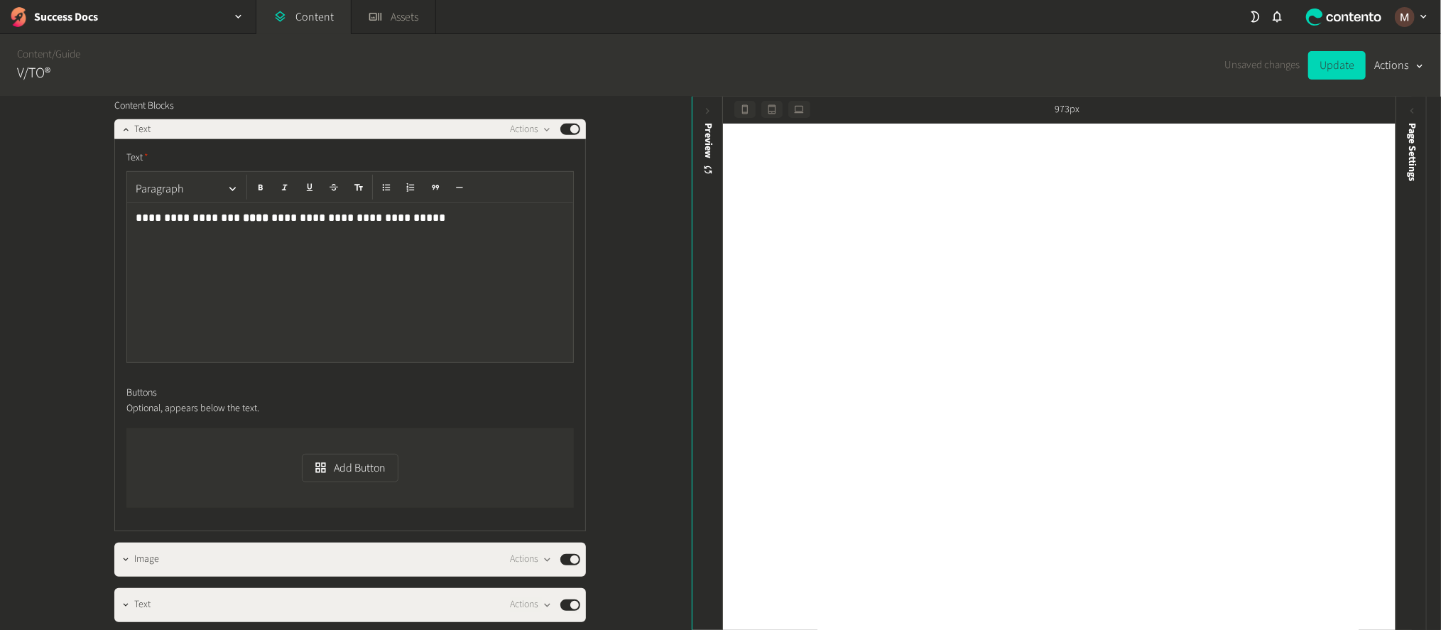
scroll to position [313, 0]
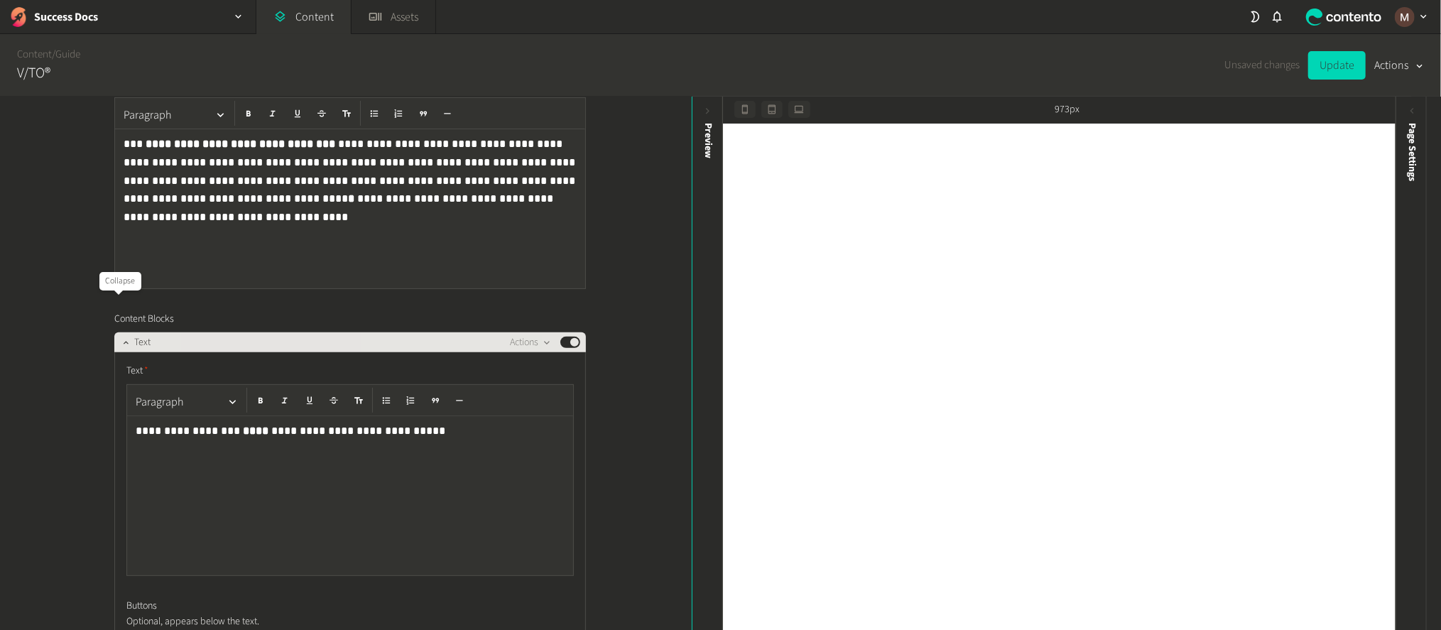
click at [121, 337] on icon "button" at bounding box center [126, 342] width 10 height 10
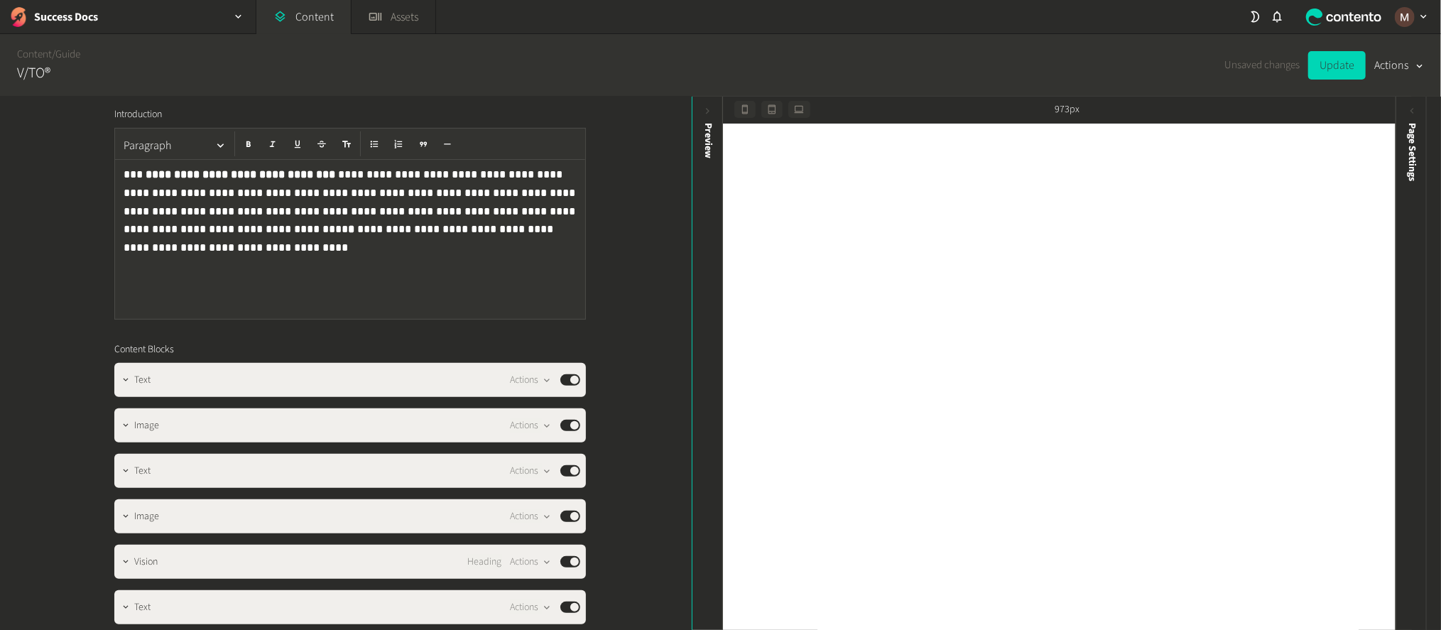
scroll to position [0, 0]
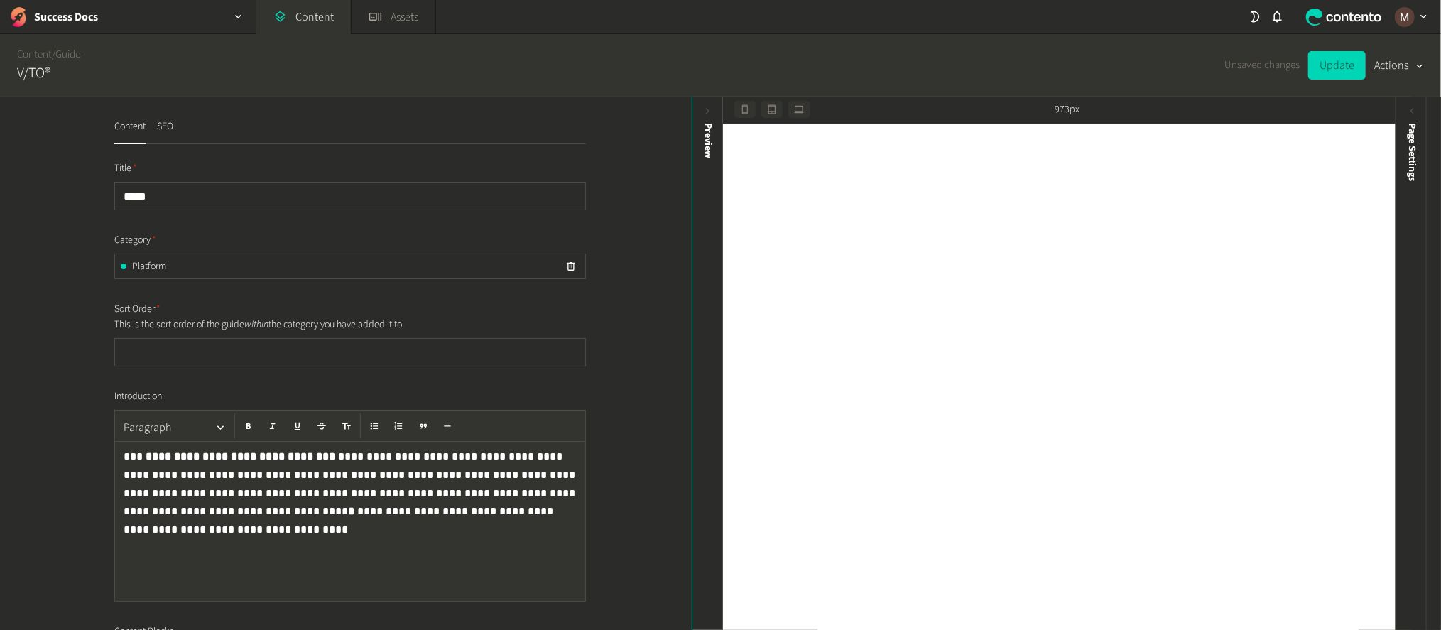
drag, startPoint x: 1340, startPoint y: 63, endPoint x: 1333, endPoint y: 87, distance: 25.0
click at [1340, 63] on button "Update" at bounding box center [1337, 65] width 58 height 28
click at [62, 55] on link "Guide" at bounding box center [67, 54] width 25 height 15
